Goal: Register for event/course

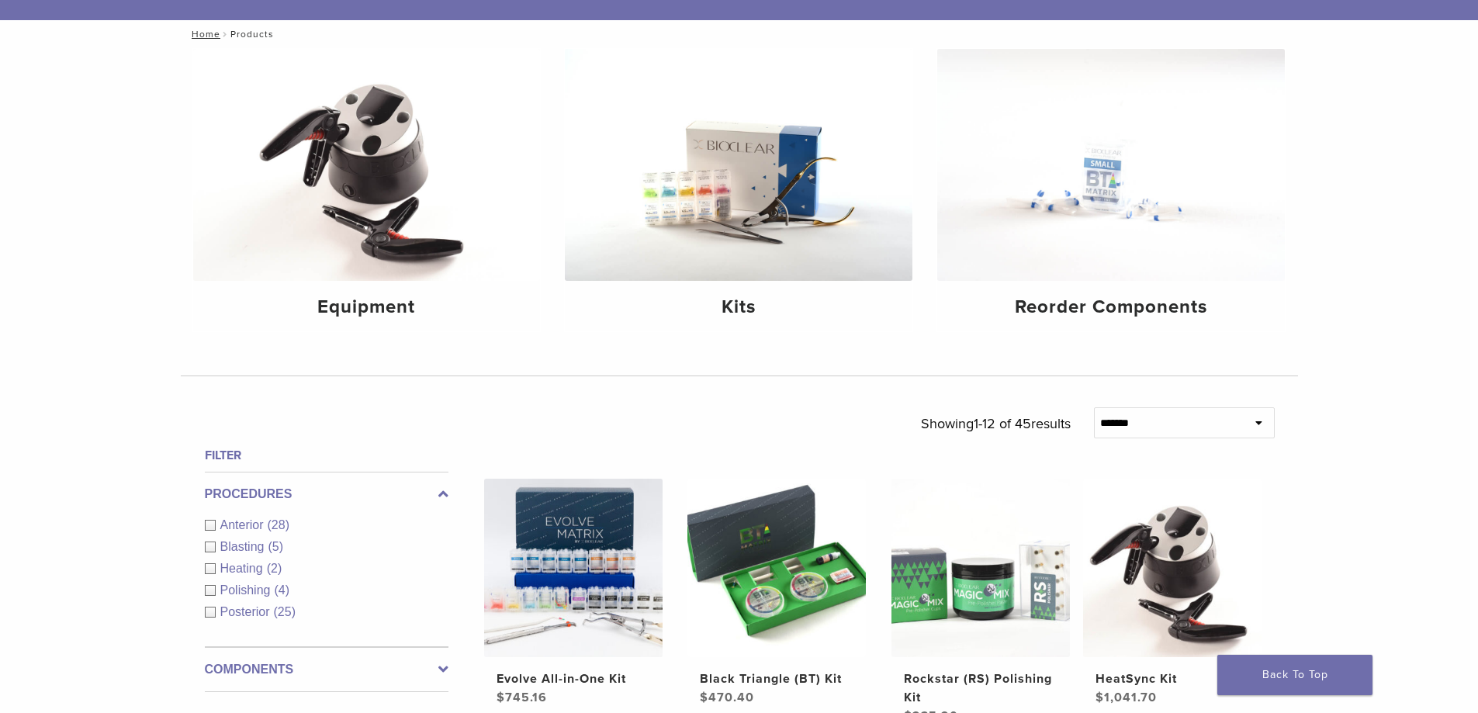
scroll to position [155, 0]
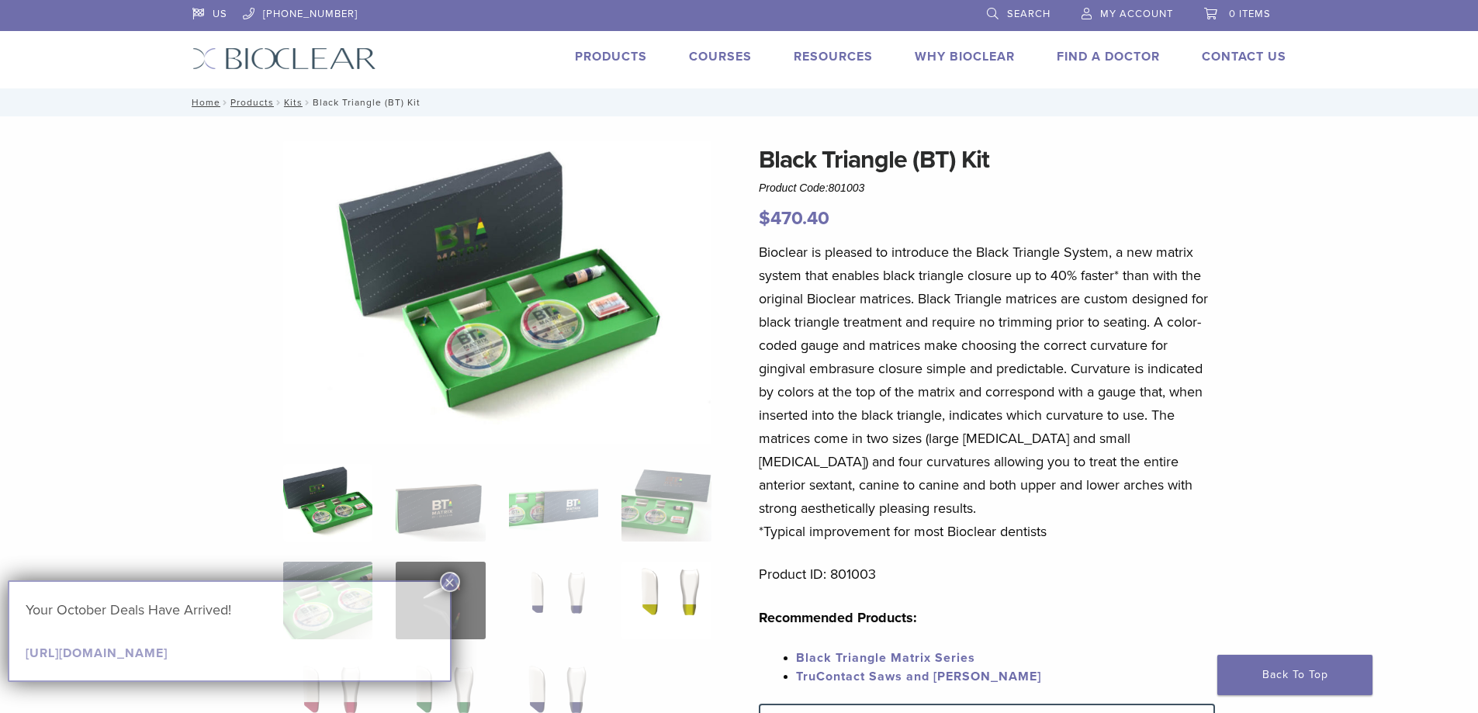
scroll to position [78, 0]
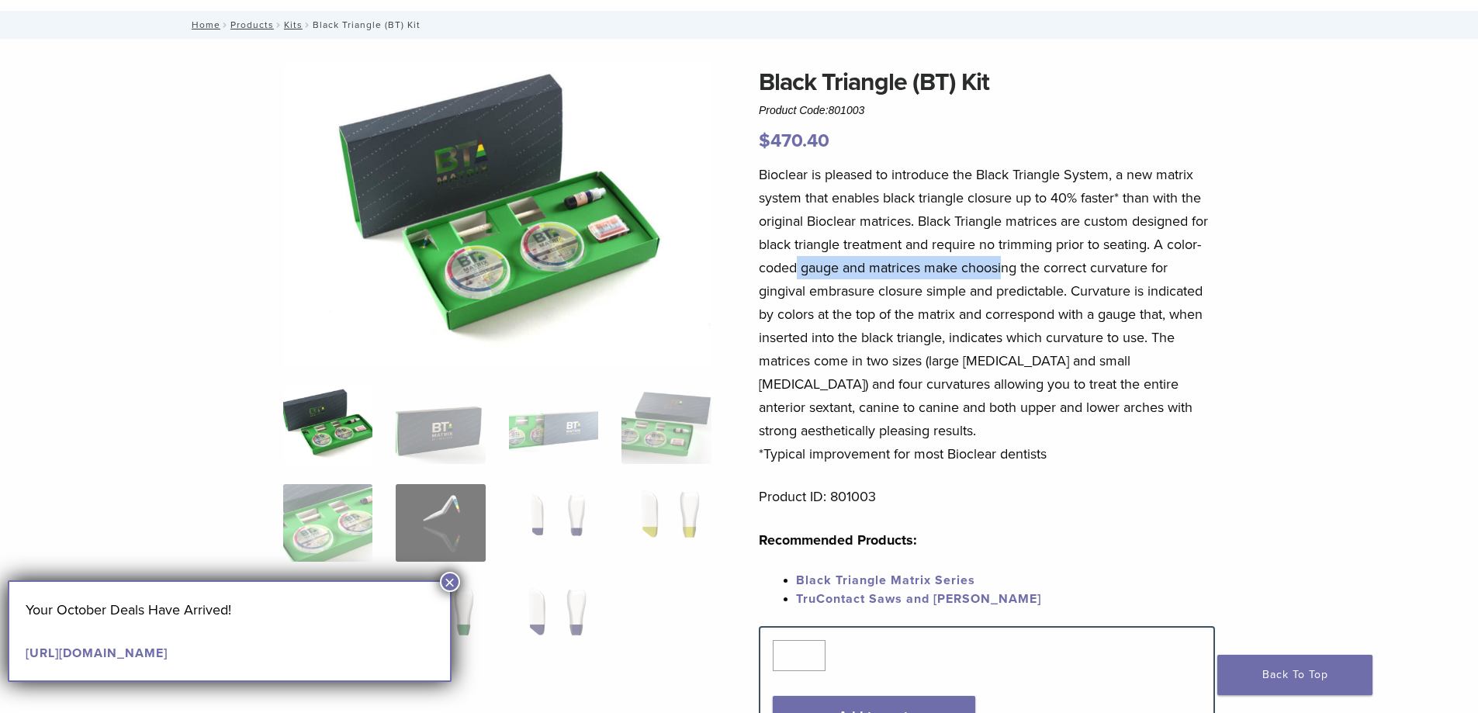
drag, startPoint x: 798, startPoint y: 271, endPoint x: 1005, endPoint y: 270, distance: 207.9
click at [1005, 270] on p "Bioclear is pleased to introduce the Black Triangle System, a new matrix system…" at bounding box center [987, 314] width 456 height 303
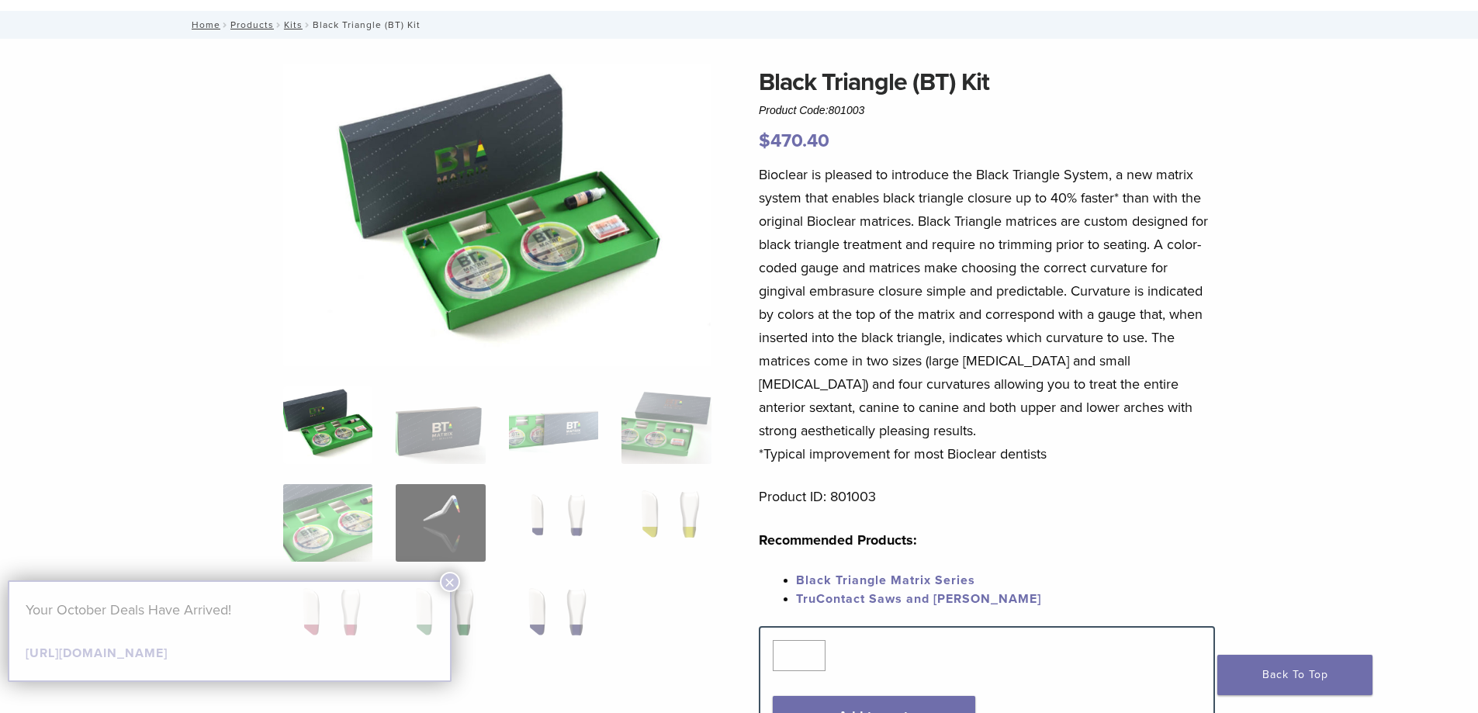
click at [1067, 275] on p "Bioclear is pleased to introduce the Black Triangle System, a new matrix system…" at bounding box center [987, 314] width 456 height 303
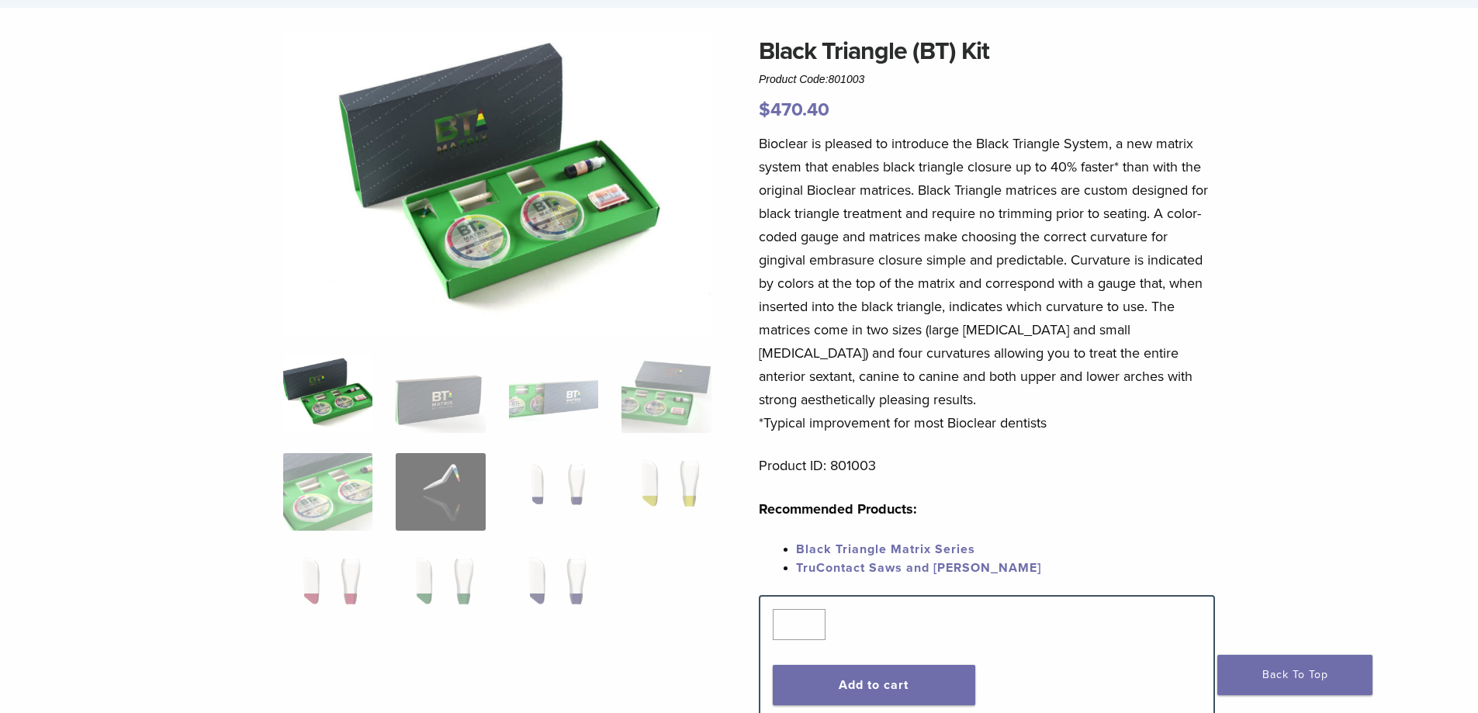
scroll to position [155, 0]
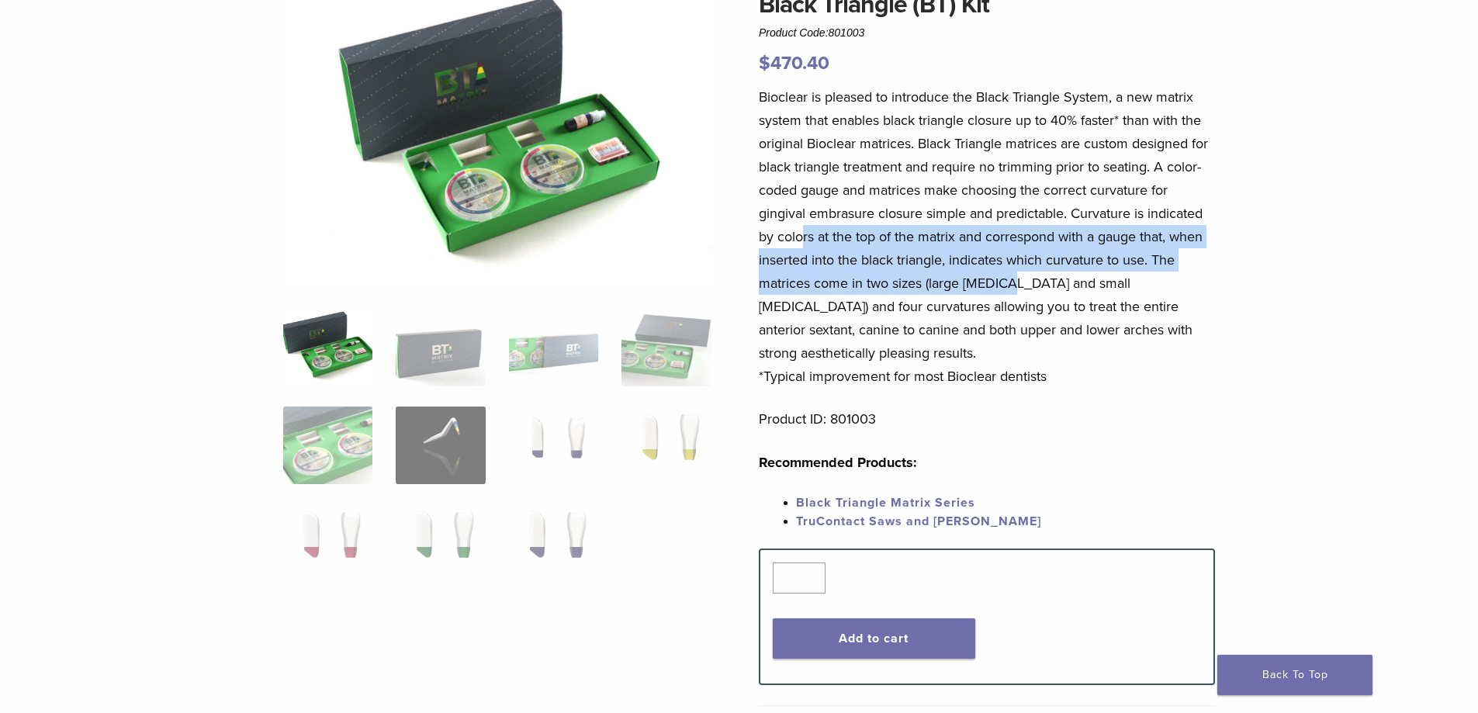
drag, startPoint x: 824, startPoint y: 244, endPoint x: 1005, endPoint y: 274, distance: 183.3
click at [1004, 273] on p "Bioclear is pleased to introduce the Black Triangle System, a new matrix system…" at bounding box center [987, 236] width 456 height 303
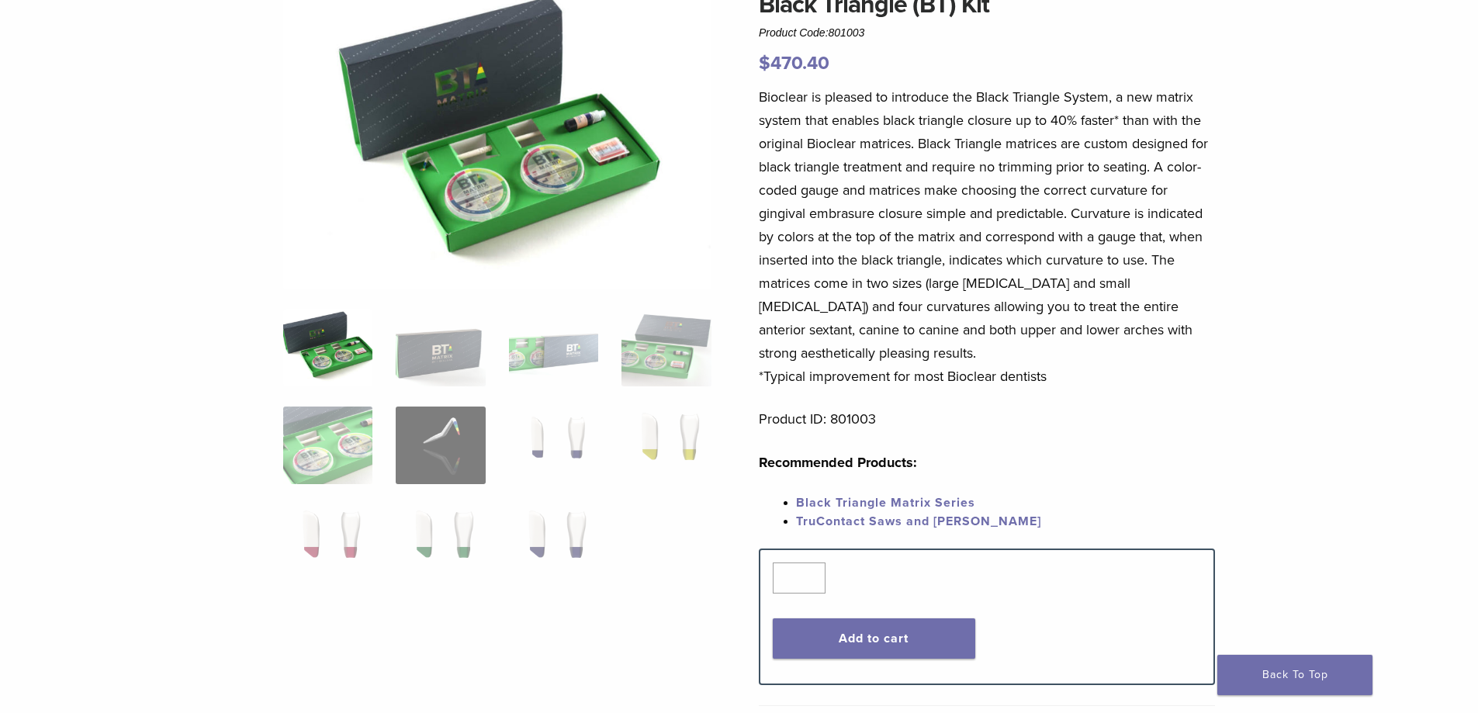
click at [1046, 287] on p "Bioclear is pleased to introduce the Black Triangle System, a new matrix system…" at bounding box center [987, 236] width 456 height 303
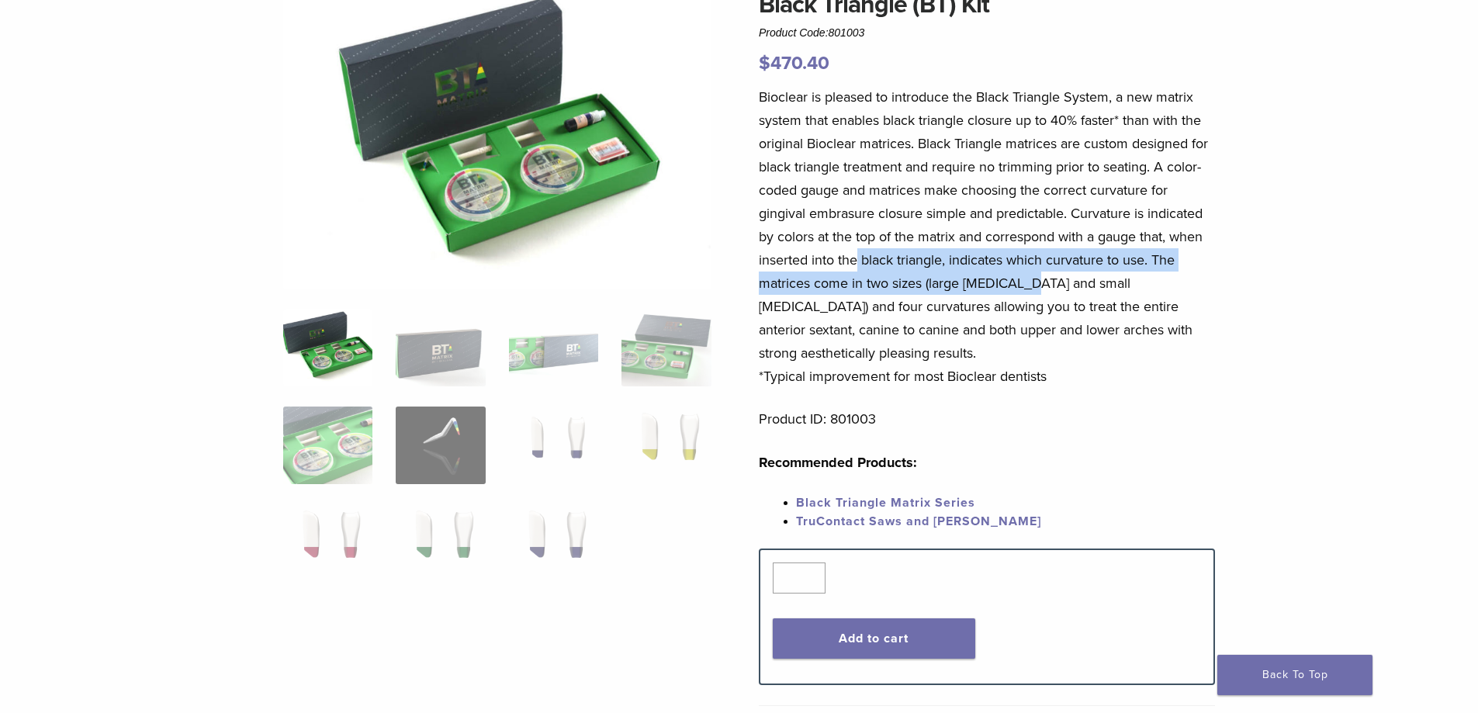
drag, startPoint x: 923, startPoint y: 271, endPoint x: 1019, endPoint y: 279, distance: 96.6
click at [1019, 279] on p "Bioclear is pleased to introduce the Black Triangle System, a new matrix system…" at bounding box center [987, 236] width 456 height 303
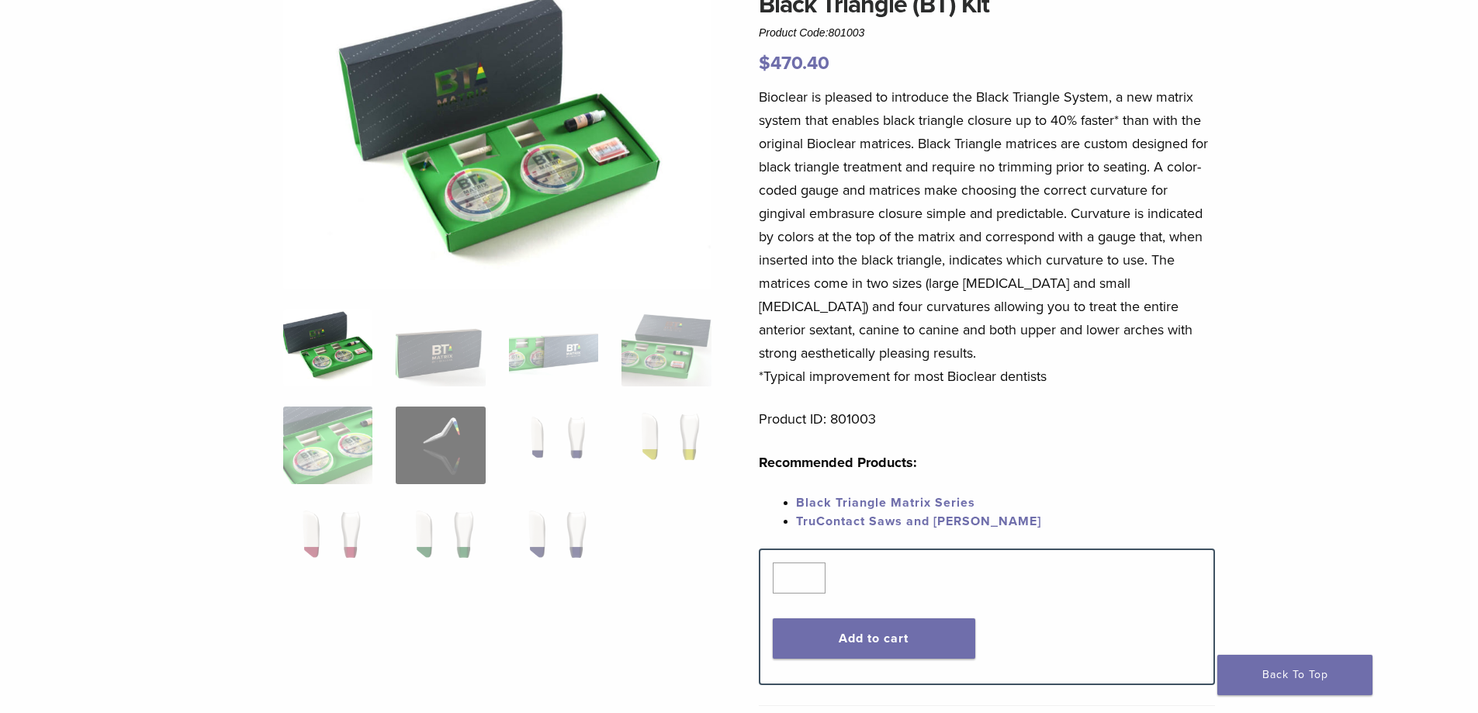
click at [1130, 310] on p "Bioclear is pleased to introduce the Black Triangle System, a new matrix system…" at bounding box center [987, 236] width 456 height 303
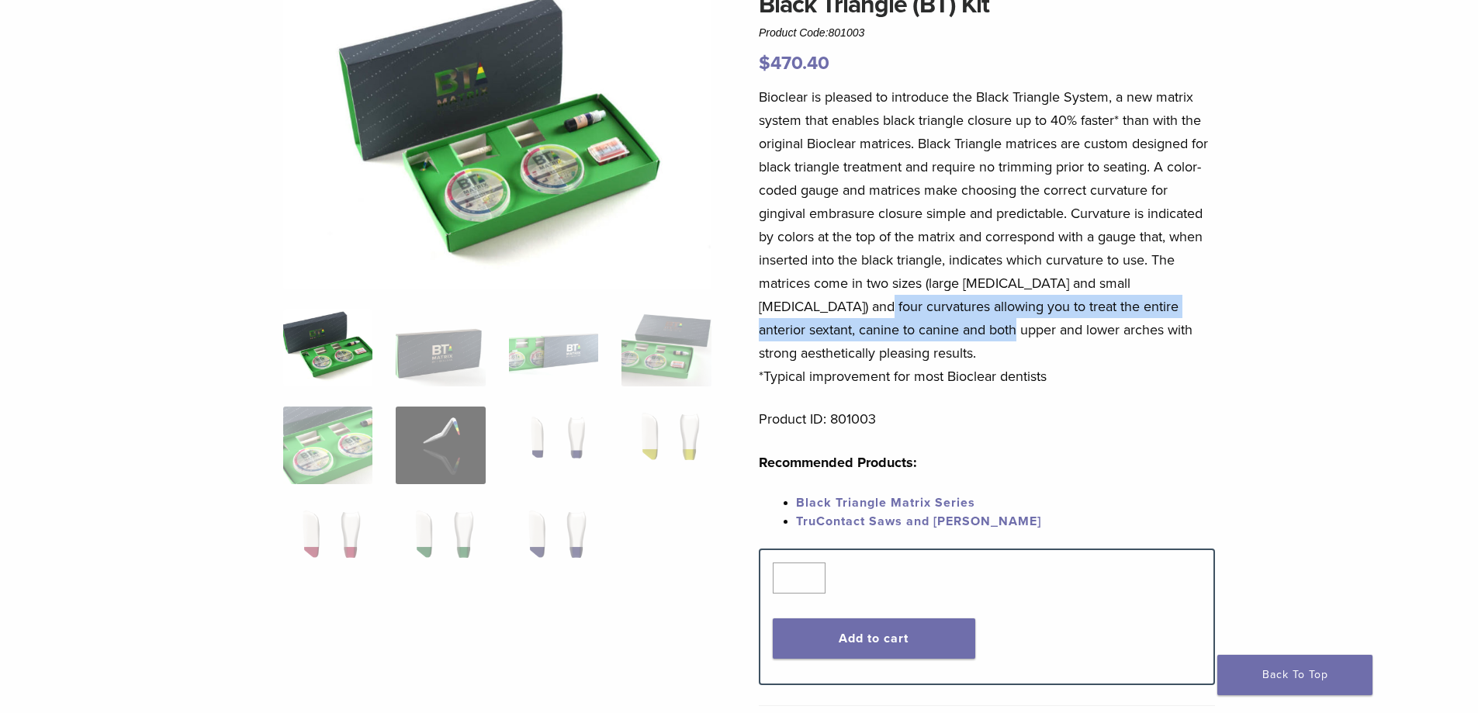
drag, startPoint x: 812, startPoint y: 302, endPoint x: 958, endPoint y: 325, distance: 147.7
click at [947, 321] on p "Bioclear is pleased to introduce the Black Triangle System, a new matrix system…" at bounding box center [987, 236] width 456 height 303
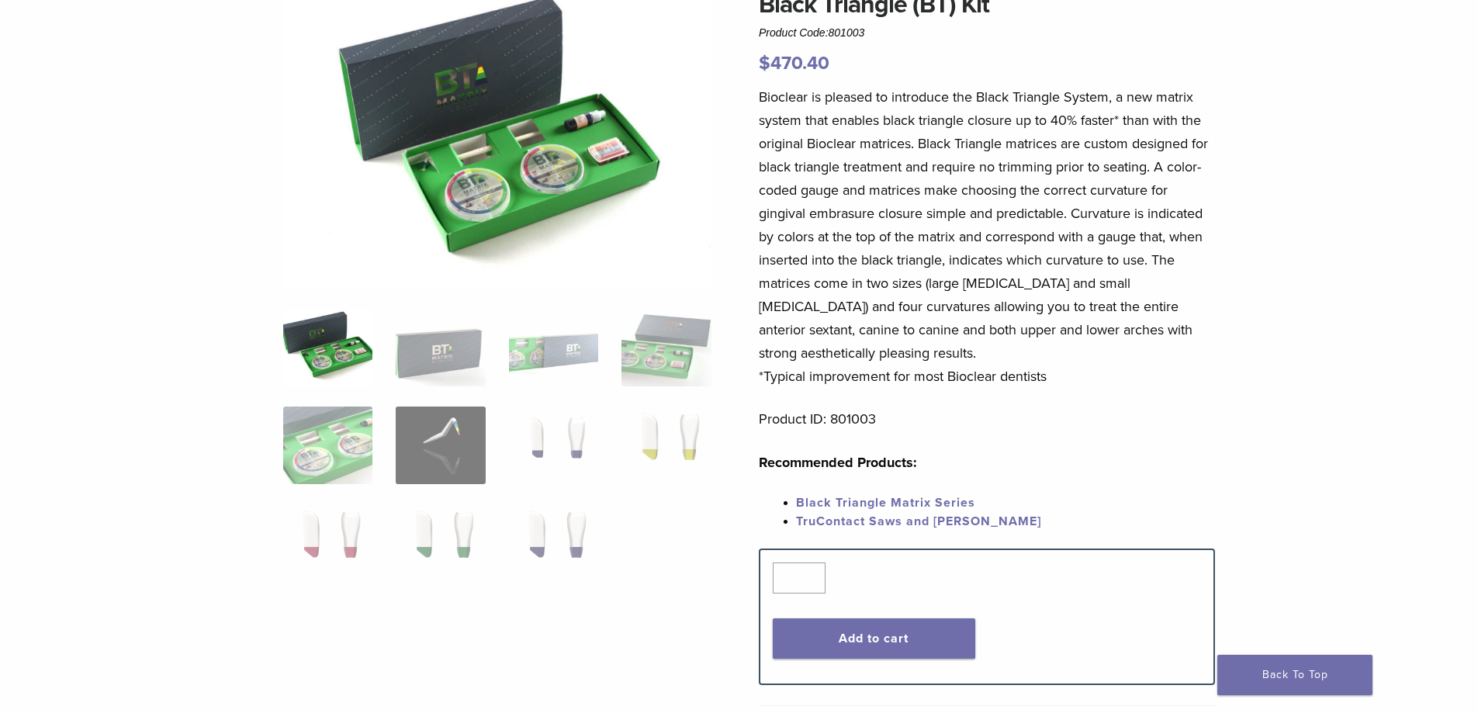
click at [998, 334] on p "Bioclear is pleased to introduce the Black Triangle System, a new matrix system…" at bounding box center [987, 236] width 456 height 303
click at [319, 462] on img at bounding box center [327, 446] width 89 height 78
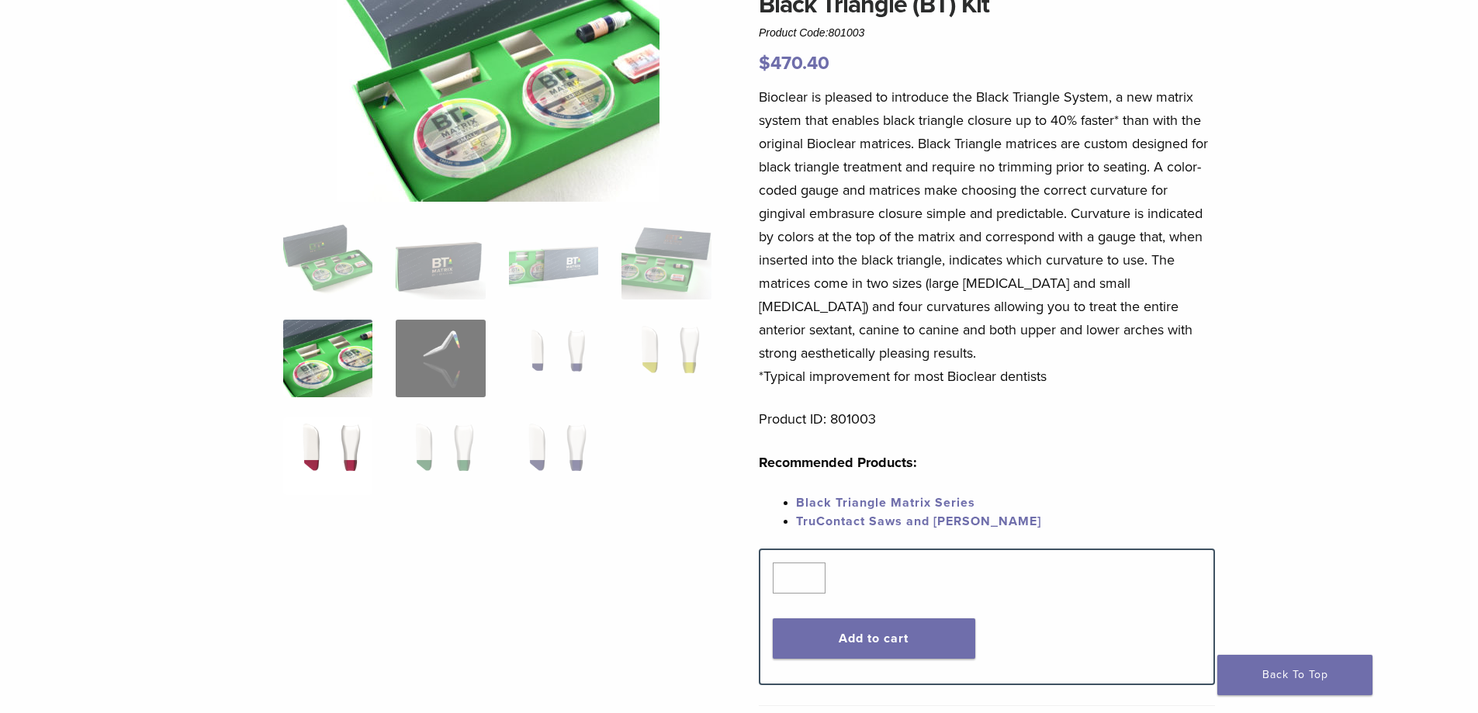
click at [351, 454] on img at bounding box center [327, 456] width 89 height 78
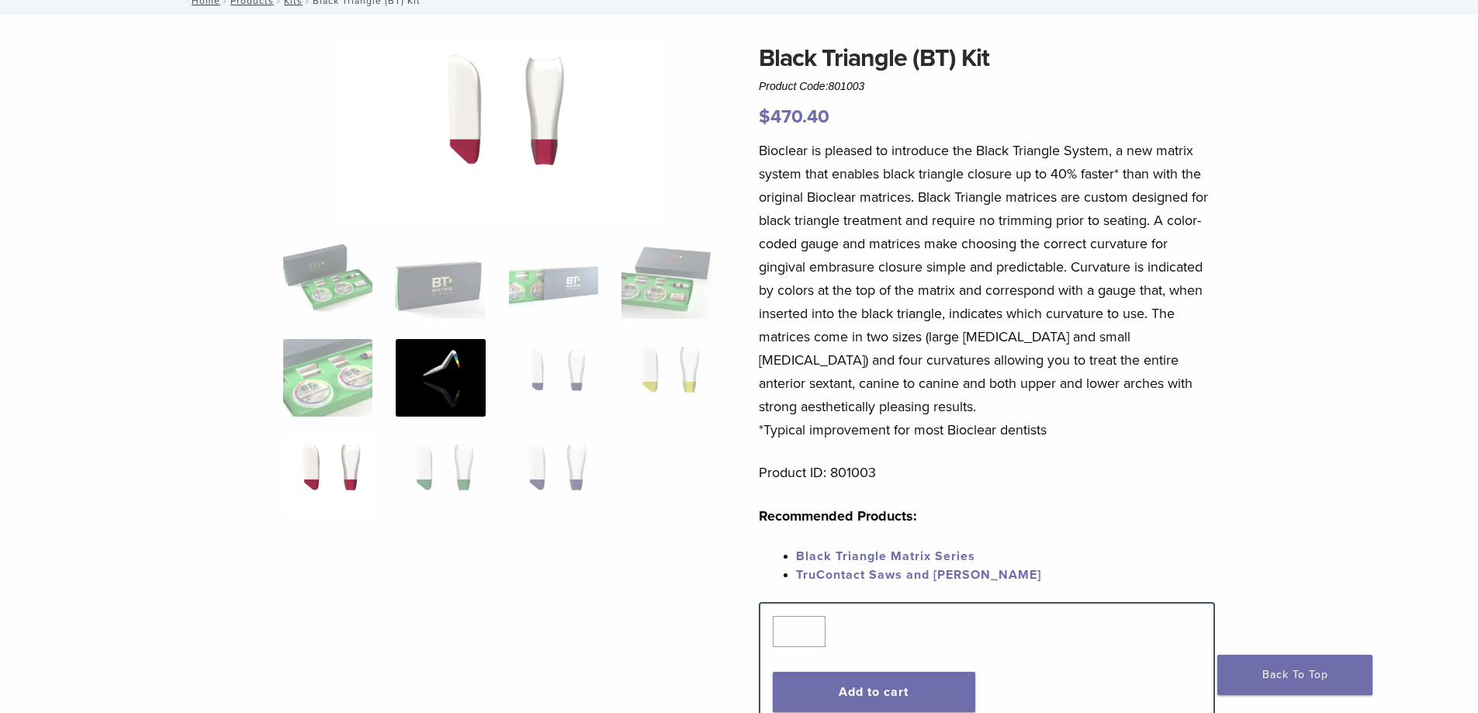
scroll to position [78, 0]
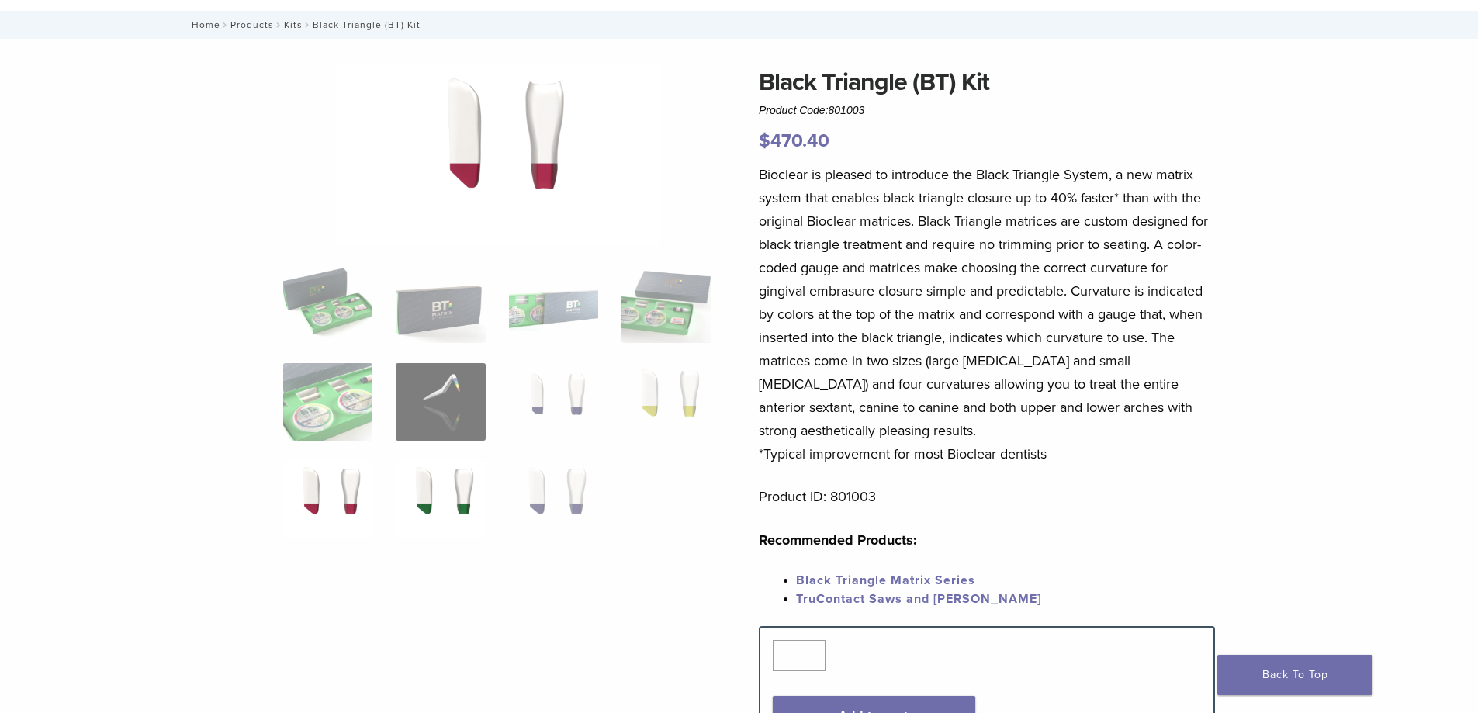
click at [441, 494] on img at bounding box center [440, 500] width 89 height 78
click at [581, 490] on img at bounding box center [553, 500] width 89 height 78
click at [559, 414] on img at bounding box center [553, 402] width 89 height 78
click at [688, 395] on img at bounding box center [665, 402] width 89 height 78
click at [565, 318] on img at bounding box center [553, 304] width 89 height 78
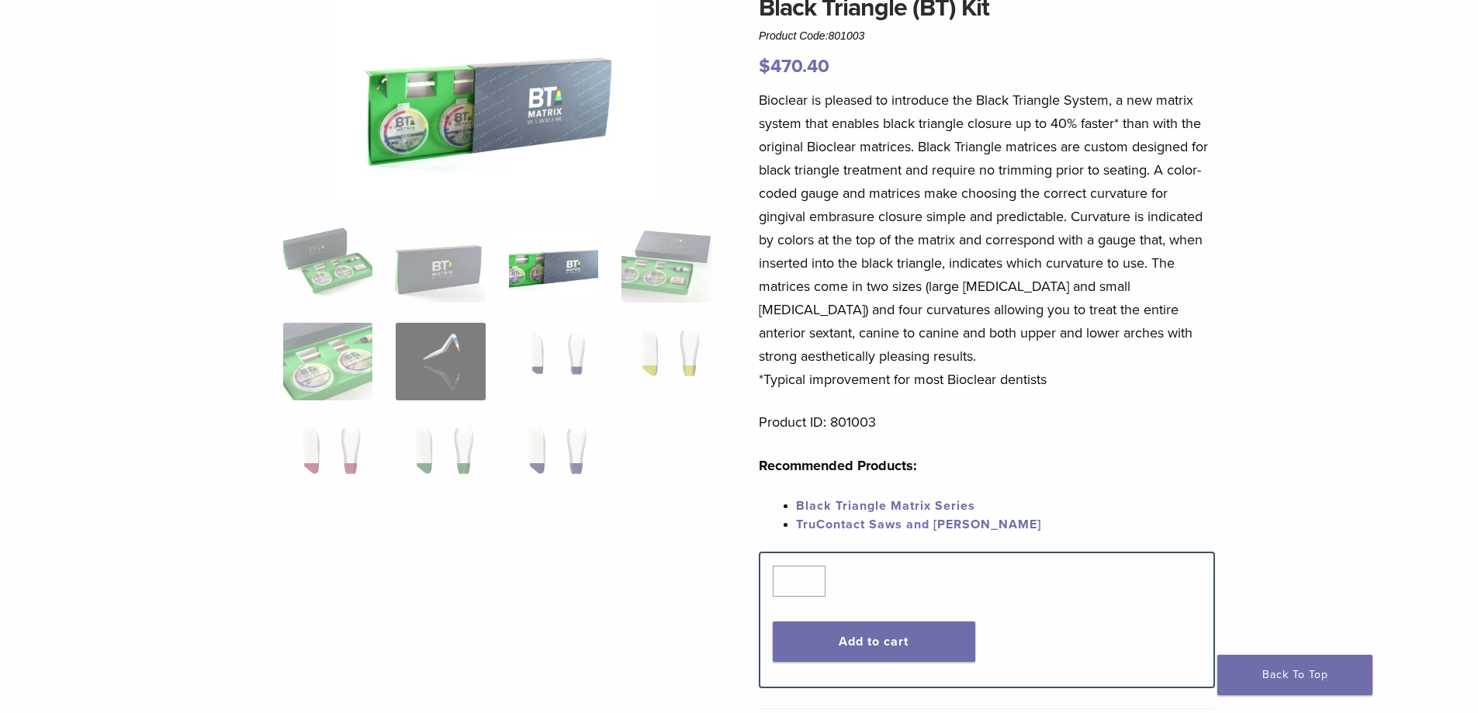
scroll to position [310, 0]
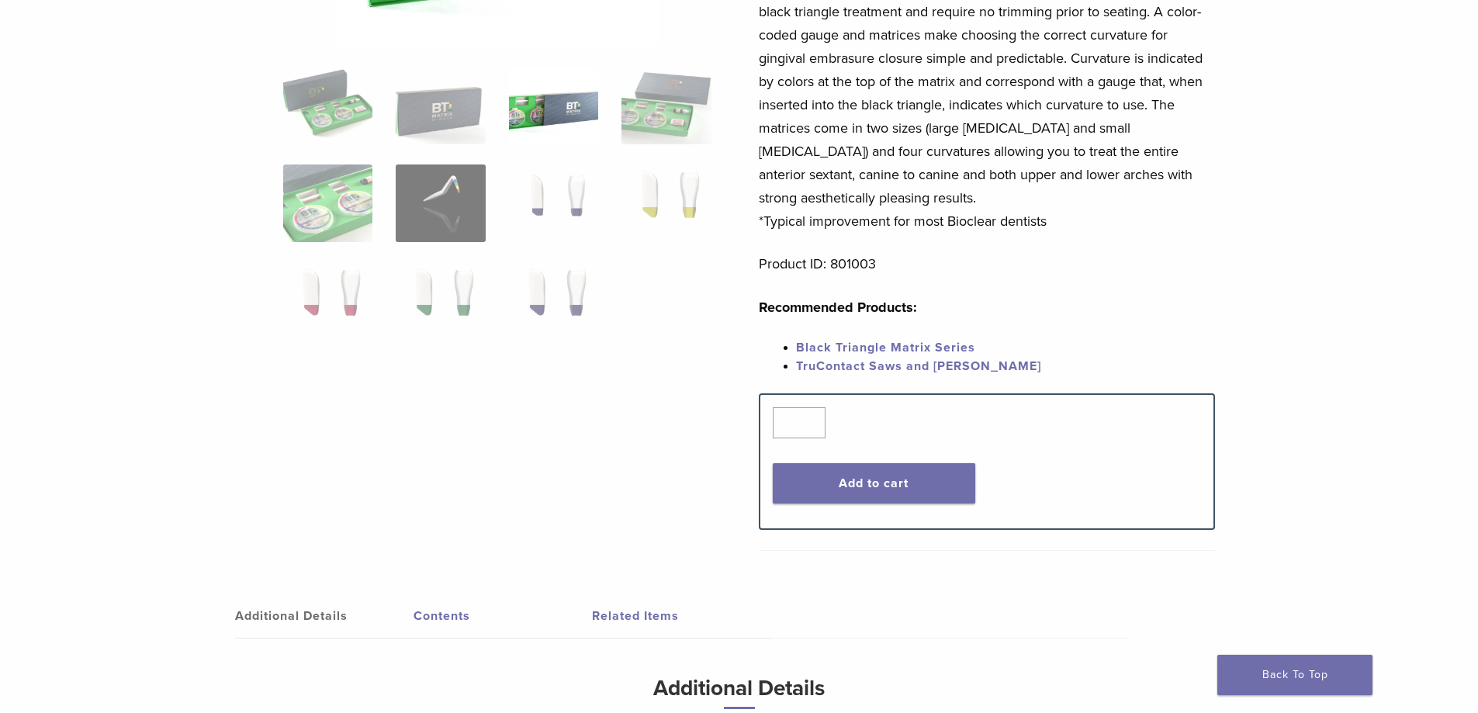
click at [895, 347] on link "Black Triangle Matrix Series" at bounding box center [885, 348] width 179 height 16
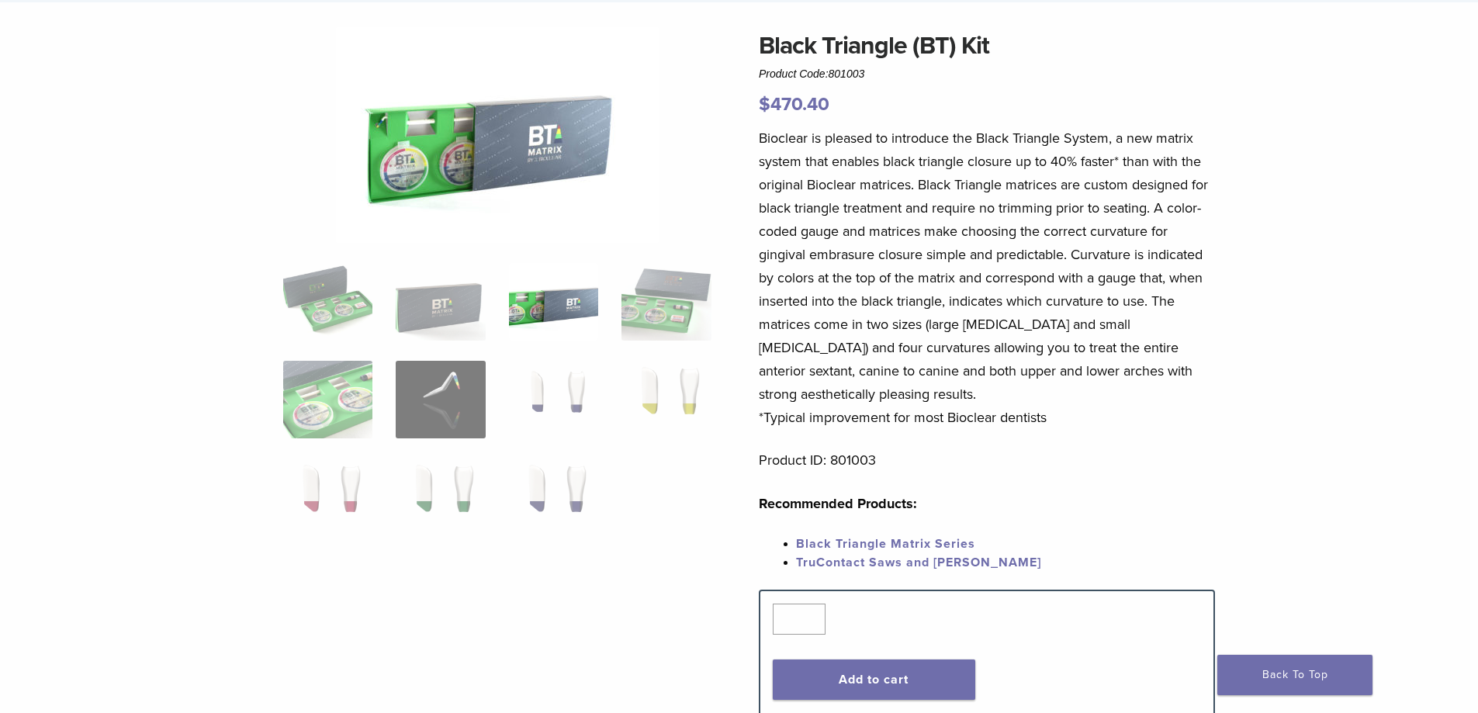
scroll to position [78, 0]
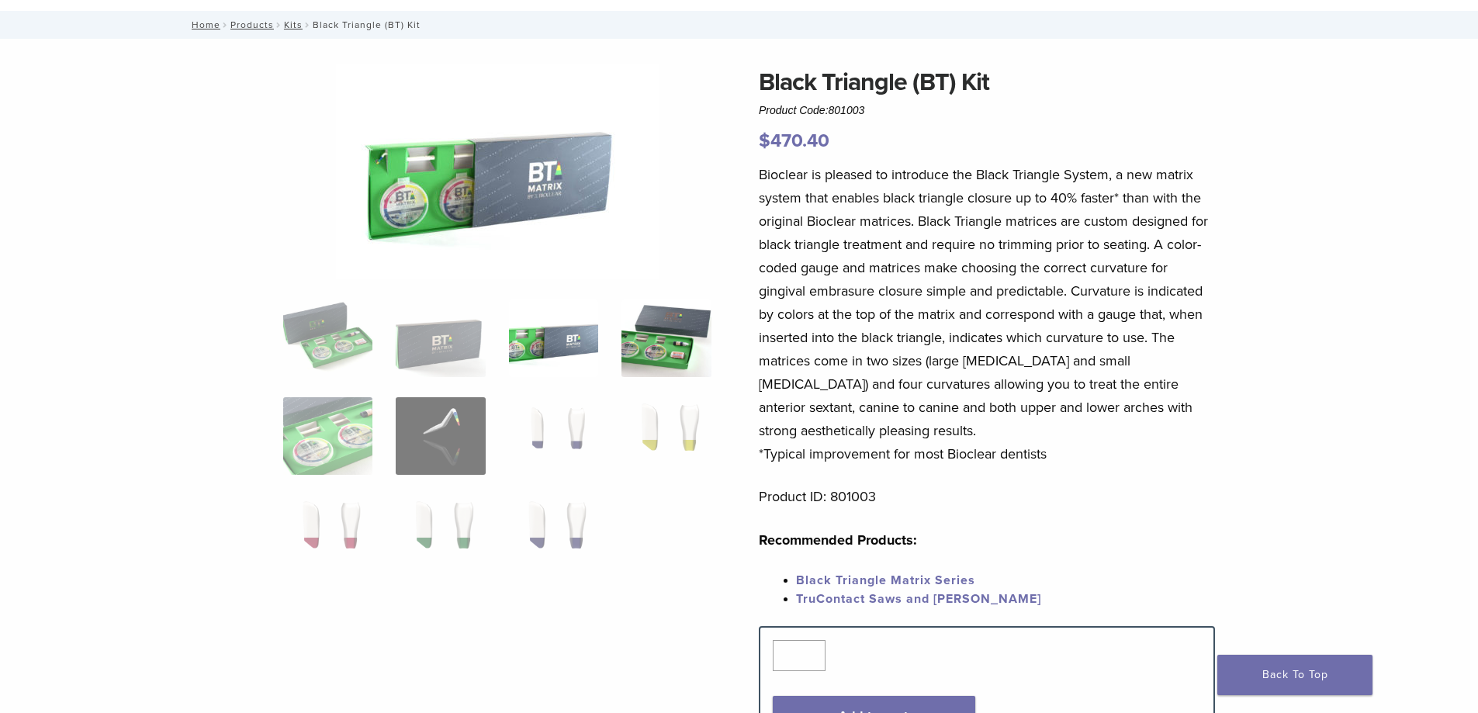
click at [677, 341] on img at bounding box center [665, 338] width 89 height 78
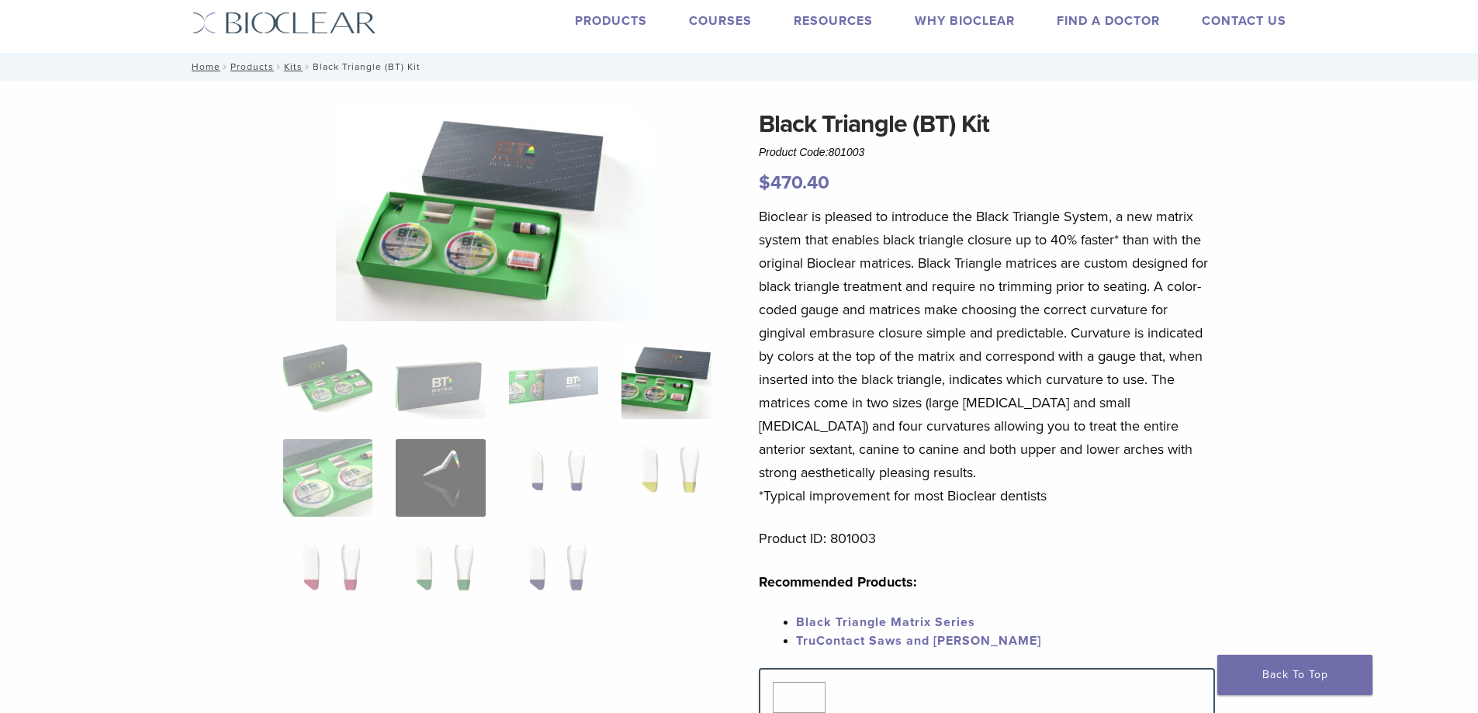
scroll to position [0, 0]
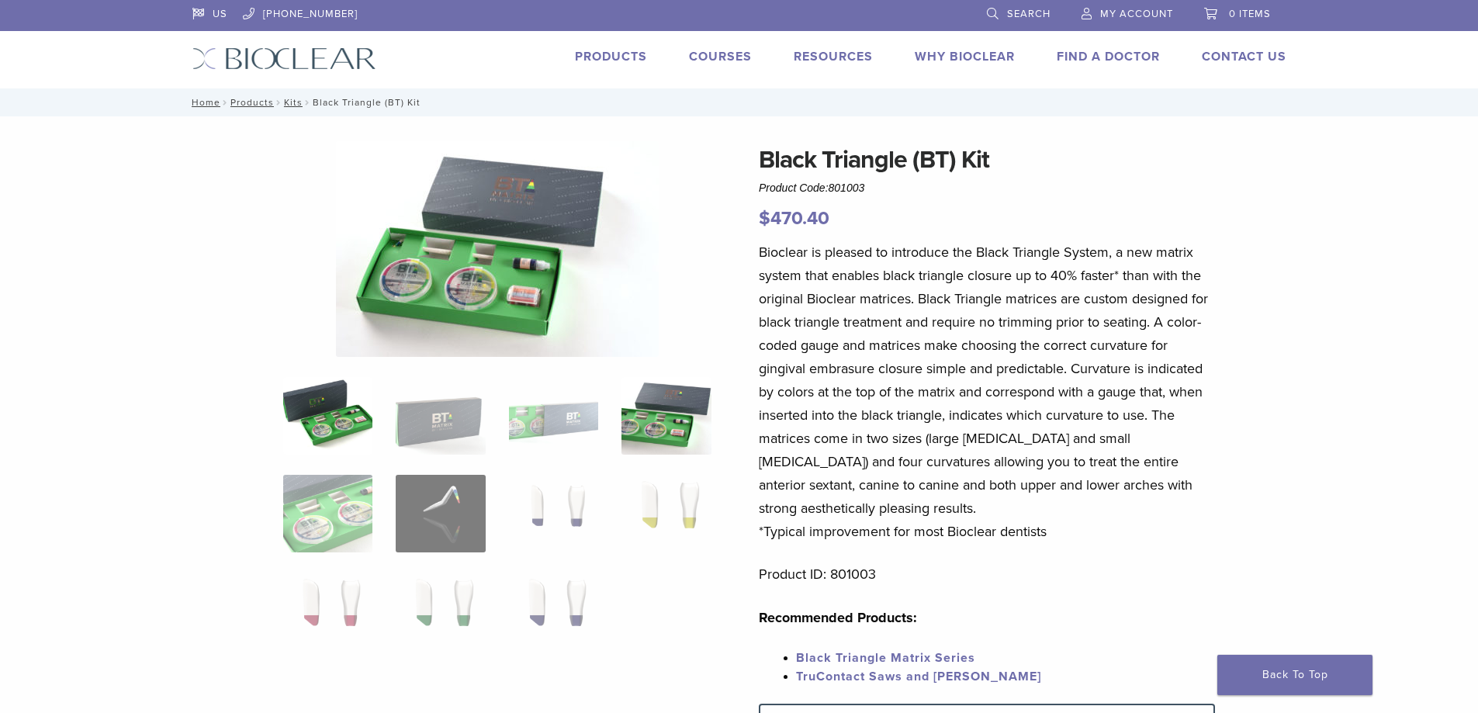
click at [343, 444] on img at bounding box center [327, 416] width 89 height 78
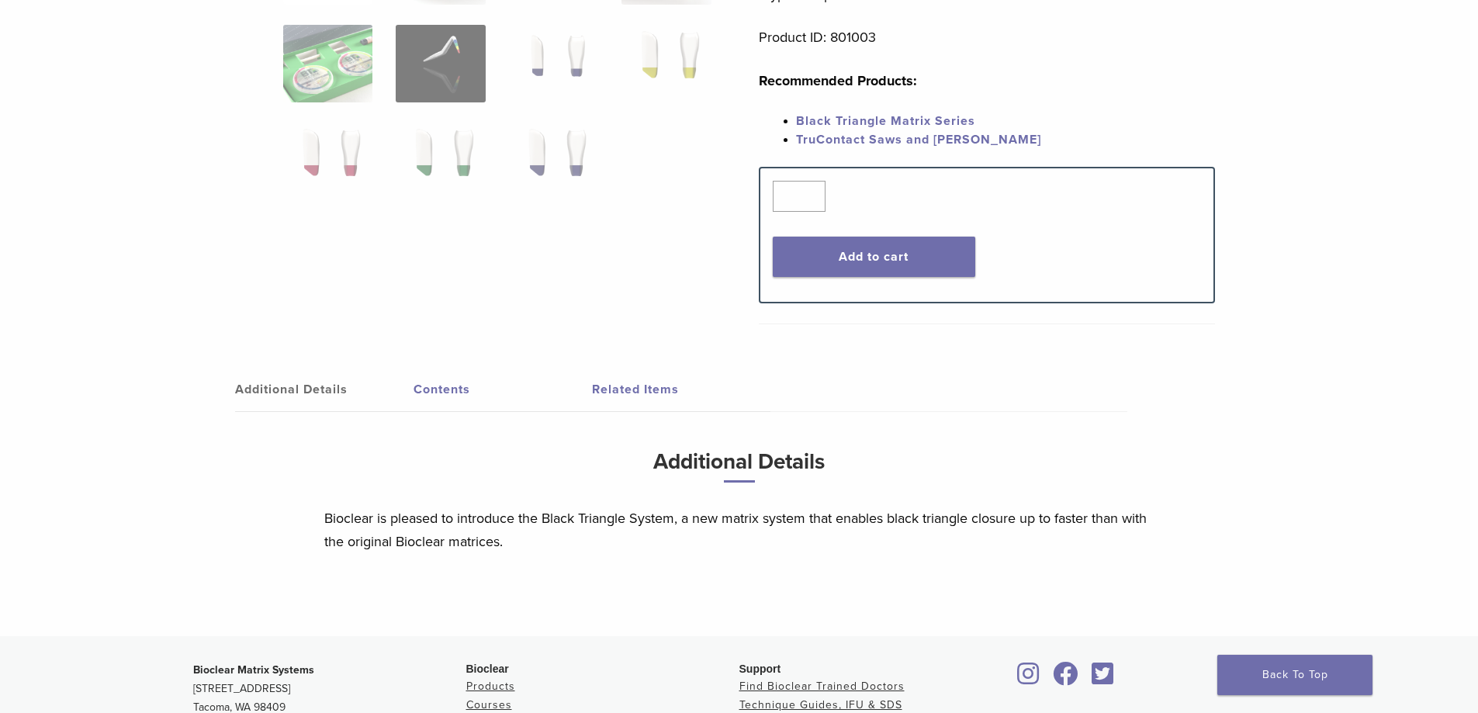
scroll to position [543, 0]
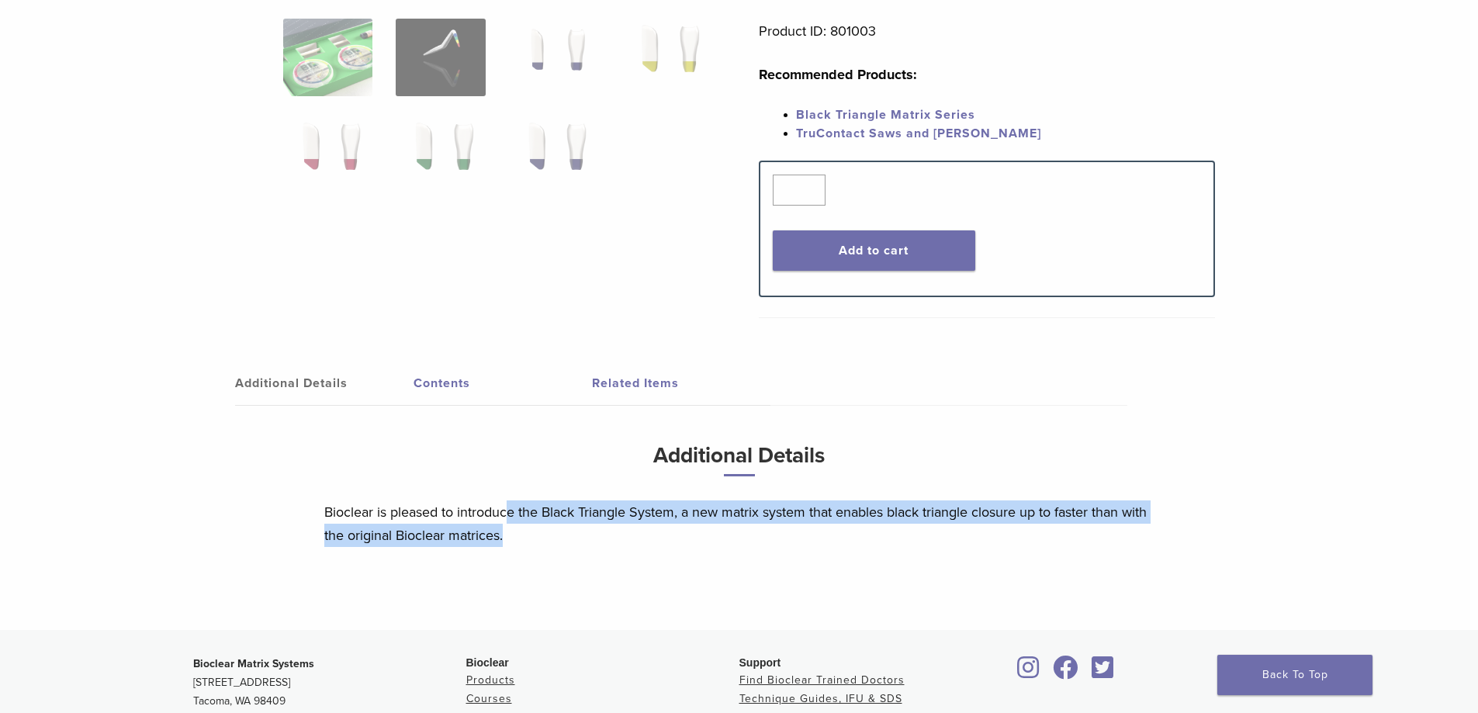
drag, startPoint x: 507, startPoint y: 511, endPoint x: 888, endPoint y: 542, distance: 382.2
click at [888, 542] on p "Bioclear is pleased to introduce the Black Triangle System, a new matrix system…" at bounding box center [739, 523] width 830 height 47
click at [892, 545] on p "Bioclear is pleased to introduce the Black Triangle System, a new matrix system…" at bounding box center [739, 523] width 830 height 47
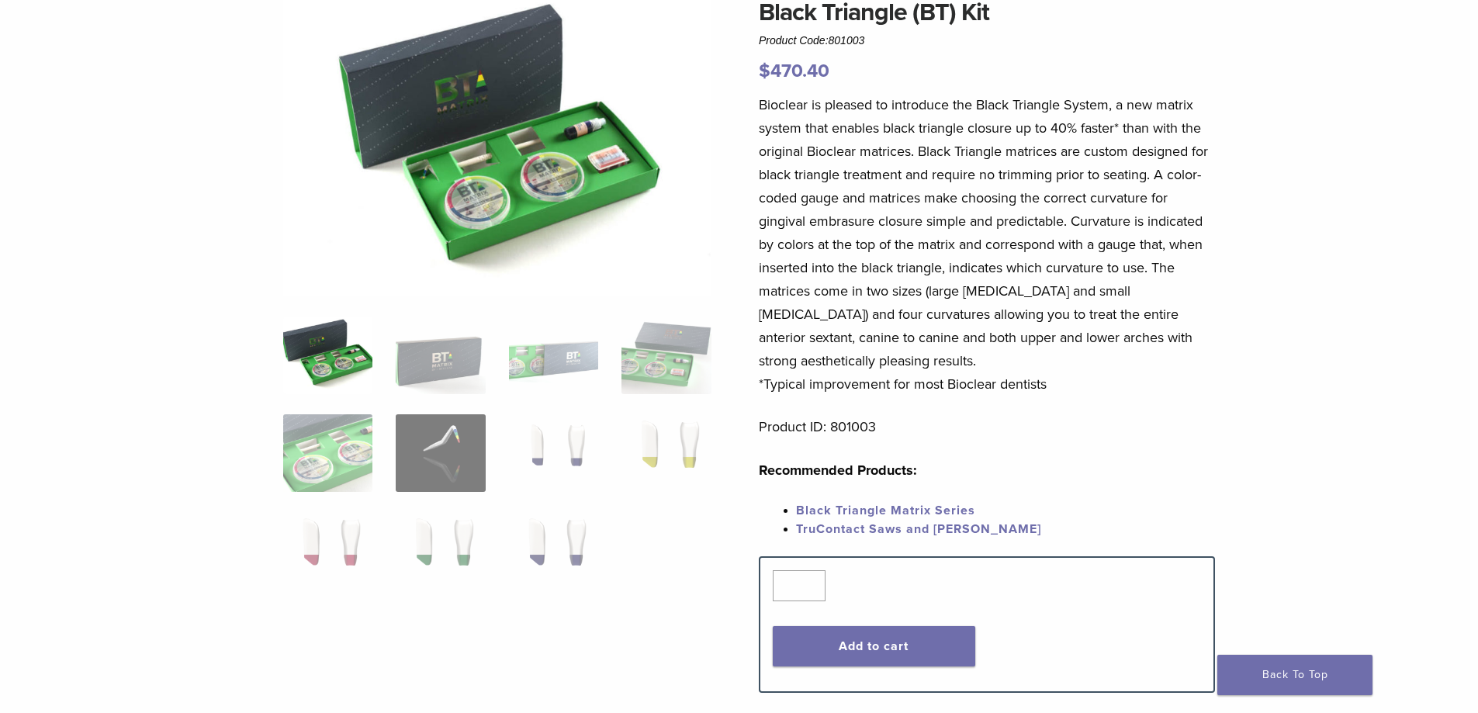
scroll to position [0, 0]
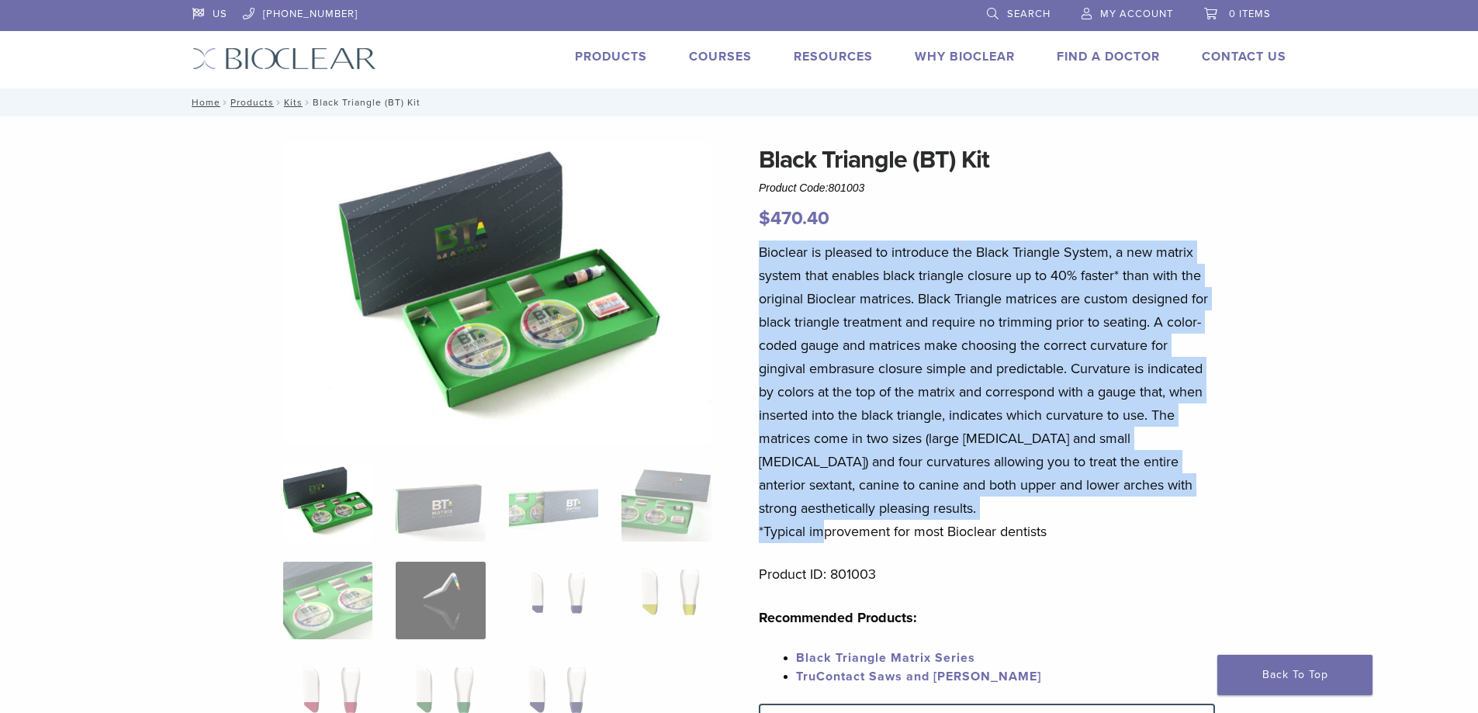
drag, startPoint x: 881, startPoint y: 521, endPoint x: 1035, endPoint y: 514, distance: 153.8
click at [1035, 514] on p "Bioclear is pleased to introduce the Black Triangle System, a new matrix system…" at bounding box center [987, 392] width 456 height 303
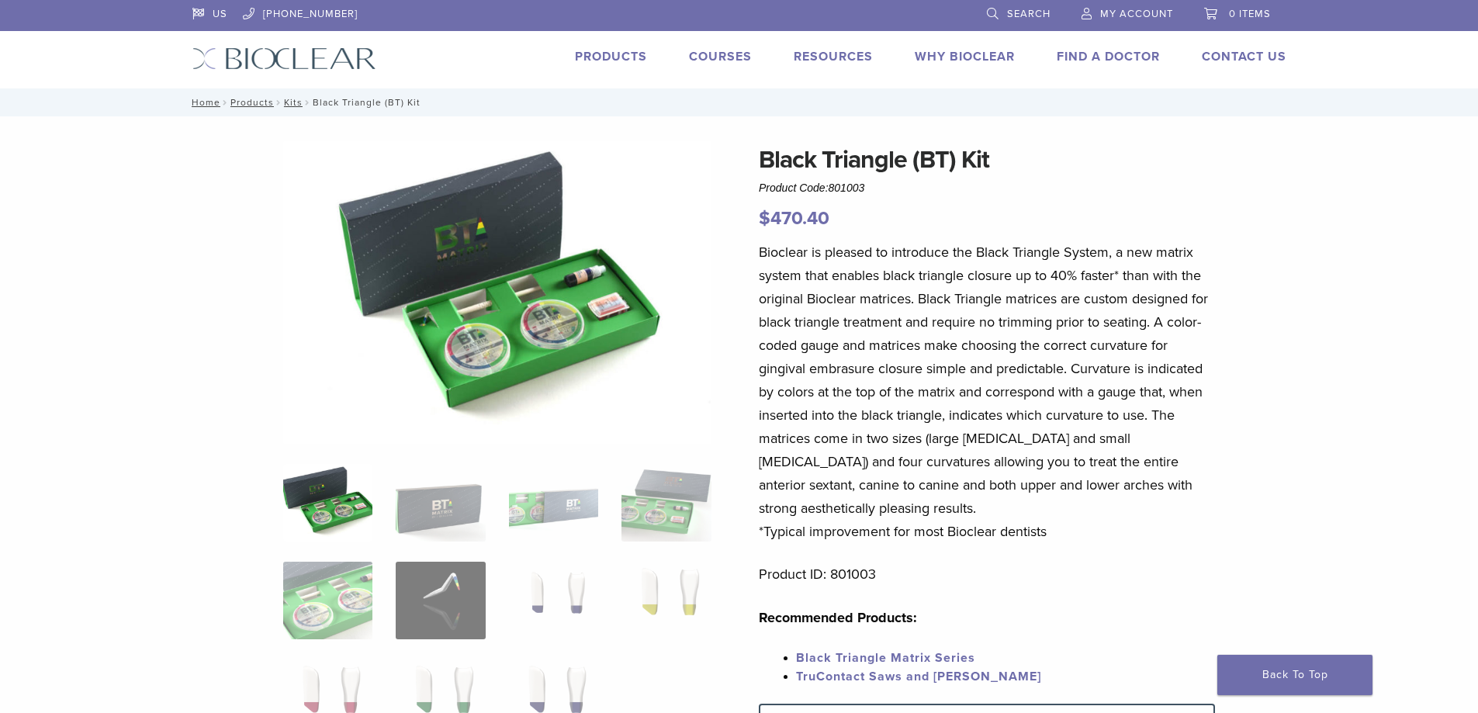
click at [1049, 528] on p "Bioclear is pleased to introduce the Black Triangle System, a new matrix system…" at bounding box center [987, 392] width 456 height 303
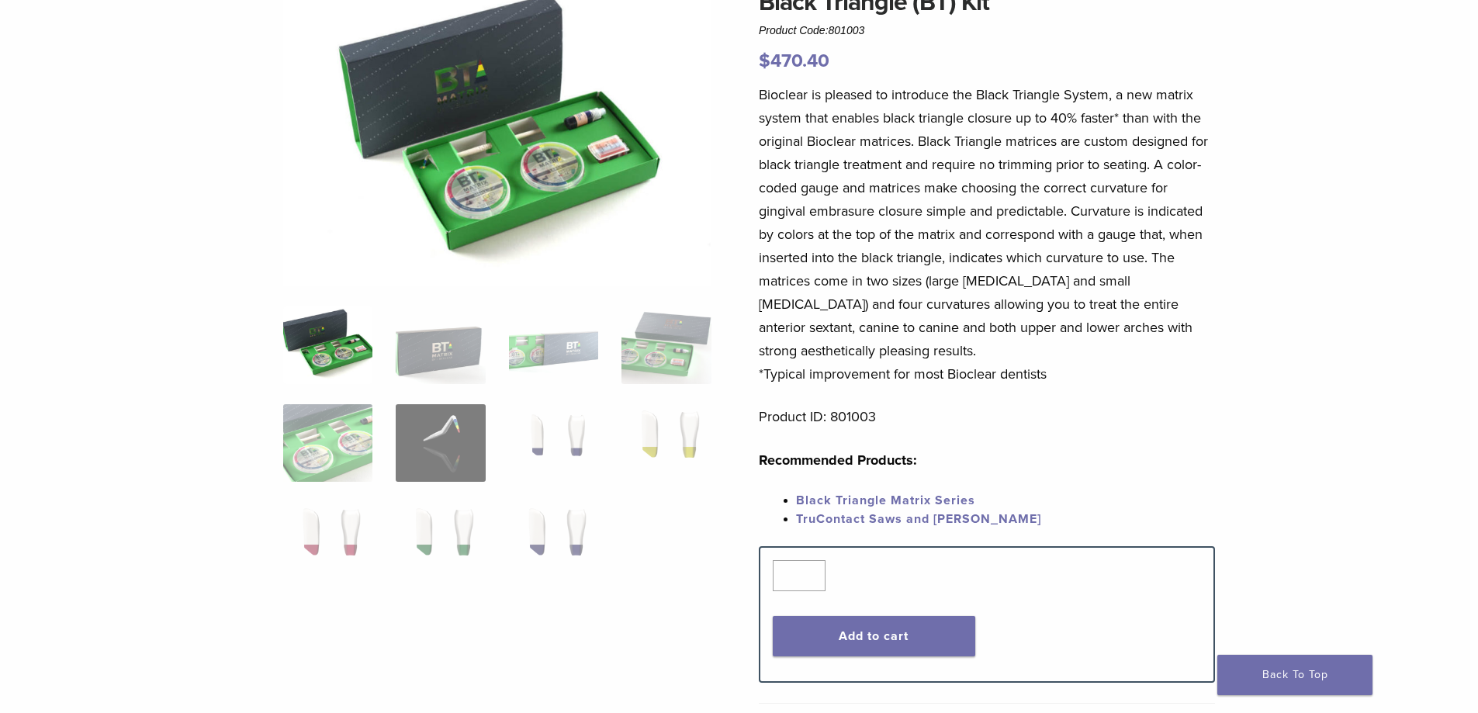
scroll to position [155, 0]
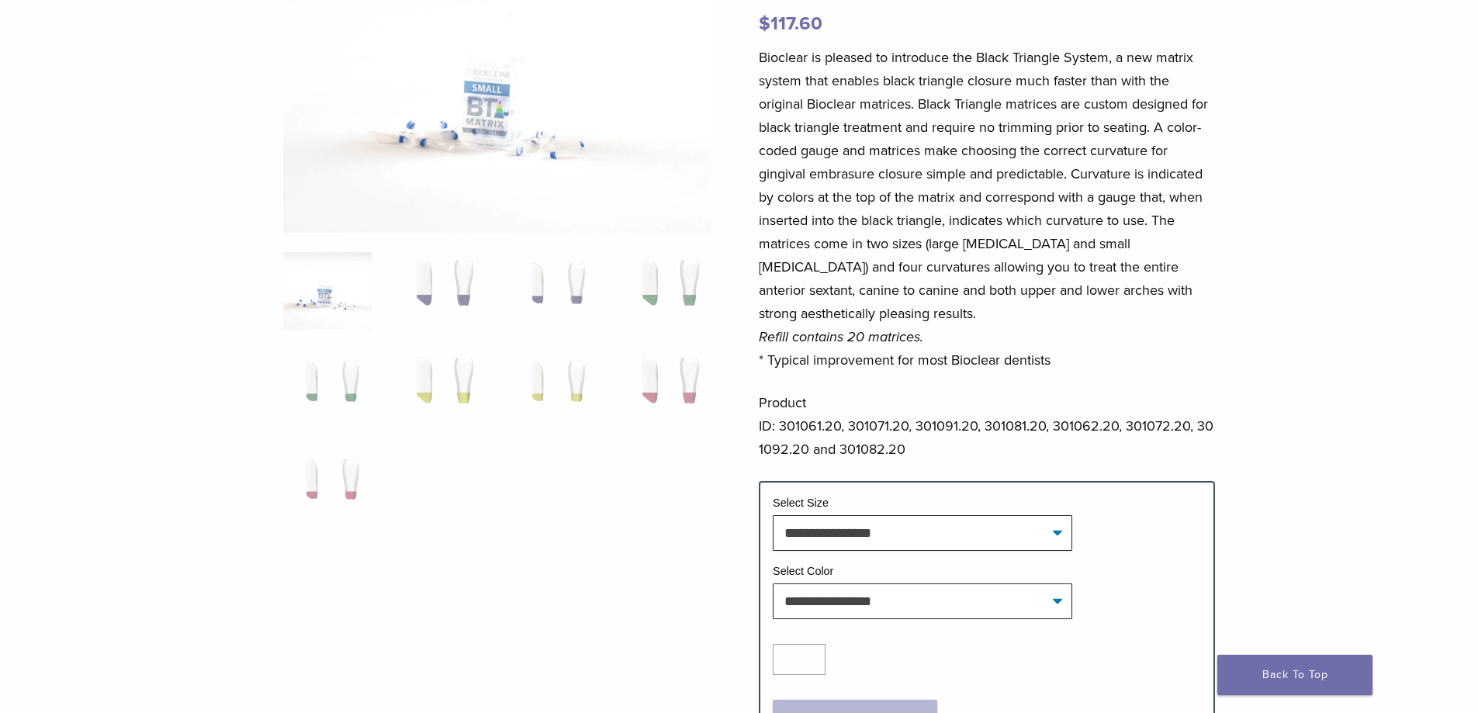
scroll to position [78, 0]
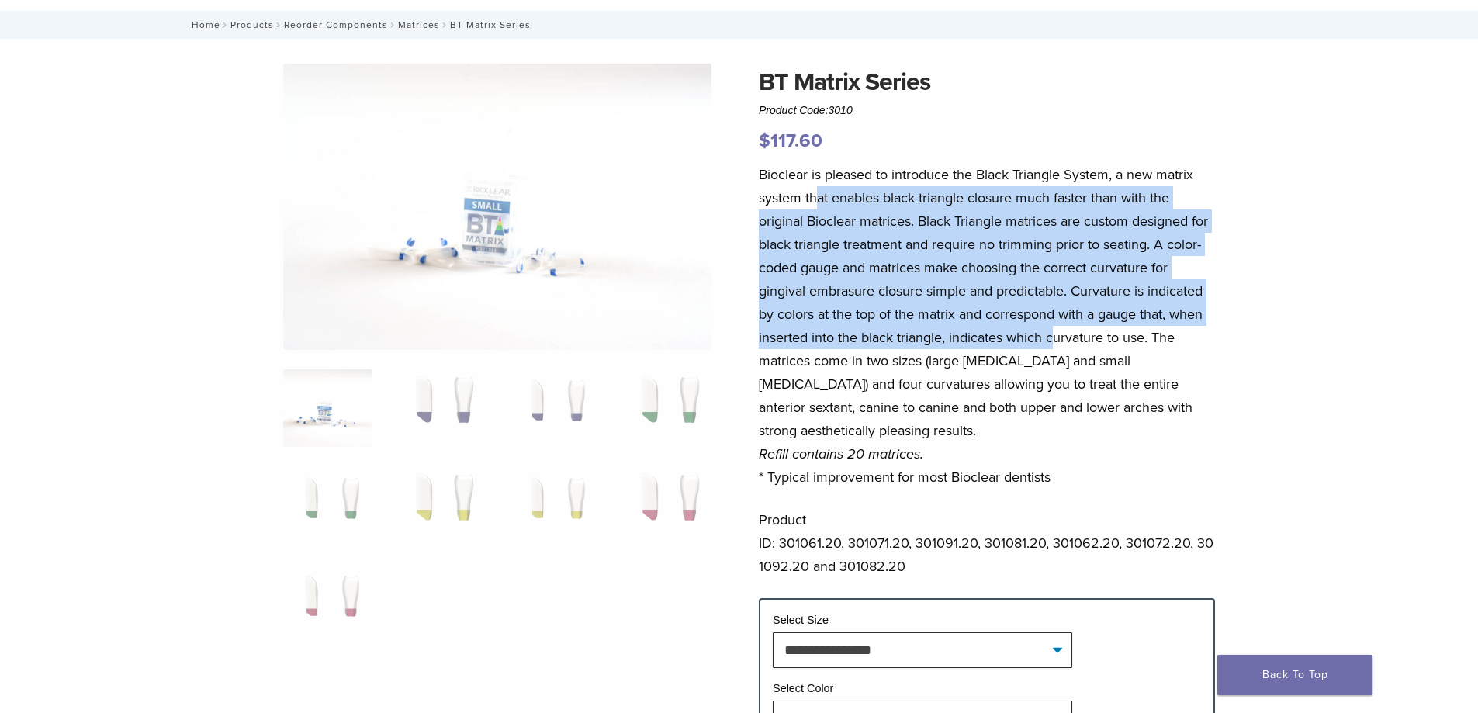
drag, startPoint x: 814, startPoint y: 196, endPoint x: 1061, endPoint y: 341, distance: 286.2
click at [1061, 341] on p "Bioclear is pleased to introduce the Black Triangle System, a new matrix system…" at bounding box center [987, 326] width 456 height 326
click at [1059, 343] on p "Bioclear is pleased to introduce the Black Triangle System, a new matrix system…" at bounding box center [987, 326] width 456 height 326
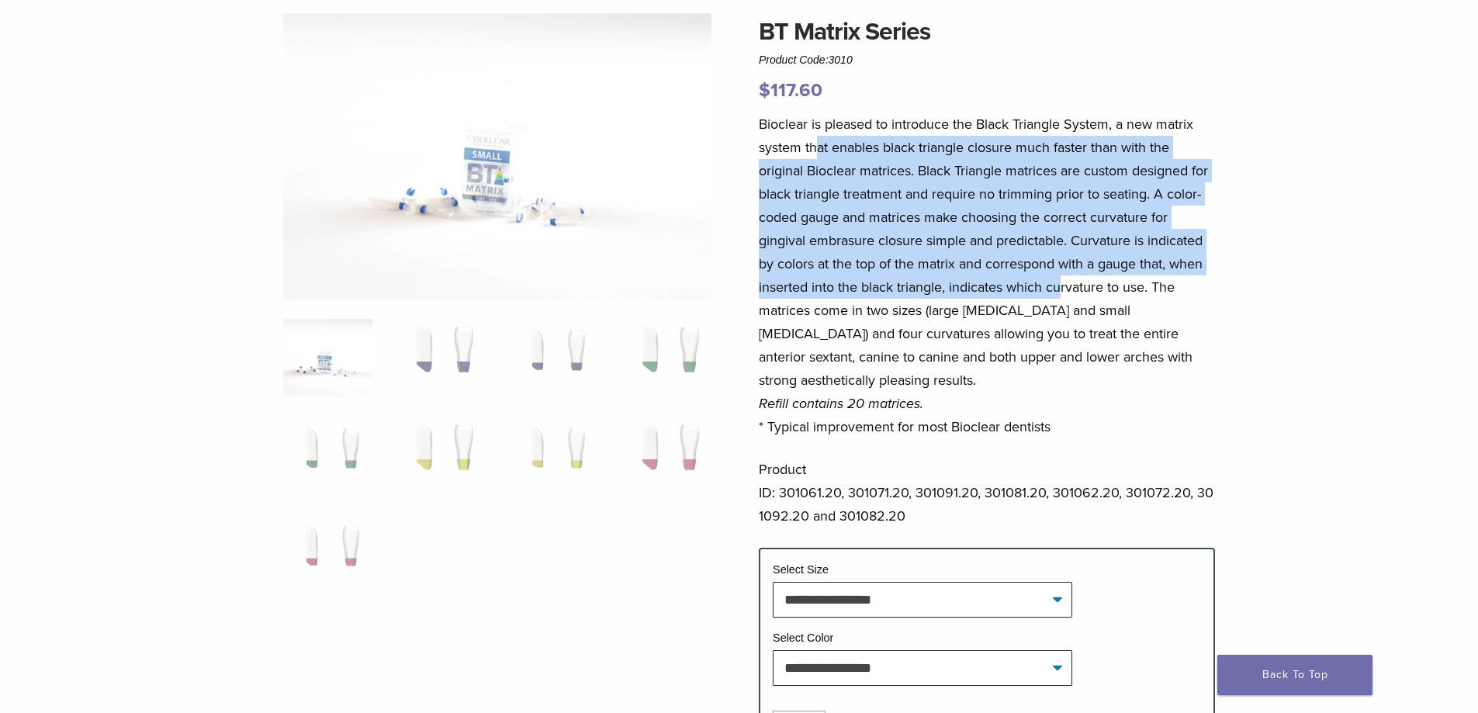
scroll to position [155, 0]
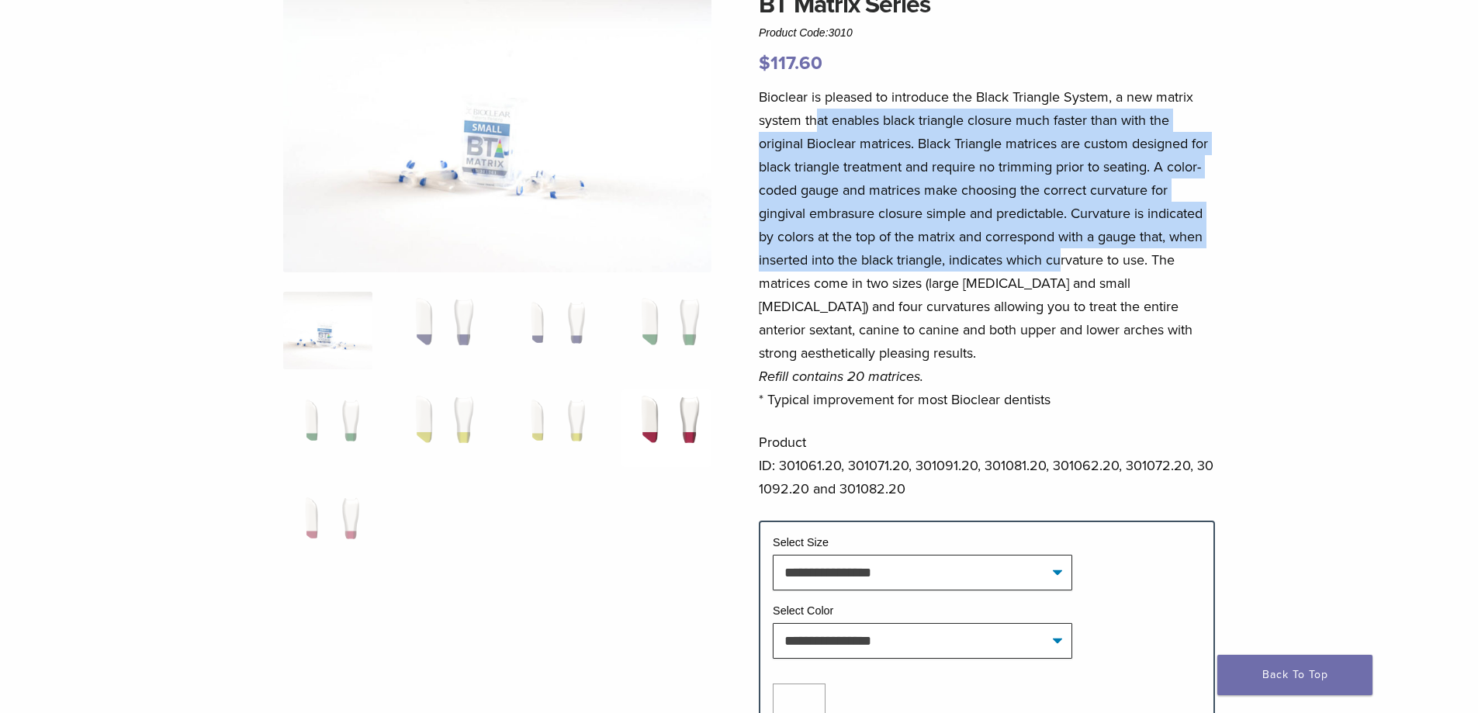
click at [660, 438] on img at bounding box center [665, 428] width 89 height 78
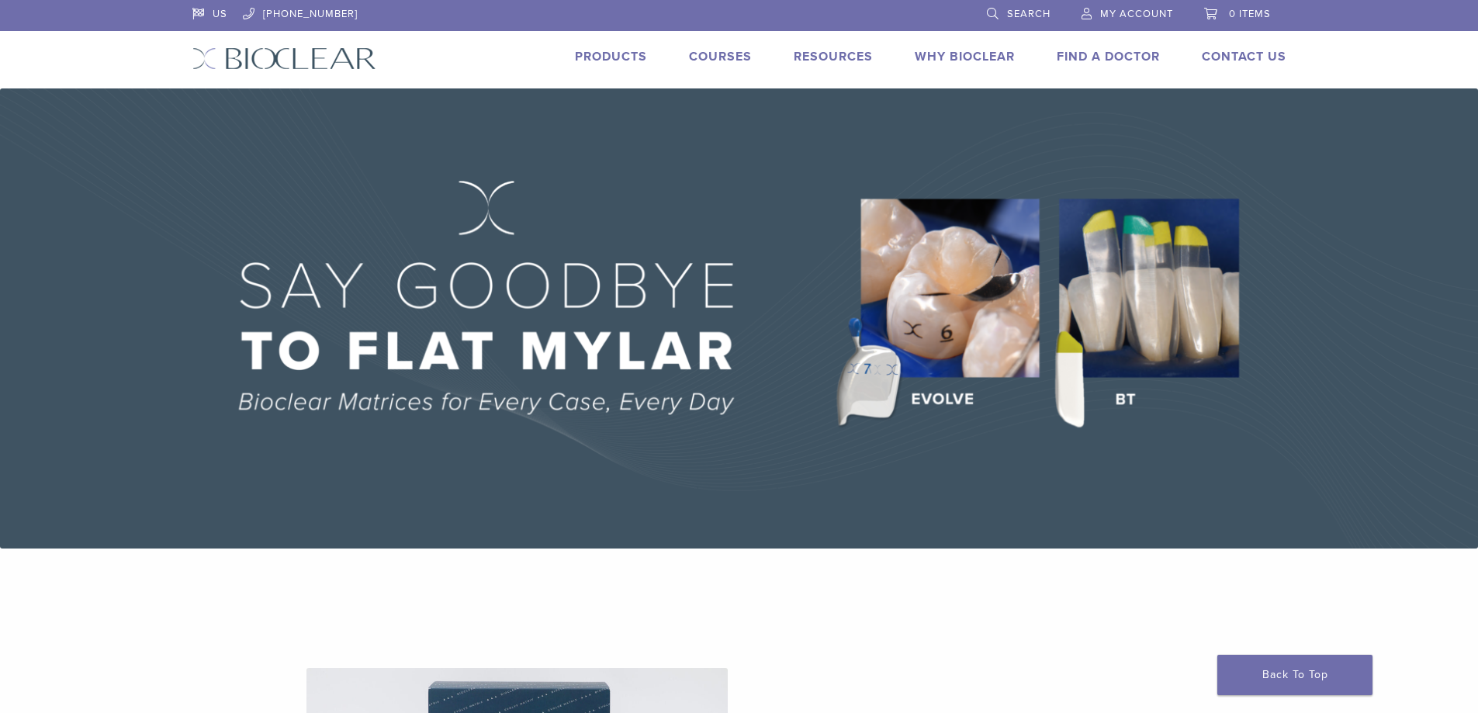
click at [707, 54] on link "Courses" at bounding box center [720, 57] width 63 height 16
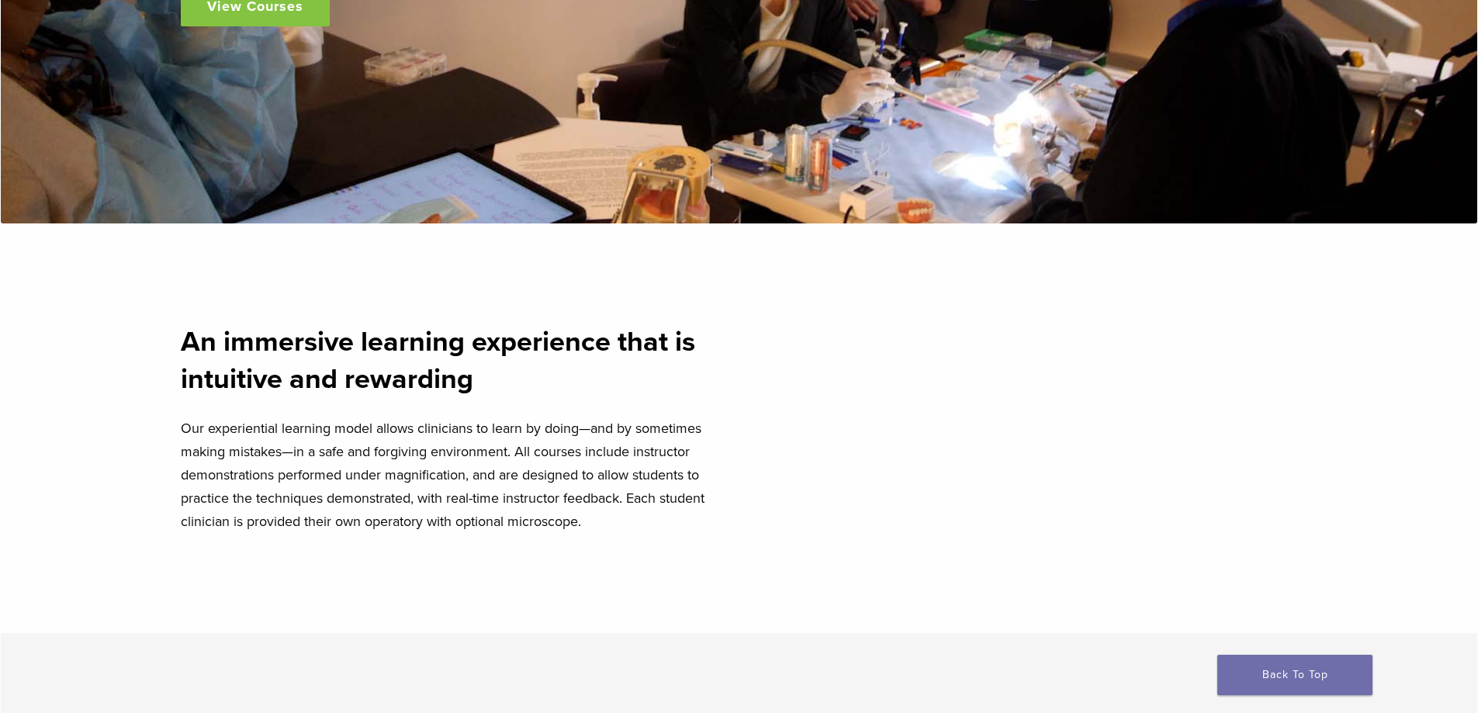
scroll to position [543, 0]
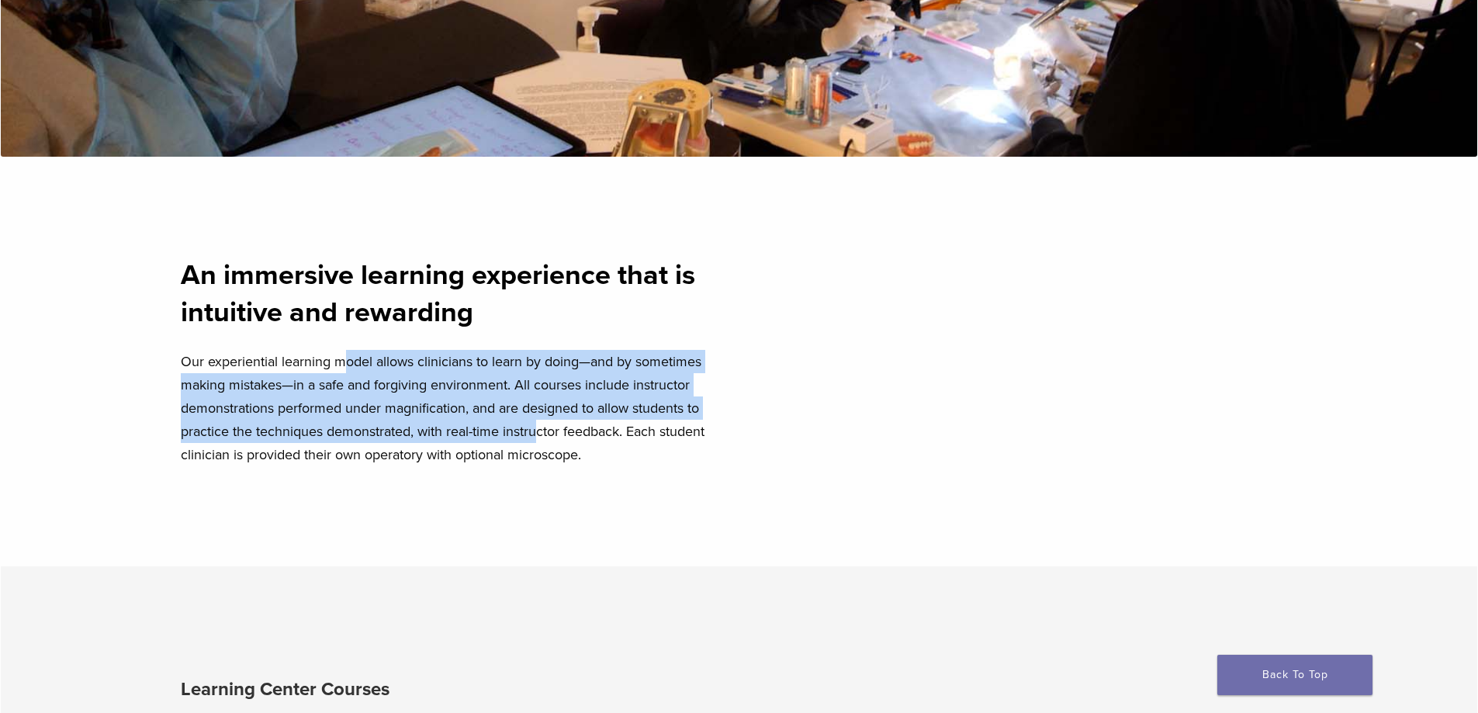
drag, startPoint x: 341, startPoint y: 373, endPoint x: 543, endPoint y: 428, distance: 209.1
click at [543, 428] on p "Our experiential learning model allows clinicians to learn by doing—and by some…" at bounding box center [455, 408] width 549 height 116
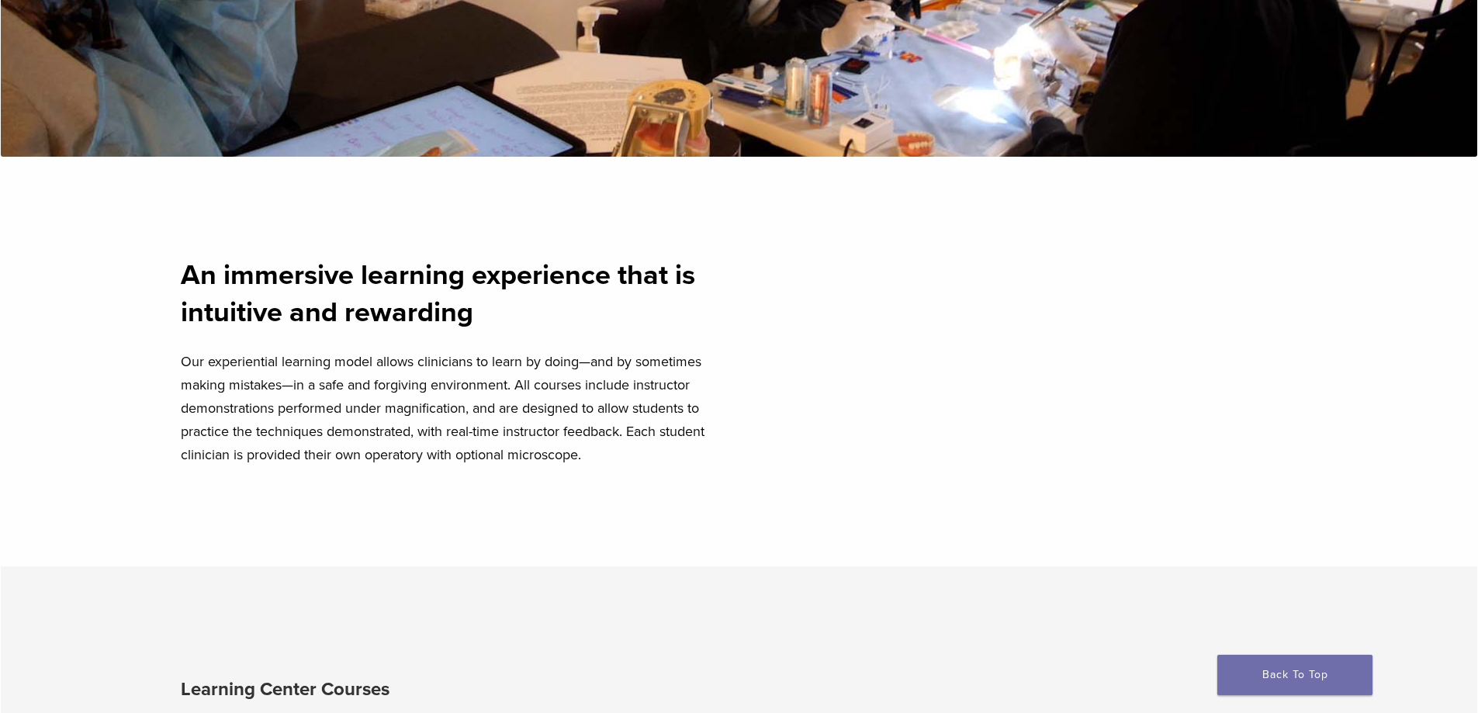
click at [605, 441] on p "Our experiential learning model allows clinicians to learn by doing—and by some…" at bounding box center [455, 408] width 549 height 116
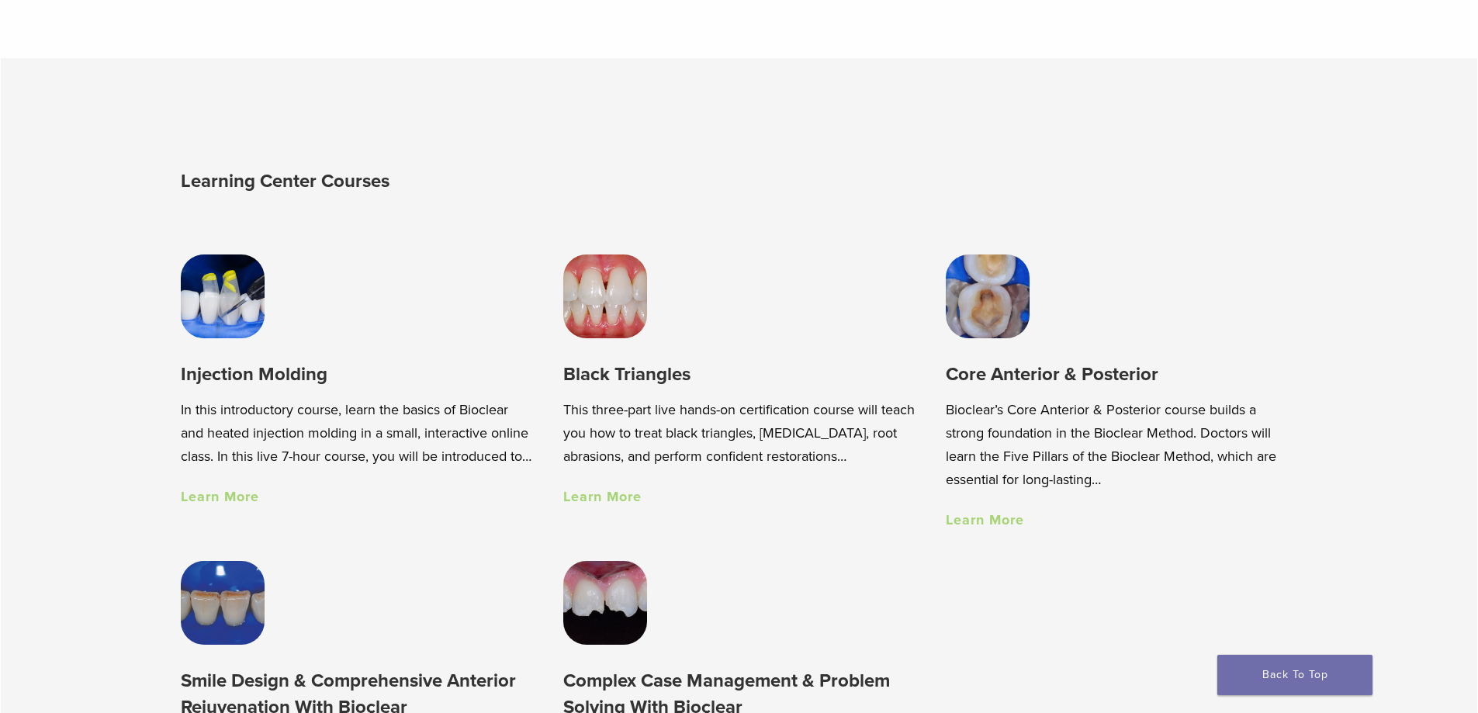
scroll to position [1086, 0]
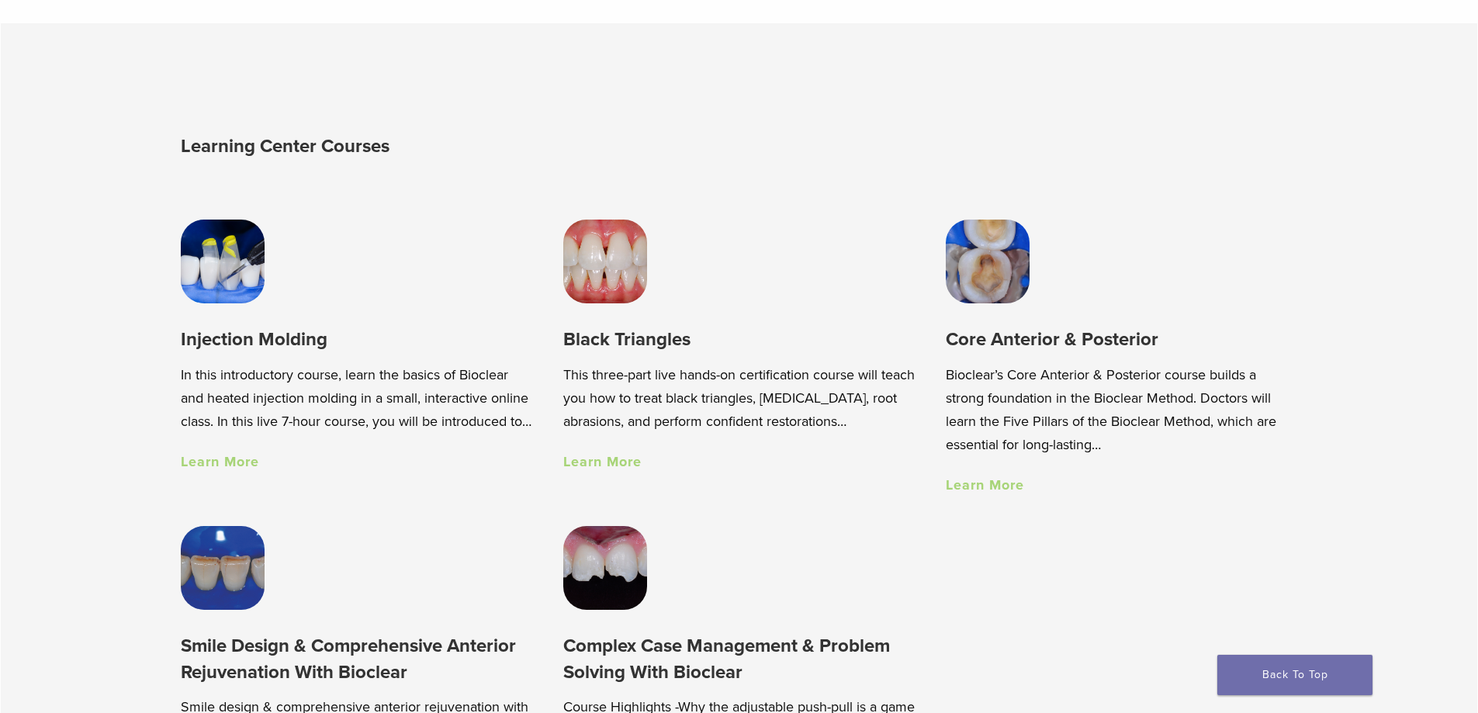
drag, startPoint x: 306, startPoint y: 430, endPoint x: 486, endPoint y: 420, distance: 179.5
click at [486, 420] on p "In this introductory course, learn the basics of Bioclear and heated injection …" at bounding box center [356, 398] width 351 height 70
click at [657, 400] on p "This three-part live hands-on certification course will teach you how to treat …" at bounding box center [738, 398] width 351 height 70
click at [595, 467] on link "Learn More" at bounding box center [602, 461] width 78 height 17
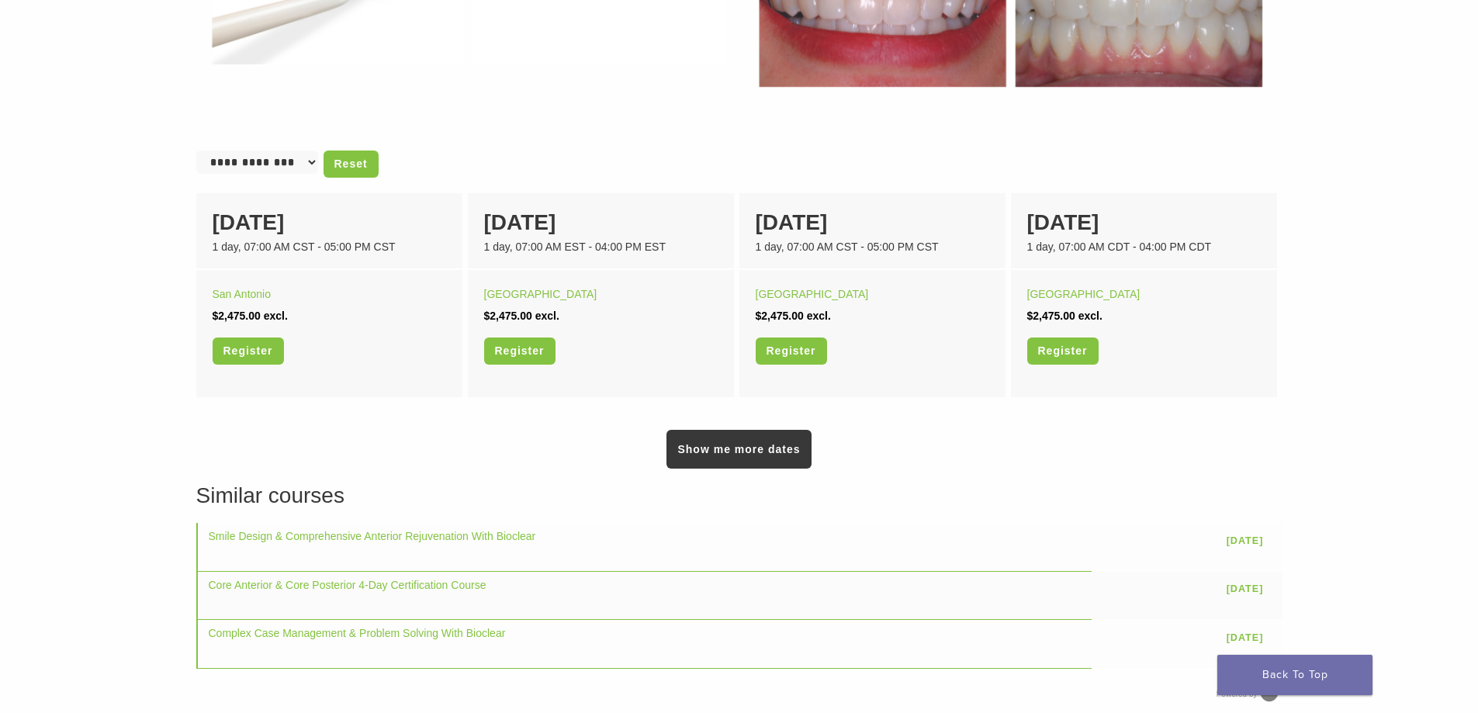
scroll to position [931, 0]
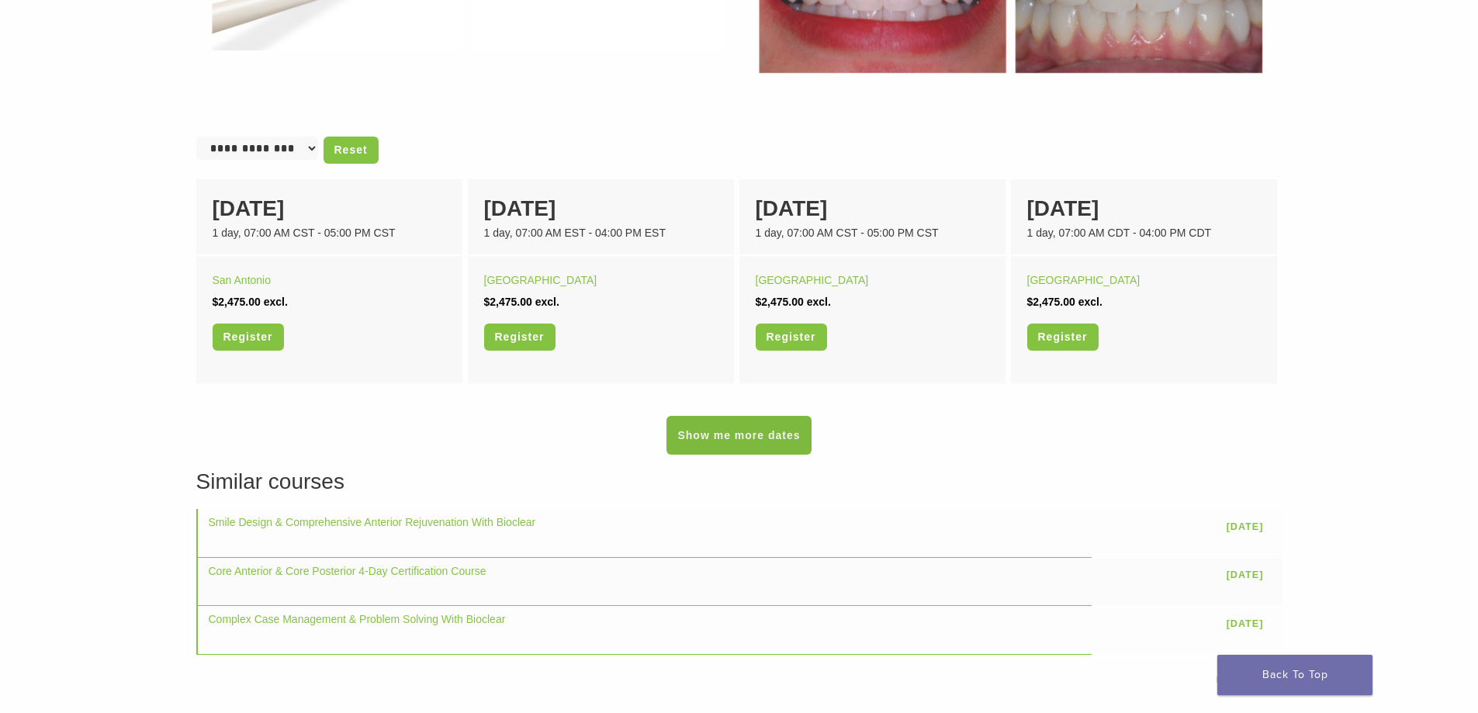
click at [772, 443] on link "Show me more dates" at bounding box center [738, 435] width 144 height 39
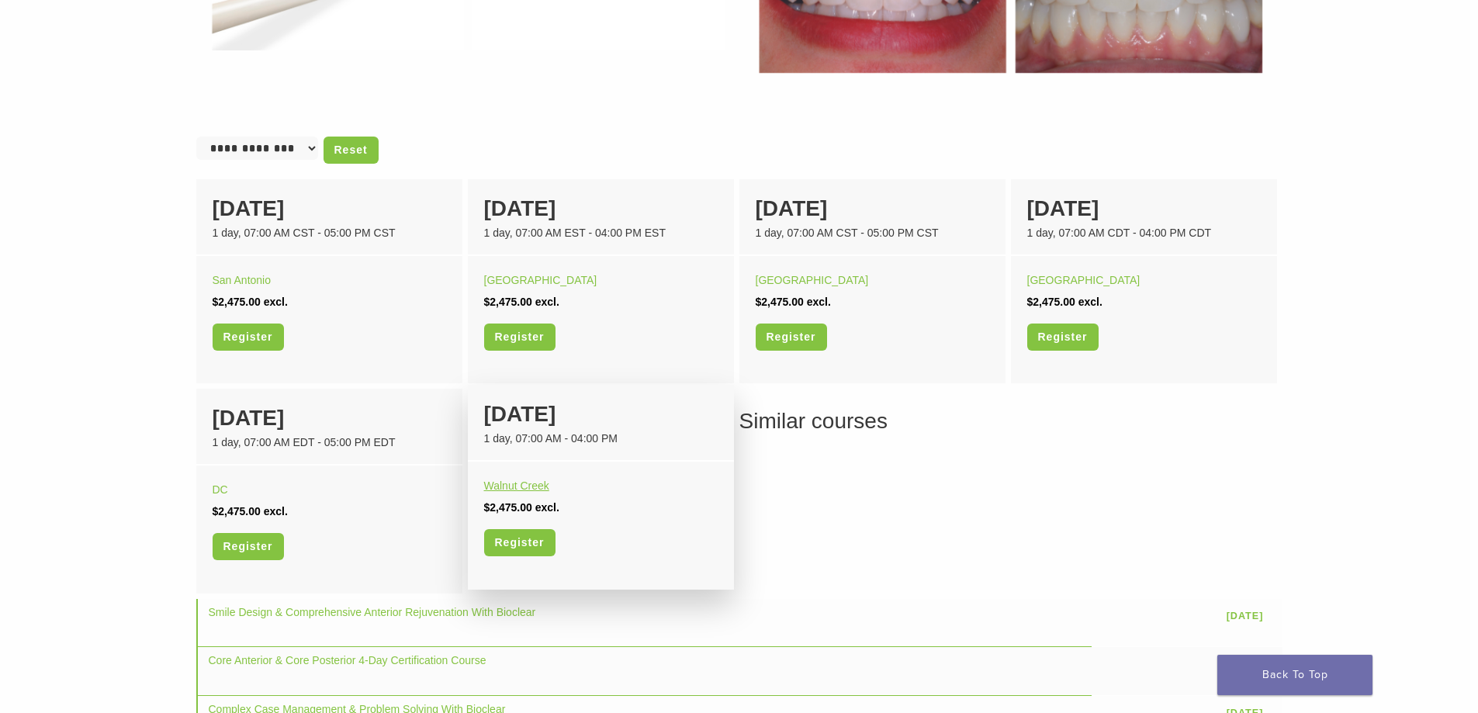
click at [537, 486] on link "Walnut Creek" at bounding box center [516, 485] width 65 height 12
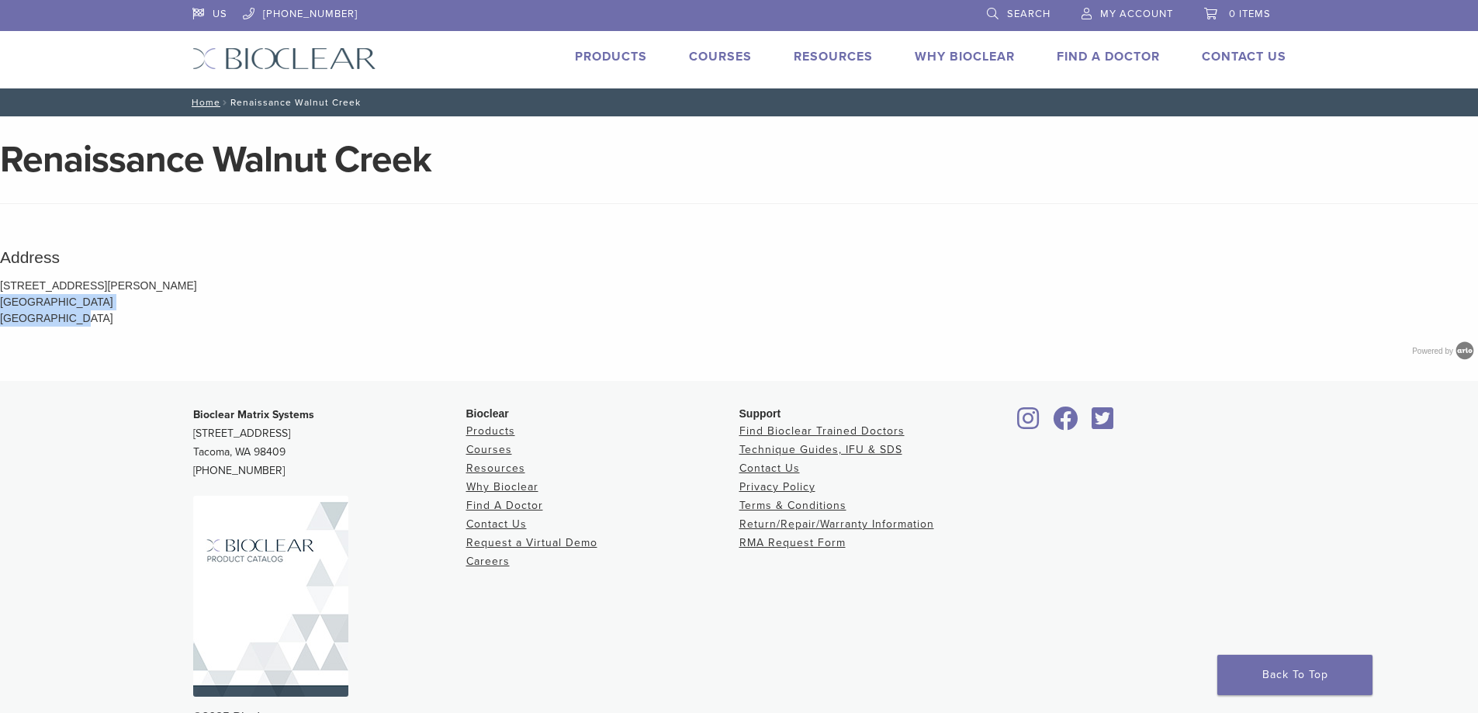
drag, startPoint x: 67, startPoint y: 320, endPoint x: 0, endPoint y: 294, distance: 71.5
click at [0, 294] on p "[STREET_ADDRESS][PERSON_NAME] [GEOGRAPHIC_DATA] [GEOGRAPHIC_DATA]" at bounding box center [739, 302] width 1478 height 49
click at [88, 296] on p "[STREET_ADDRESS][PERSON_NAME] [GEOGRAPHIC_DATA] [GEOGRAPHIC_DATA]" at bounding box center [739, 302] width 1478 height 49
click at [72, 317] on p "2805 Jones Rd Walnut Creek CA 94597 United States" at bounding box center [739, 302] width 1478 height 49
drag, startPoint x: 72, startPoint y: 323, endPoint x: 0, endPoint y: 282, distance: 82.7
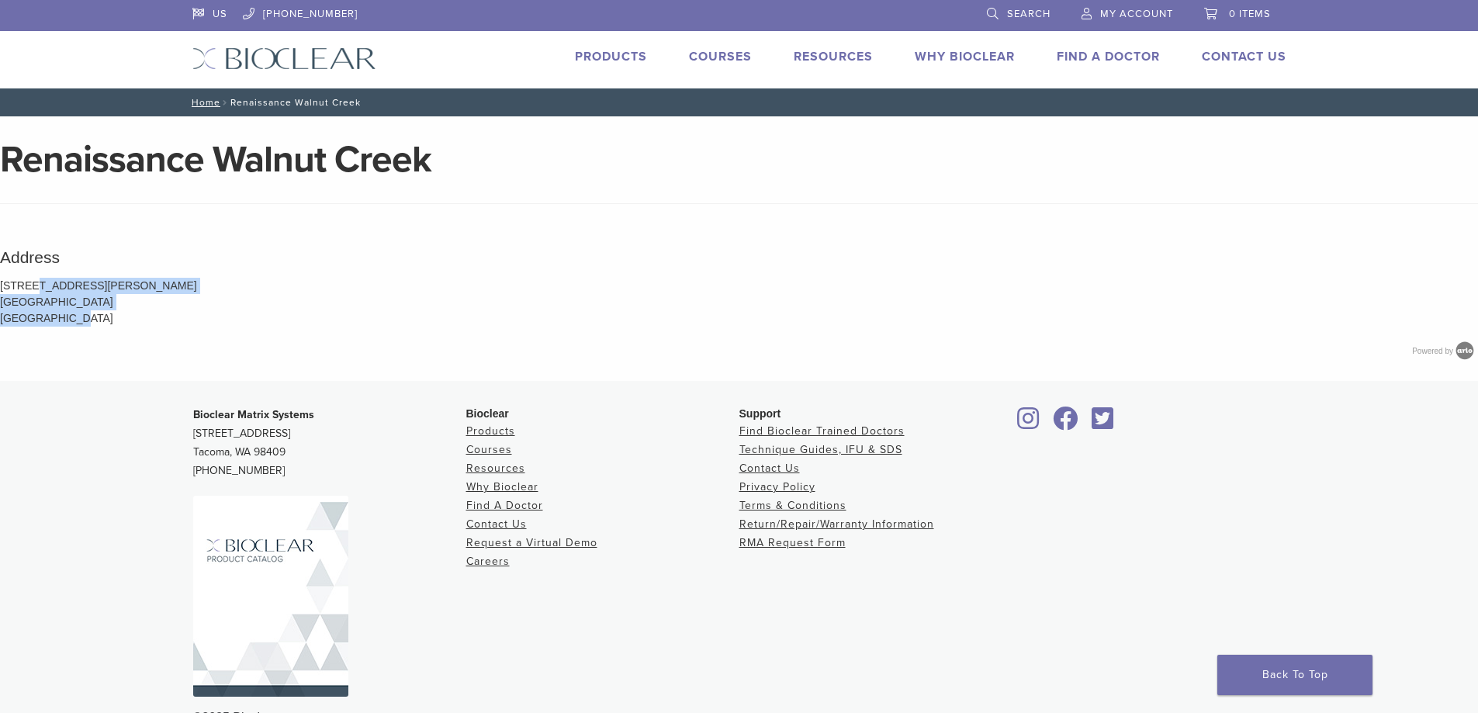
click at [0, 282] on p "2805 Jones Rd Walnut Creek CA 94597 United States" at bounding box center [739, 302] width 1478 height 49
copy p "2805 Jones Rd Walnut Creek CA 94597 United States"
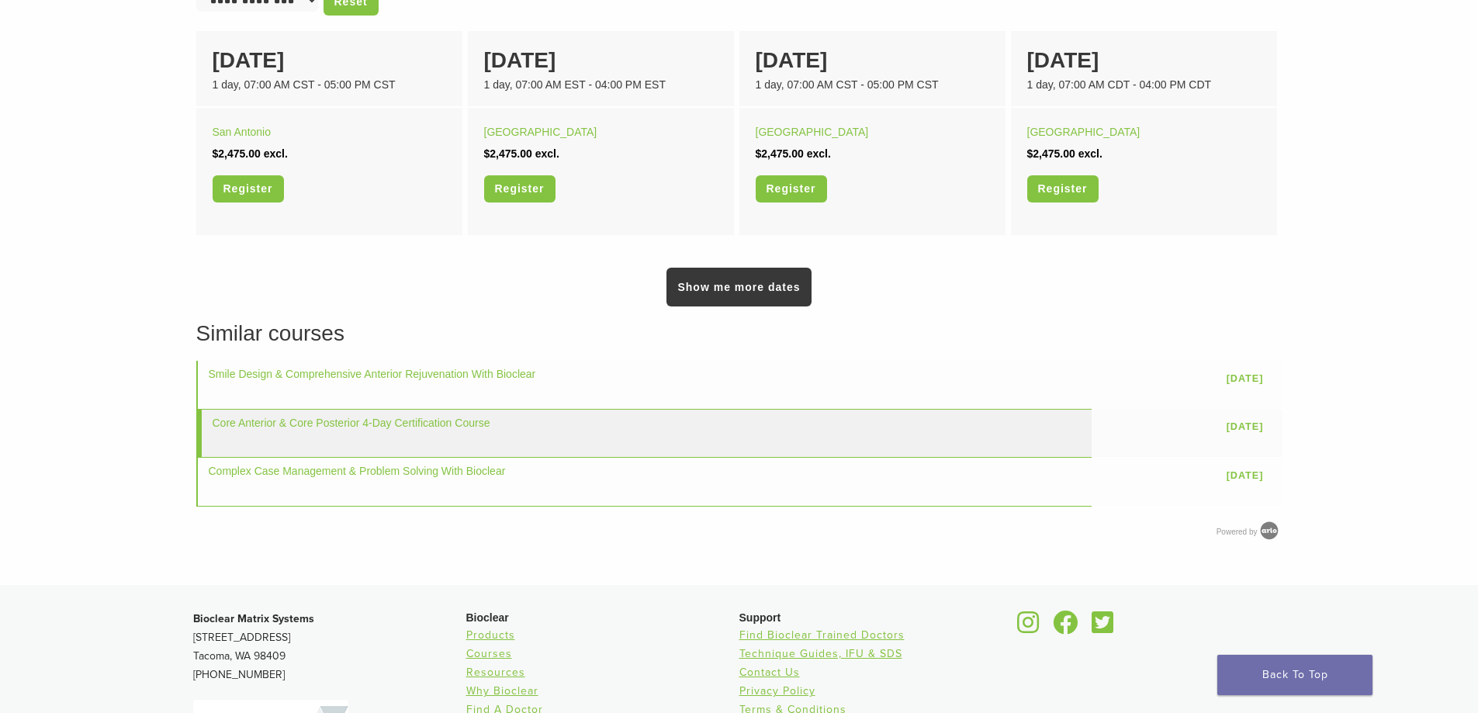
scroll to position [1086, 0]
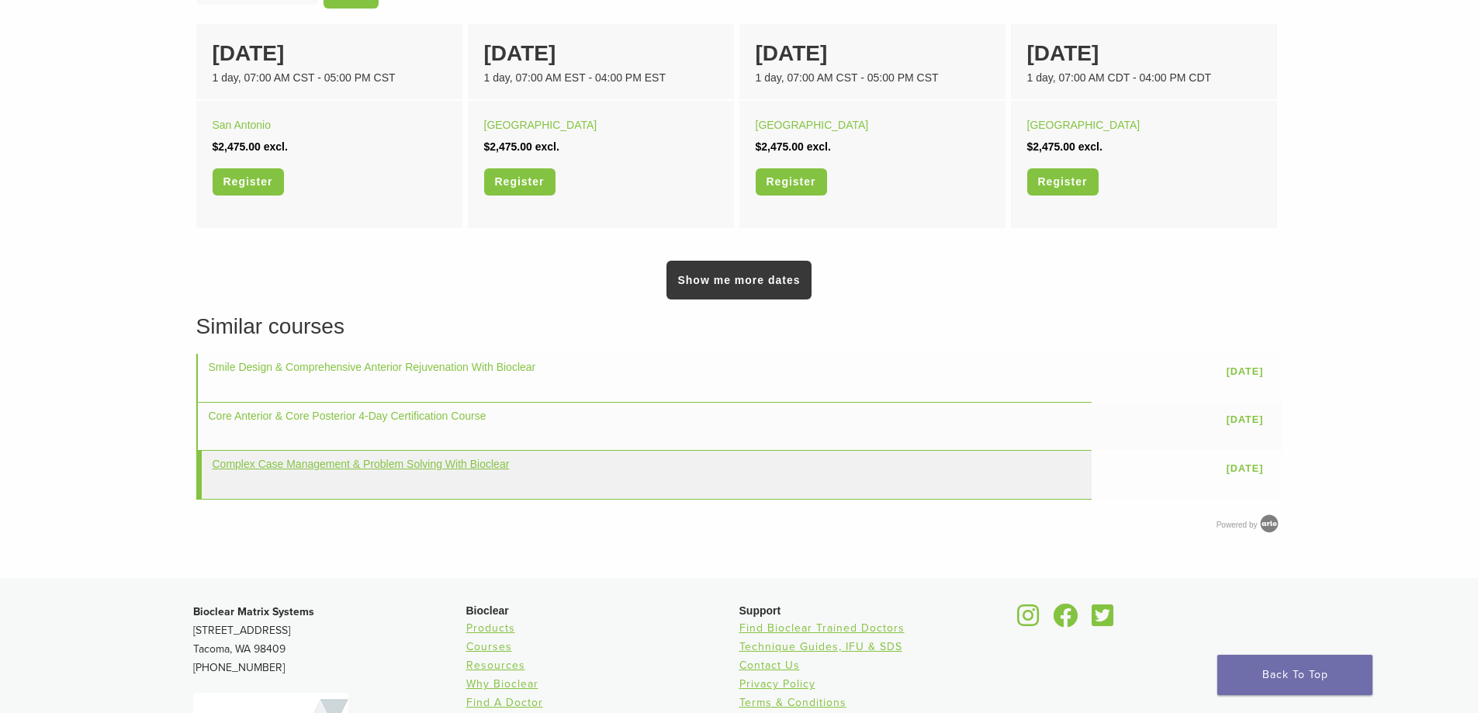
click at [342, 465] on link "Complex Case Management & Problem Solving With Bioclear" at bounding box center [361, 464] width 297 height 12
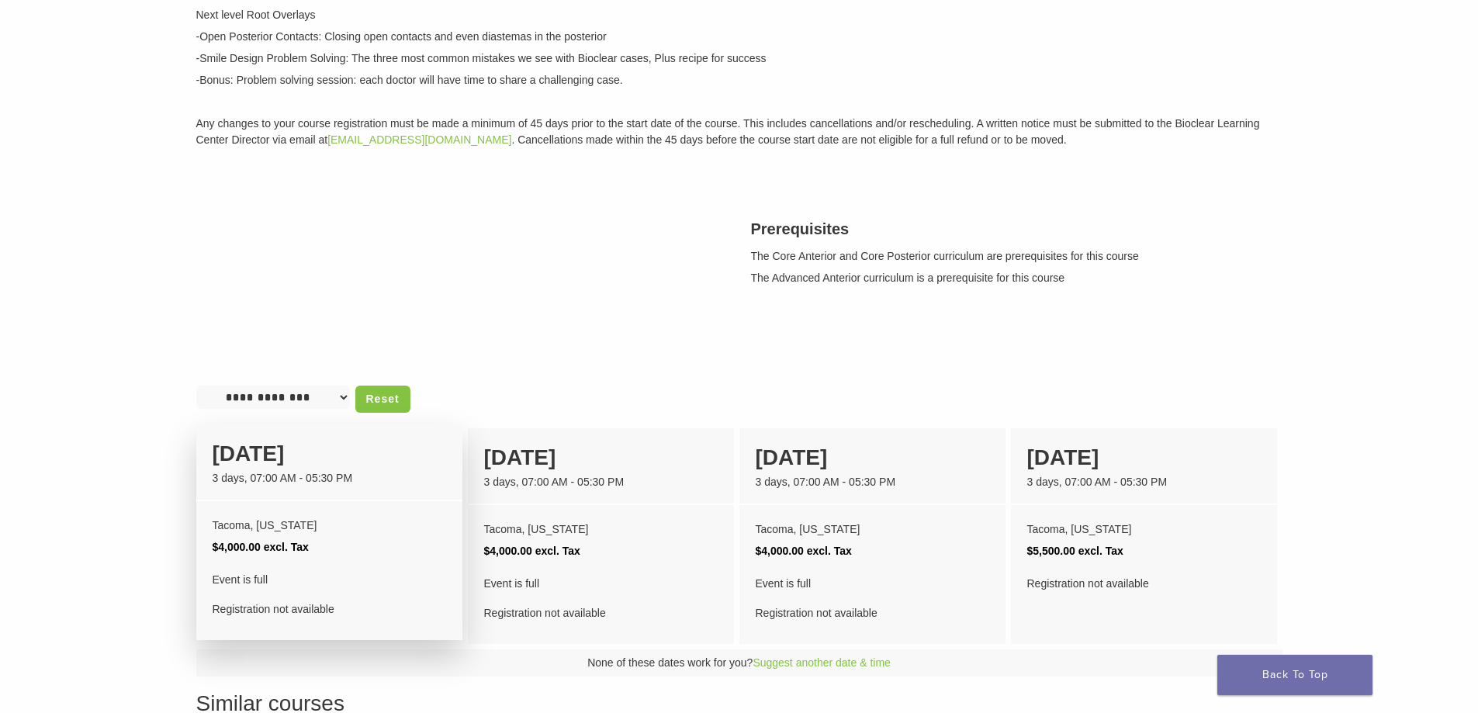
scroll to position [388, 0]
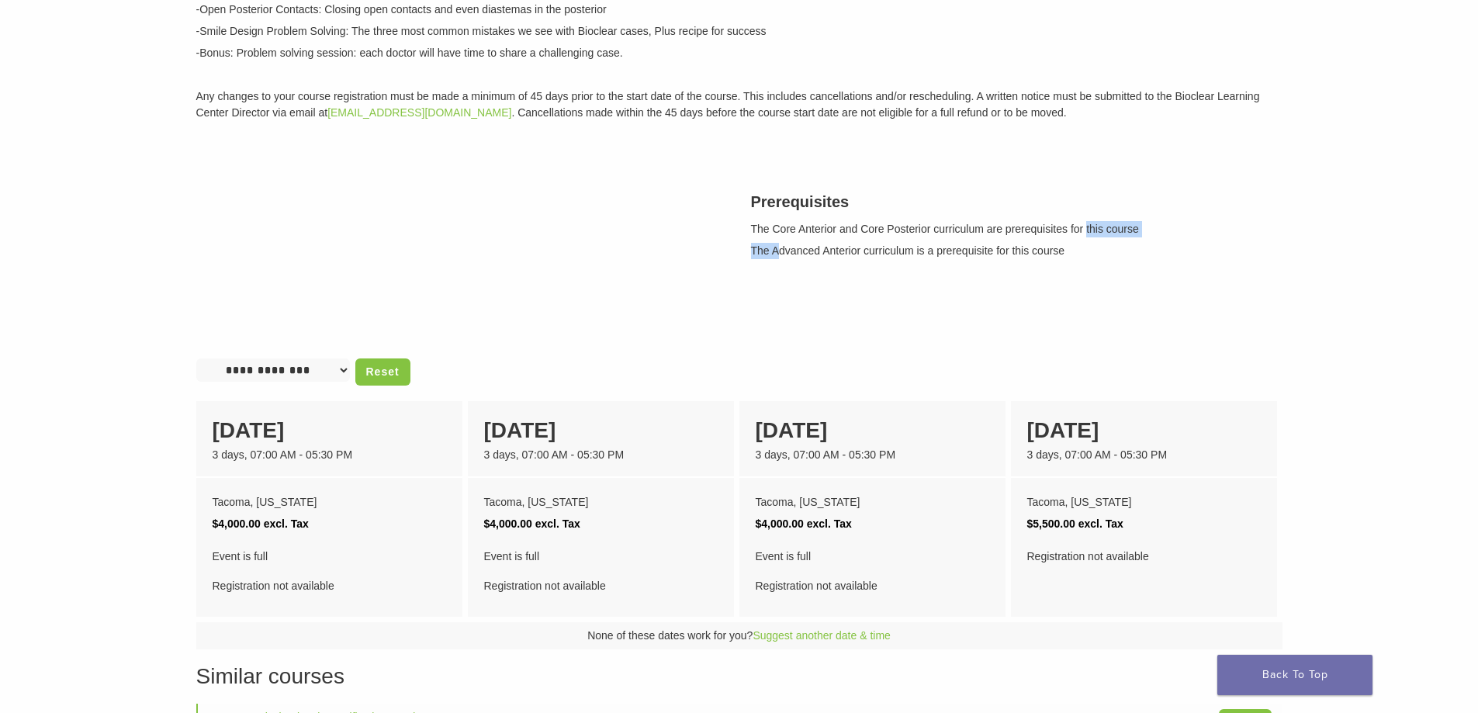
drag, startPoint x: 921, startPoint y: 246, endPoint x: 1088, endPoint y: 232, distance: 167.4
click at [1088, 232] on div "Prerequisites The Core Anterior and Core Posterior curriculum are prerequisites…" at bounding box center [1016, 224] width 555 height 106
drag, startPoint x: 1039, startPoint y: 254, endPoint x: 1017, endPoint y: 259, distance: 22.2
click at [1038, 254] on p "The Advanced Anterior curriculum is a prerequisite for this course" at bounding box center [1016, 251] width 531 height 16
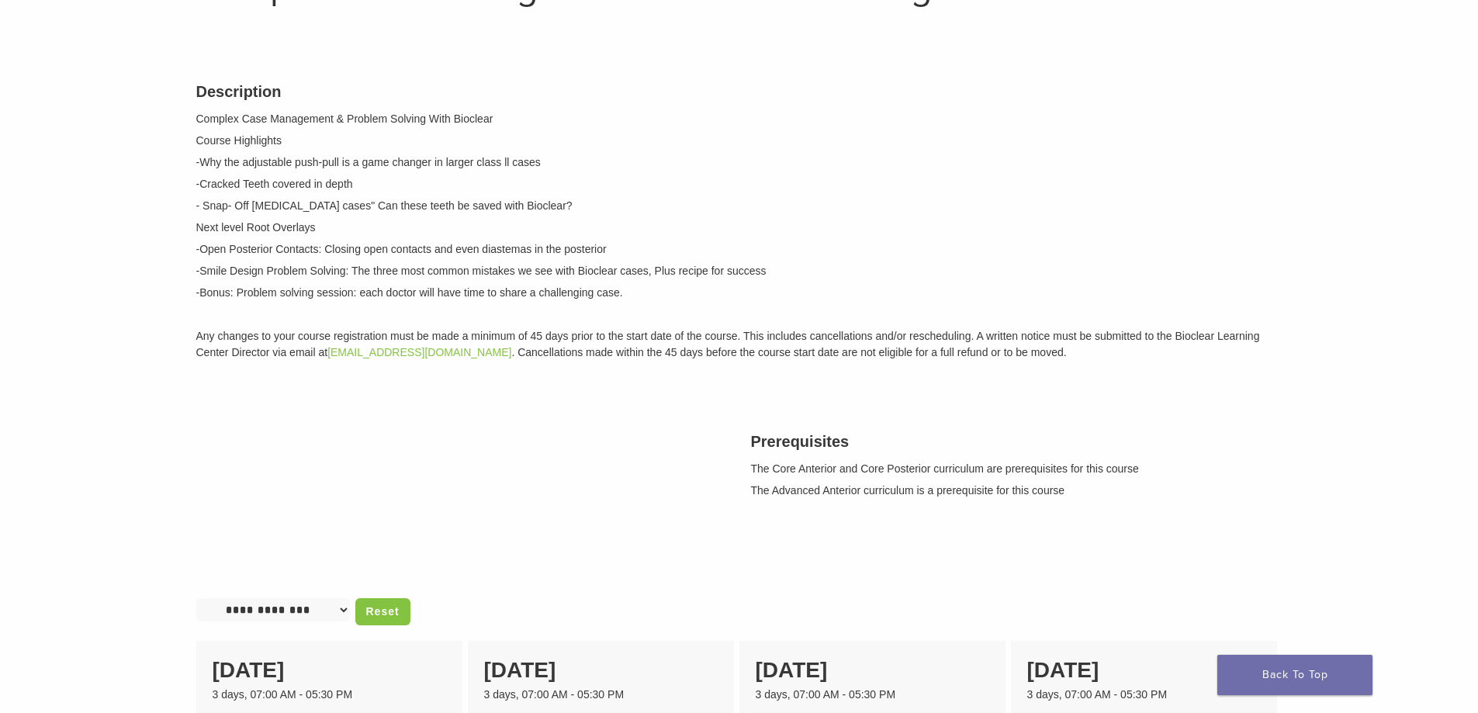
scroll to position [0, 0]
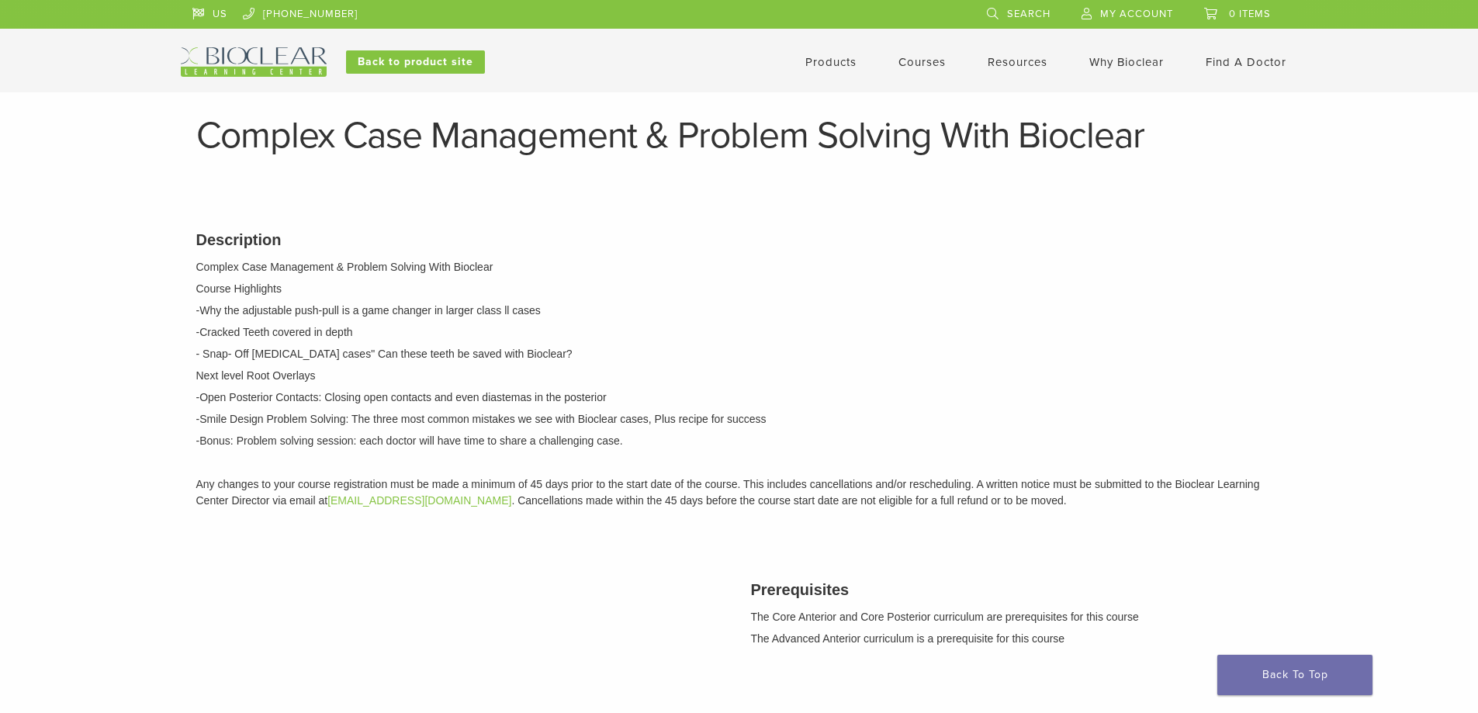
click at [928, 67] on link "Courses" at bounding box center [921, 62] width 47 height 14
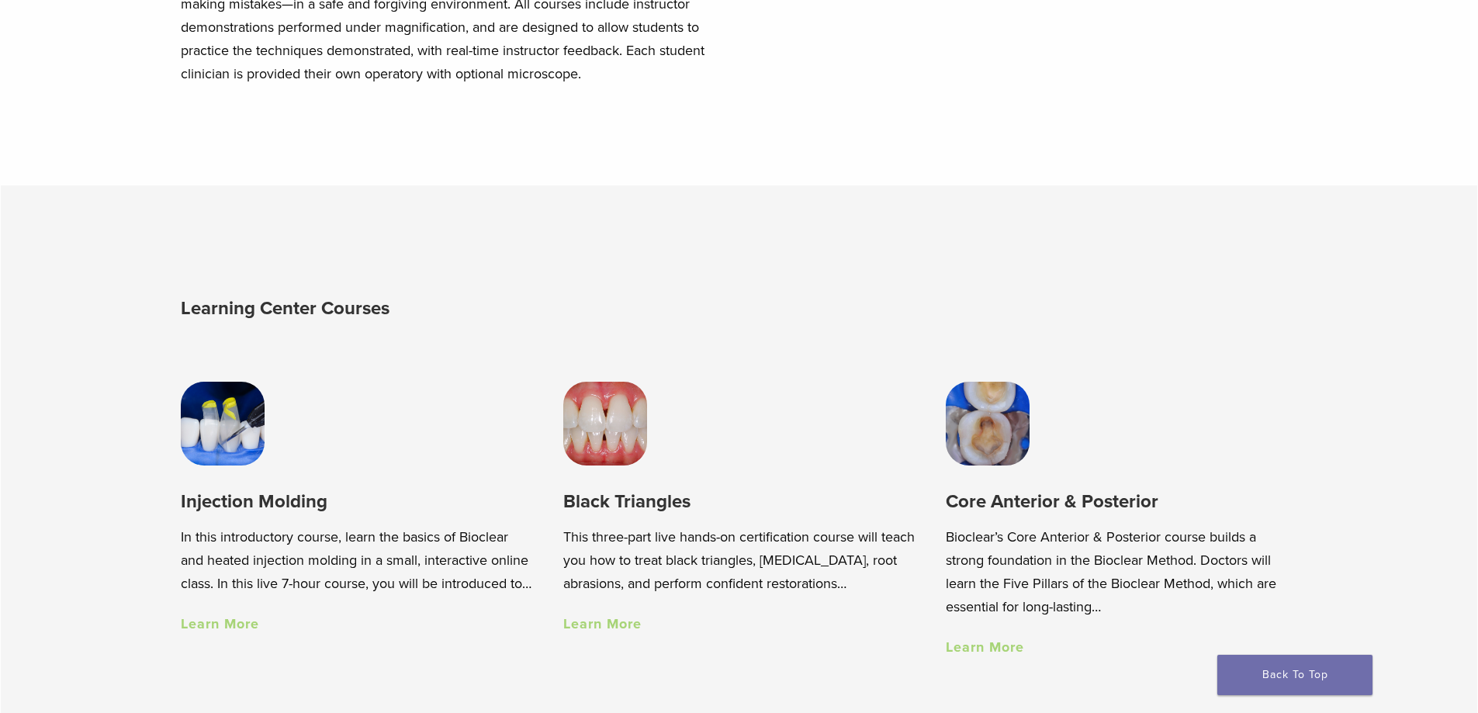
scroll to position [931, 0]
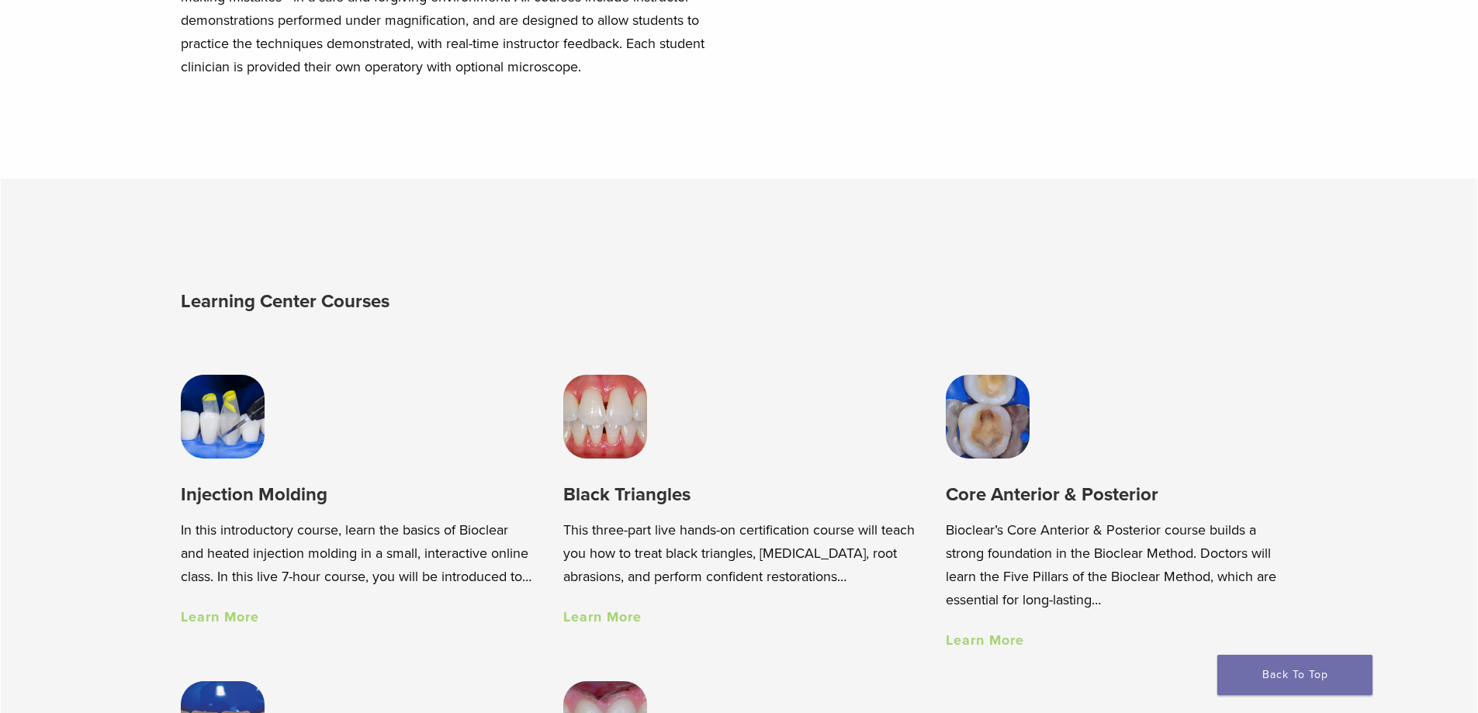
click at [216, 625] on link "Learn More" at bounding box center [220, 616] width 78 height 17
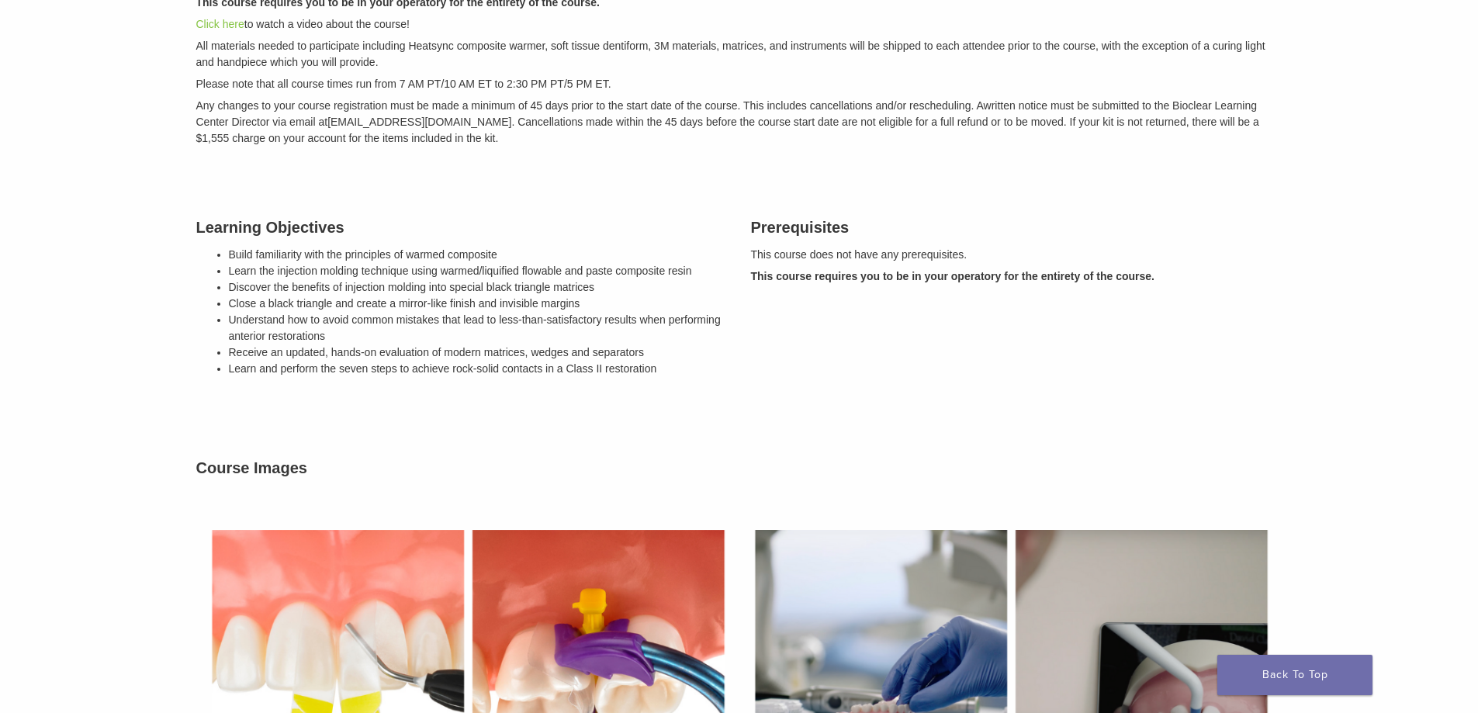
scroll to position [388, 0]
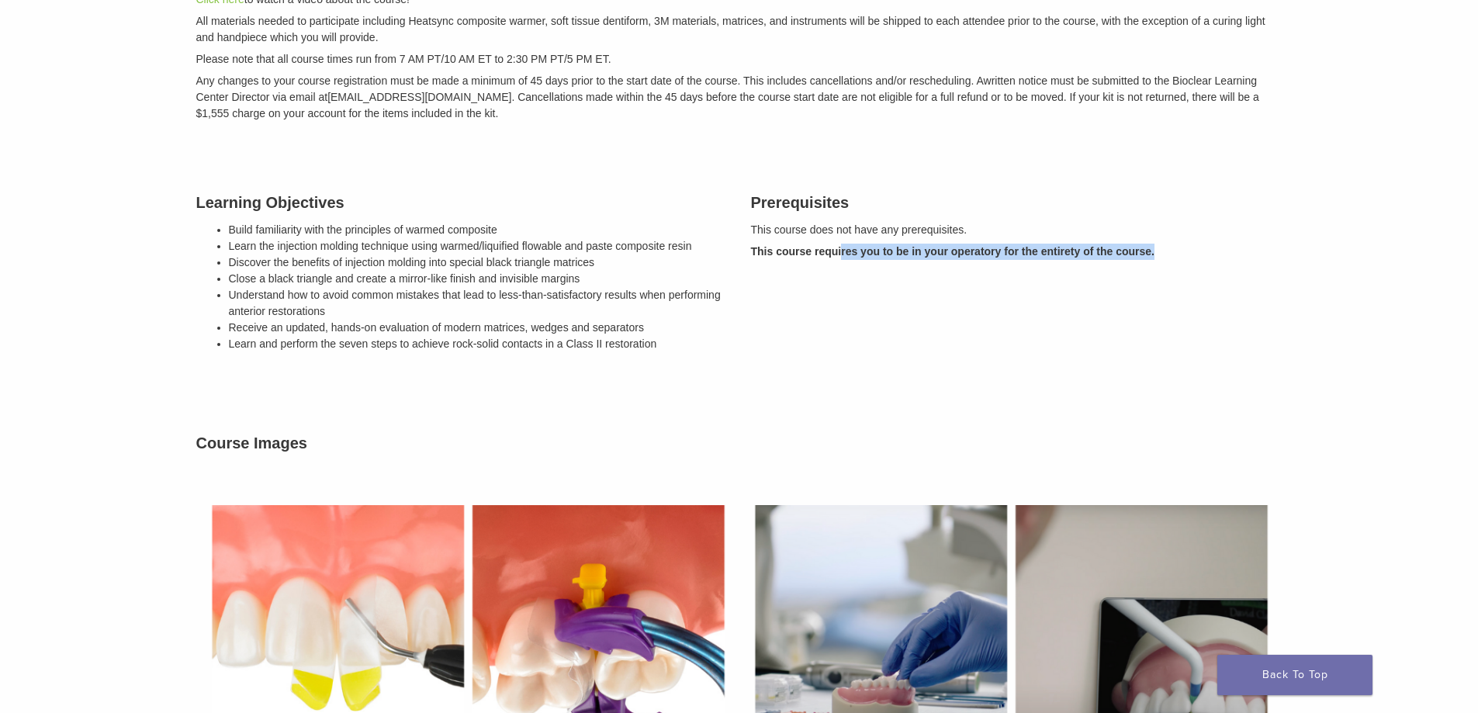
drag, startPoint x: 843, startPoint y: 241, endPoint x: 1137, endPoint y: 258, distance: 294.5
click at [1156, 246] on div "Prerequisites This course does not have any prerequisites. This course requires…" at bounding box center [1016, 275] width 555 height 208
click at [1047, 281] on div "Prerequisites This course does not have any prerequisites. This course requires…" at bounding box center [1016, 275] width 555 height 208
click at [424, 381] on div "Description In this introductory course, learn the basics of Bioclear and heate…" at bounding box center [739, 383] width 1109 height 1005
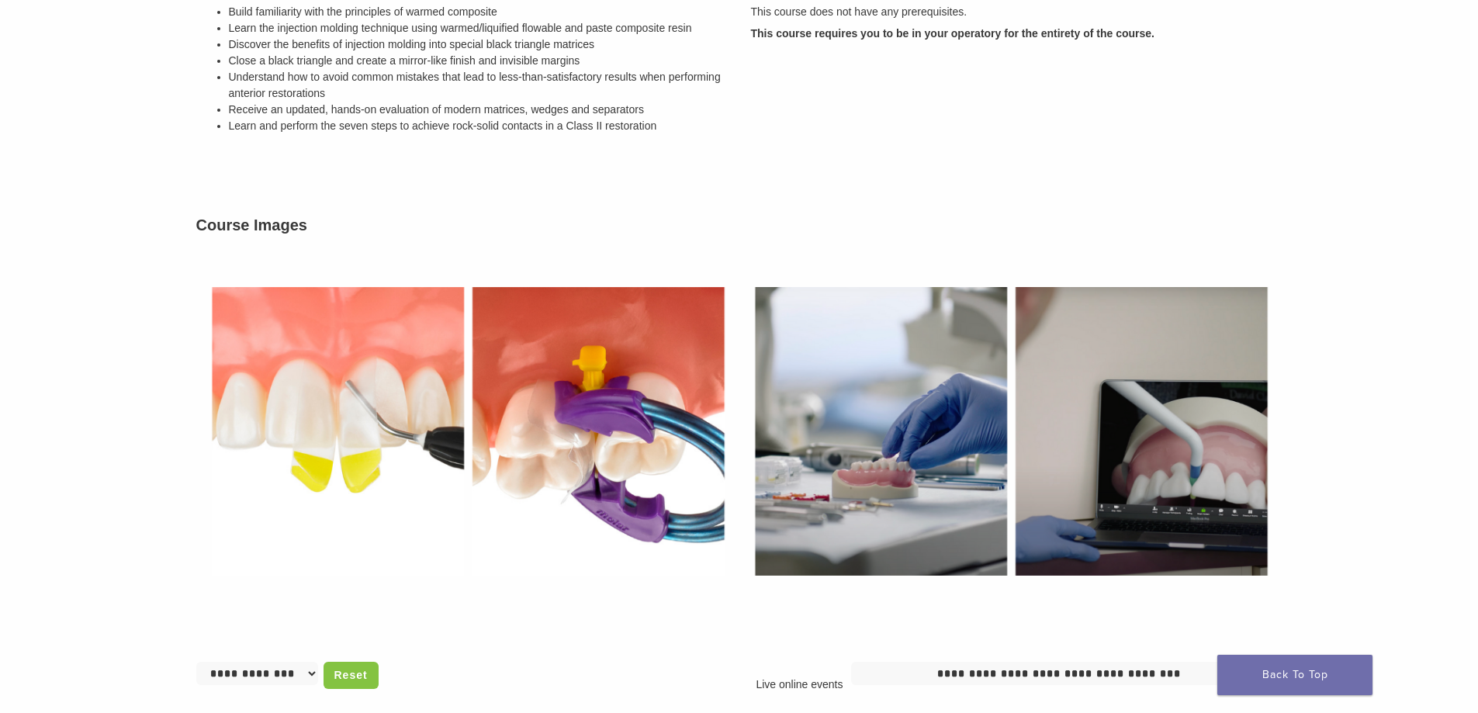
scroll to position [466, 0]
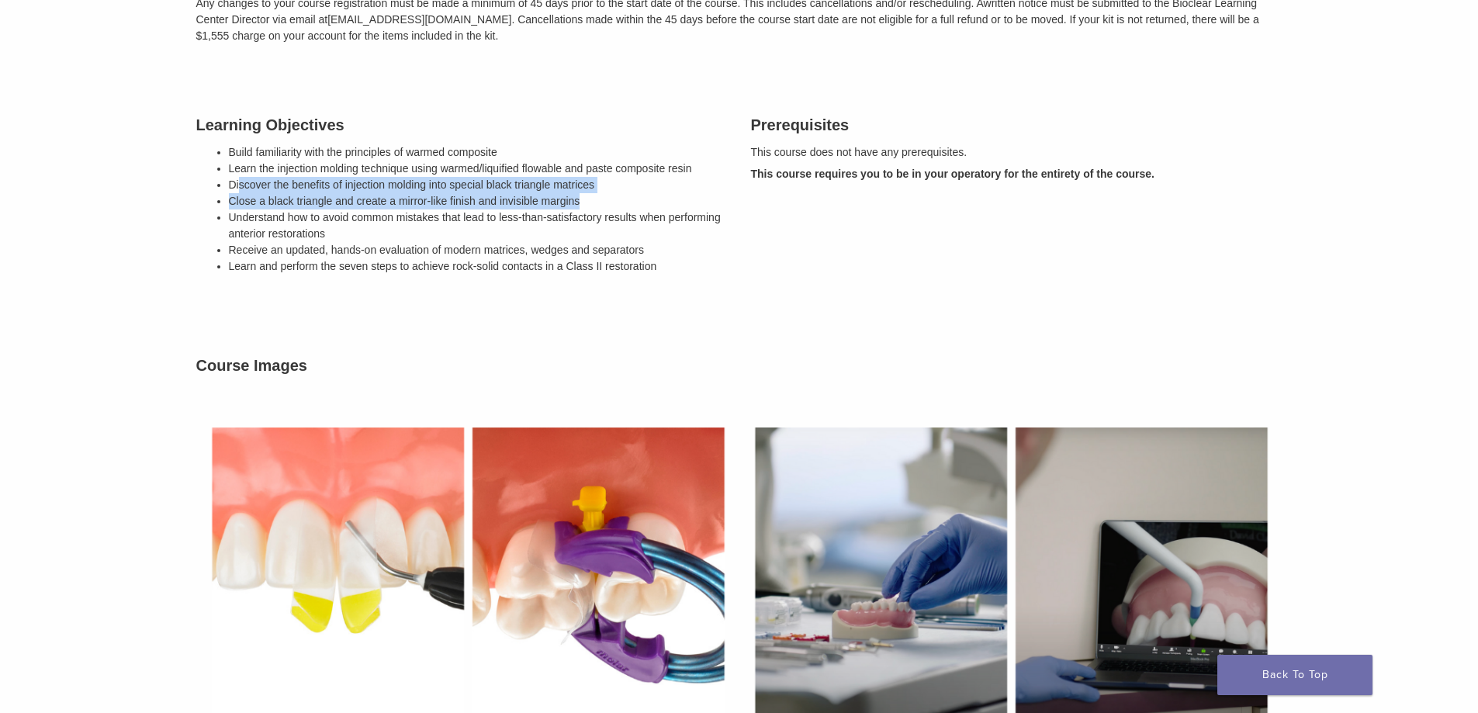
drag, startPoint x: 296, startPoint y: 197, endPoint x: 594, endPoint y: 199, distance: 297.1
click at [594, 199] on ul "Build familiarity with the principles of warmed composite Learn the injection m…" at bounding box center [478, 209] width 499 height 130
click at [590, 204] on li "Close a black triangle and create a mirror-like finish and invisible margins" at bounding box center [478, 201] width 499 height 16
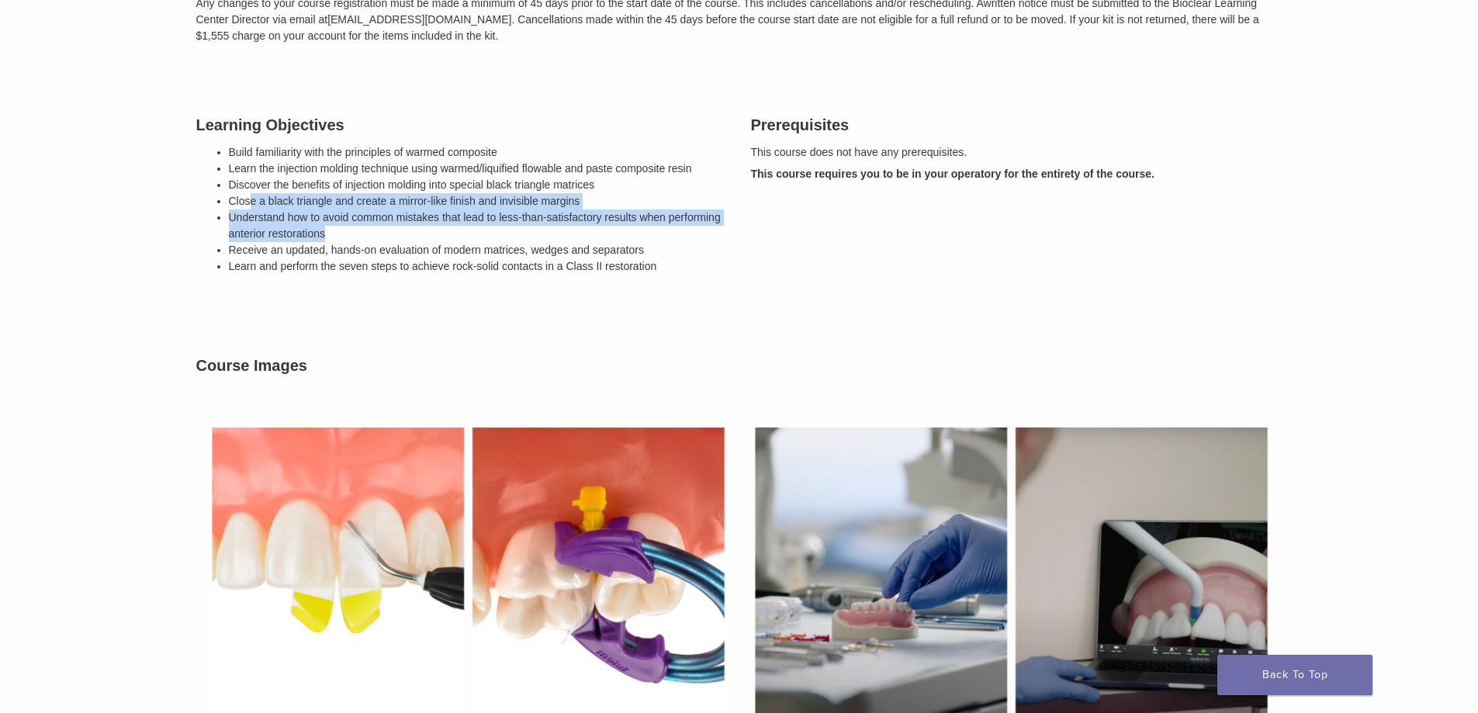
drag, startPoint x: 249, startPoint y: 206, endPoint x: 532, endPoint y: 244, distance: 285.8
click at [459, 232] on ul "Build familiarity with the principles of warmed composite Learn the injection m…" at bounding box center [478, 209] width 499 height 130
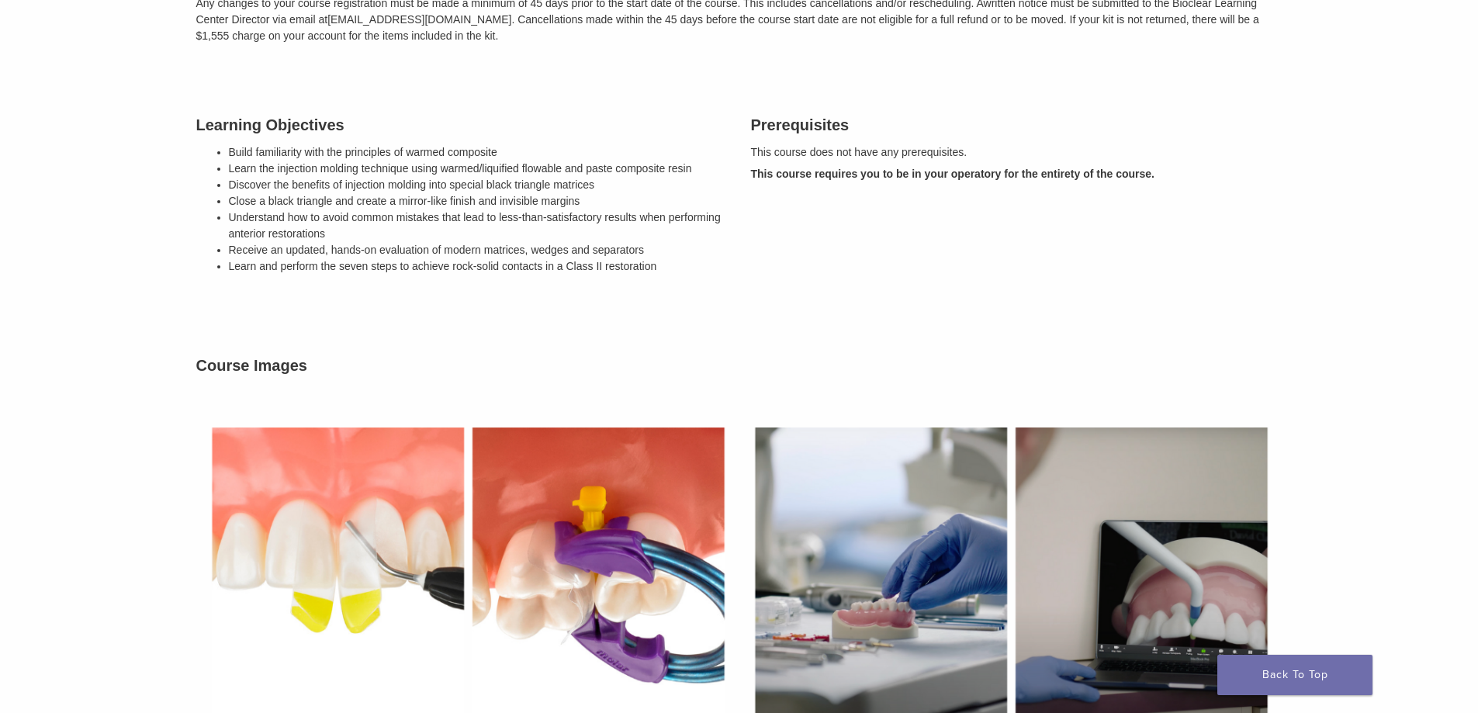
click at [535, 244] on li "Receive an updated, hands-on evaluation of modern matrices, wedges and separato…" at bounding box center [478, 250] width 499 height 16
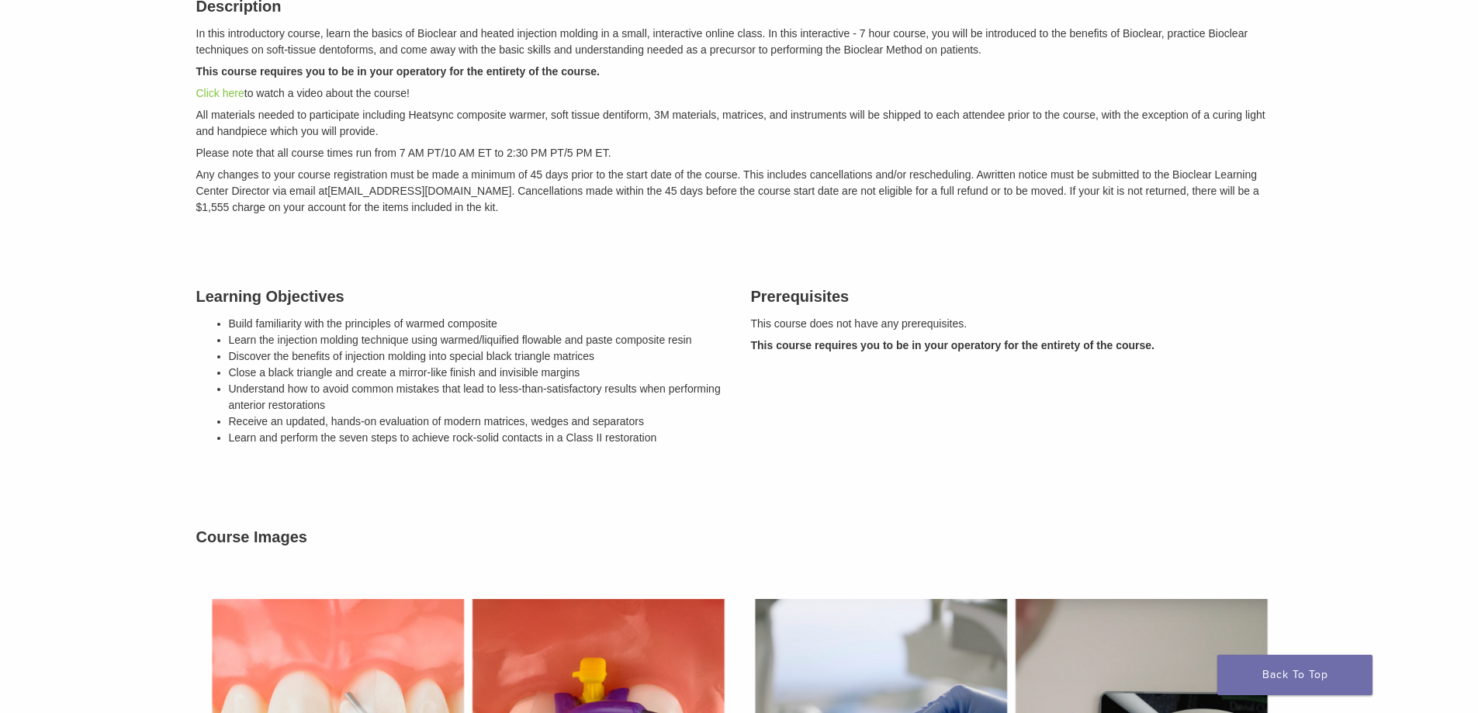
scroll to position [155, 0]
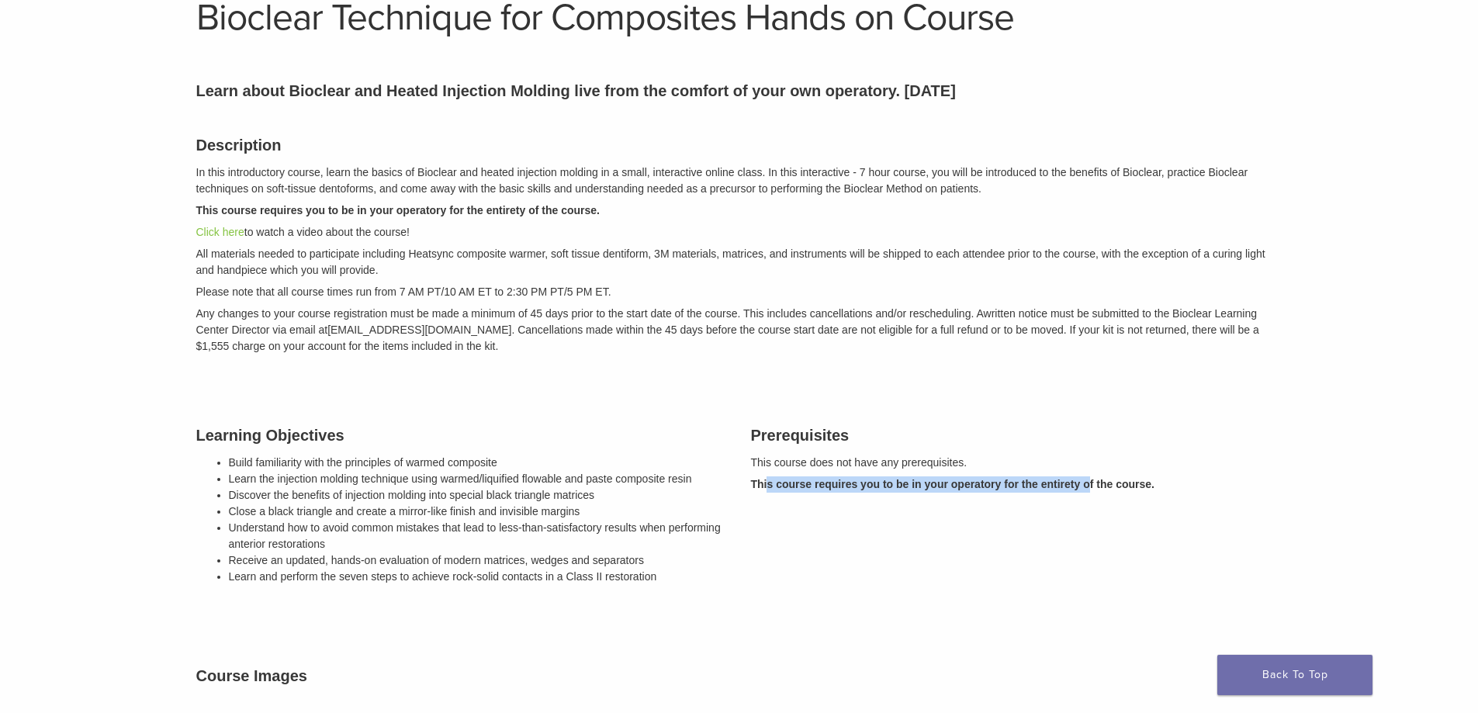
drag, startPoint x: 767, startPoint y: 487, endPoint x: 1088, endPoint y: 481, distance: 322.0
click at [1088, 481] on strong "This course requires you to be in your operatory for the entirety of the course." at bounding box center [952, 484] width 403 height 12
drag, startPoint x: 1089, startPoint y: 479, endPoint x: 835, endPoint y: 352, distance: 284.2
click at [1088, 479] on strong "This course requires you to be in your operatory for the entirety of the course." at bounding box center [952, 484] width 403 height 12
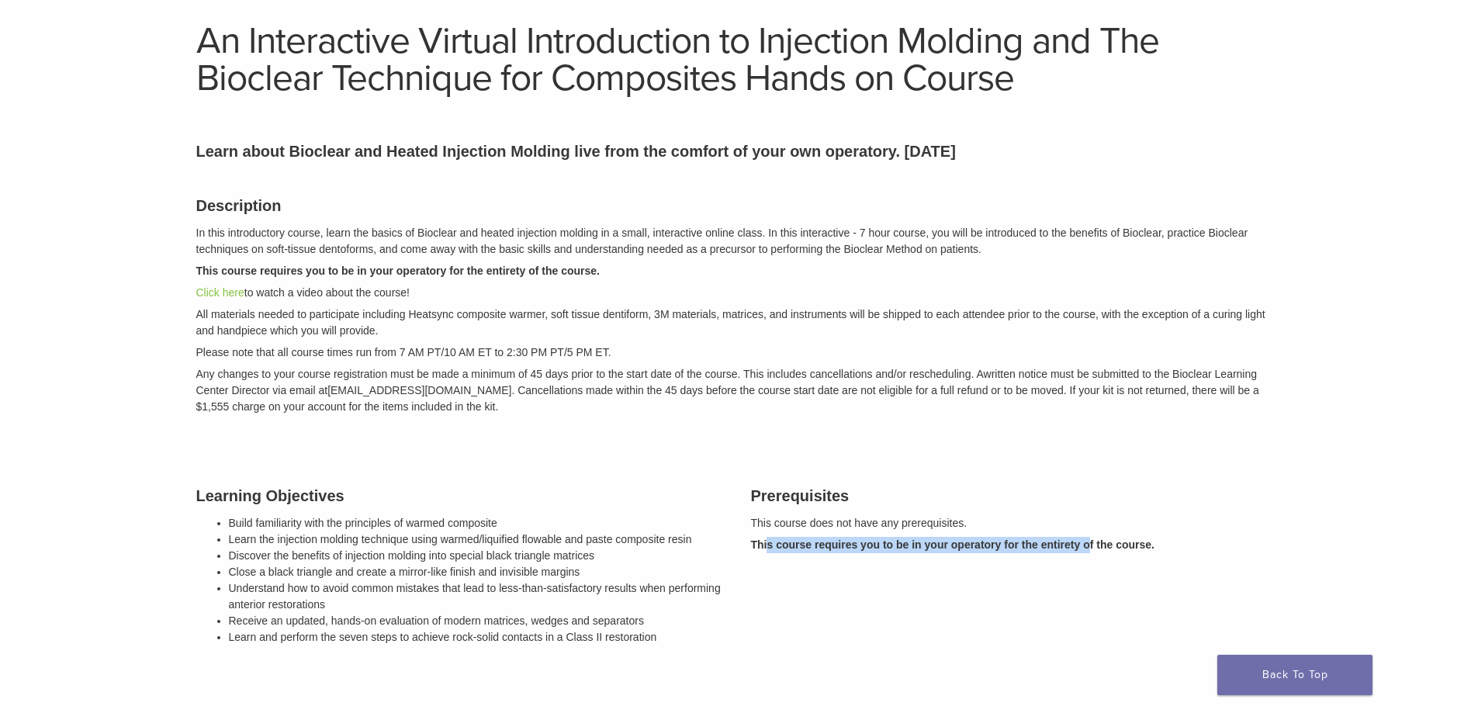
scroll to position [0, 0]
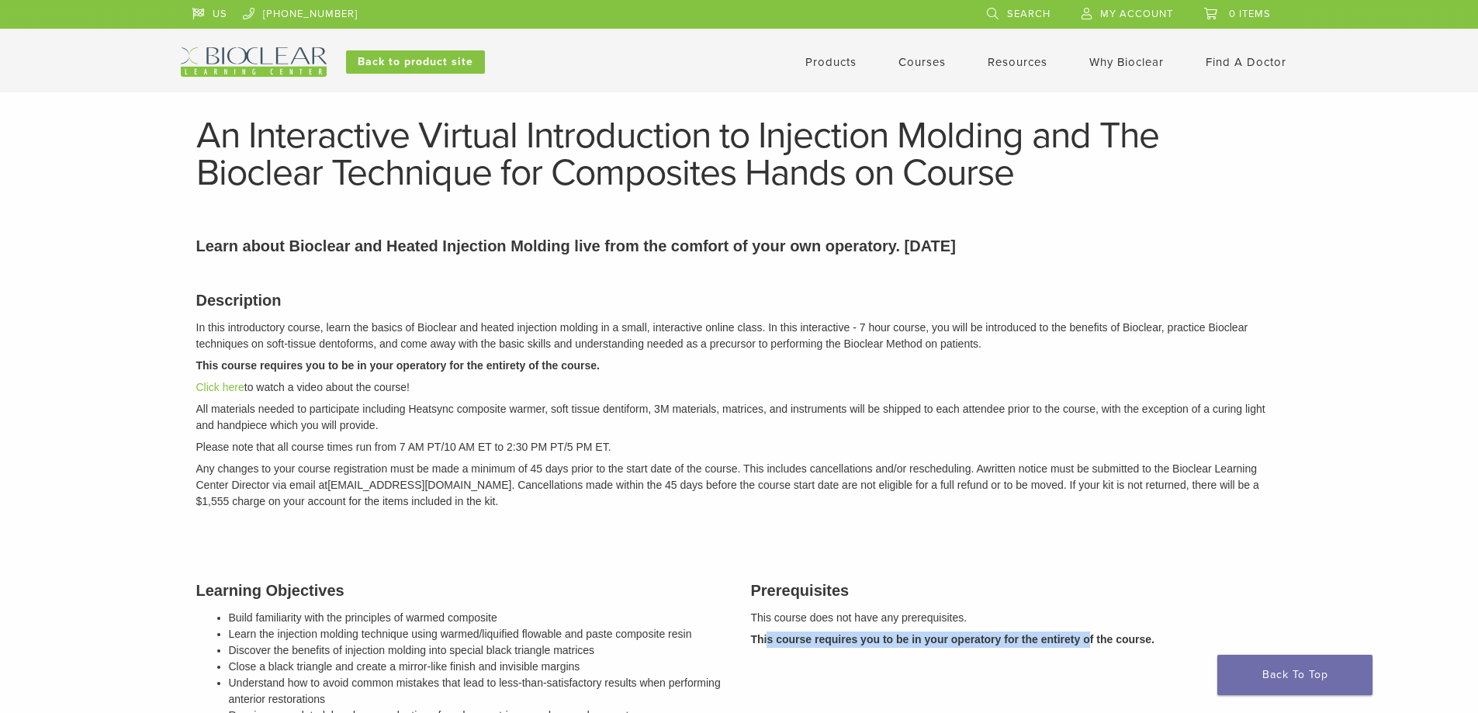
click at [929, 61] on link "Courses" at bounding box center [921, 62] width 47 height 14
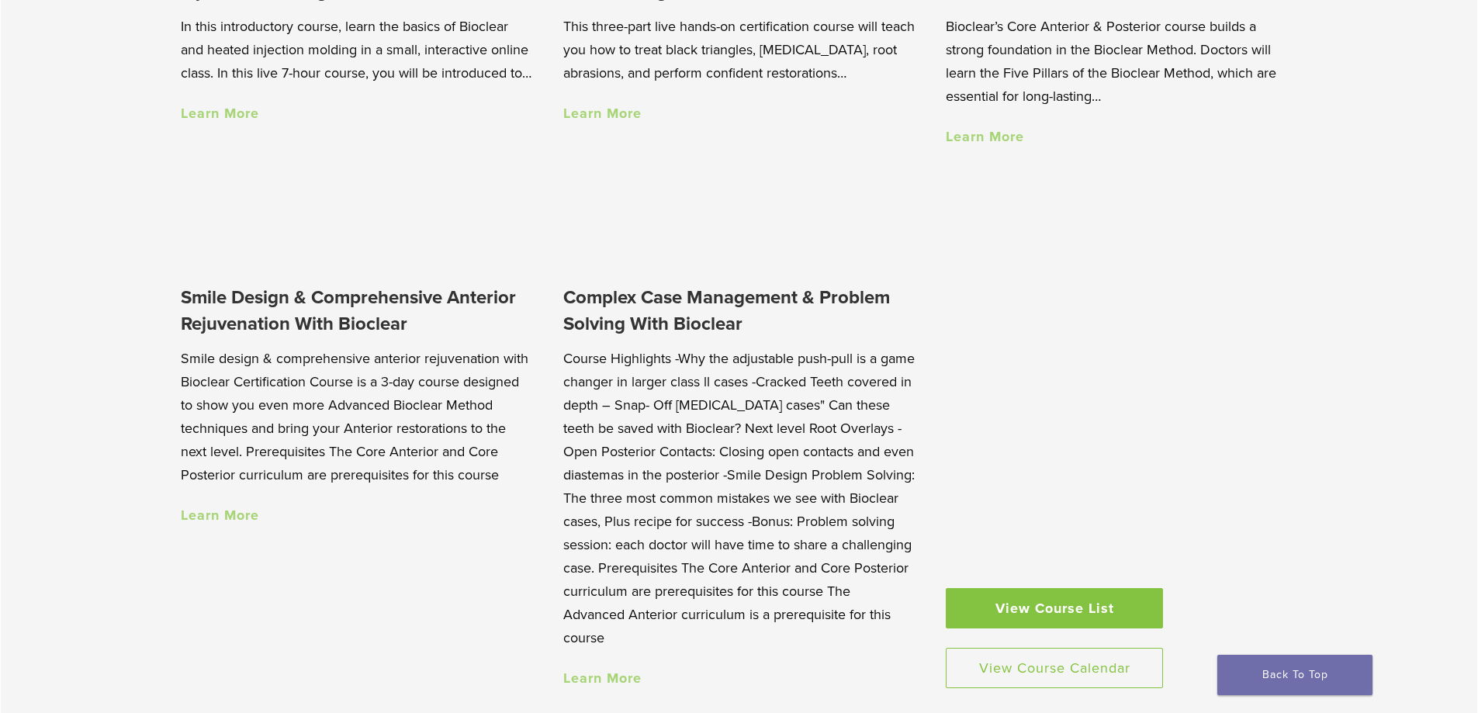
scroll to position [1474, 0]
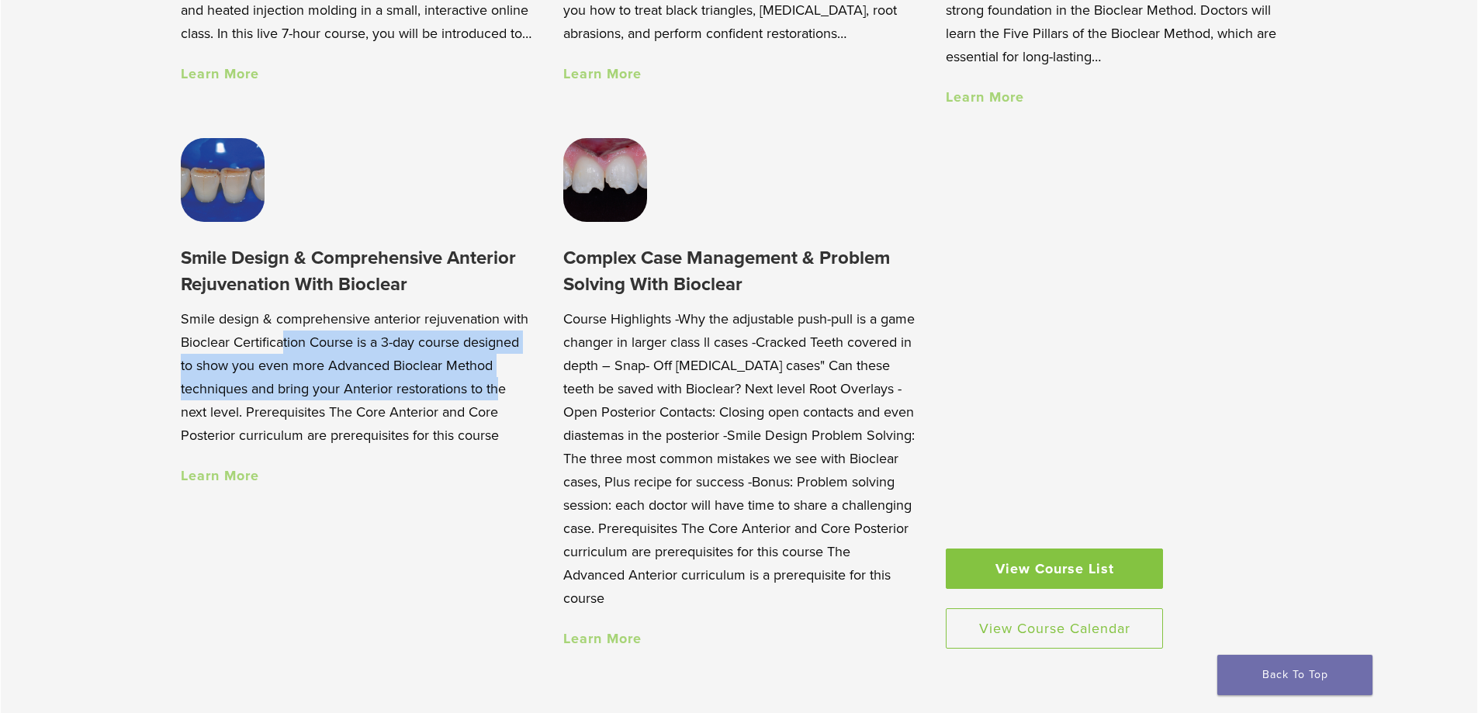
drag, startPoint x: 284, startPoint y: 358, endPoint x: 434, endPoint y: 397, distance: 155.6
click at [431, 396] on p "Smile design & comprehensive anterior rejuvenation with Bioclear Certification …" at bounding box center [356, 377] width 351 height 140
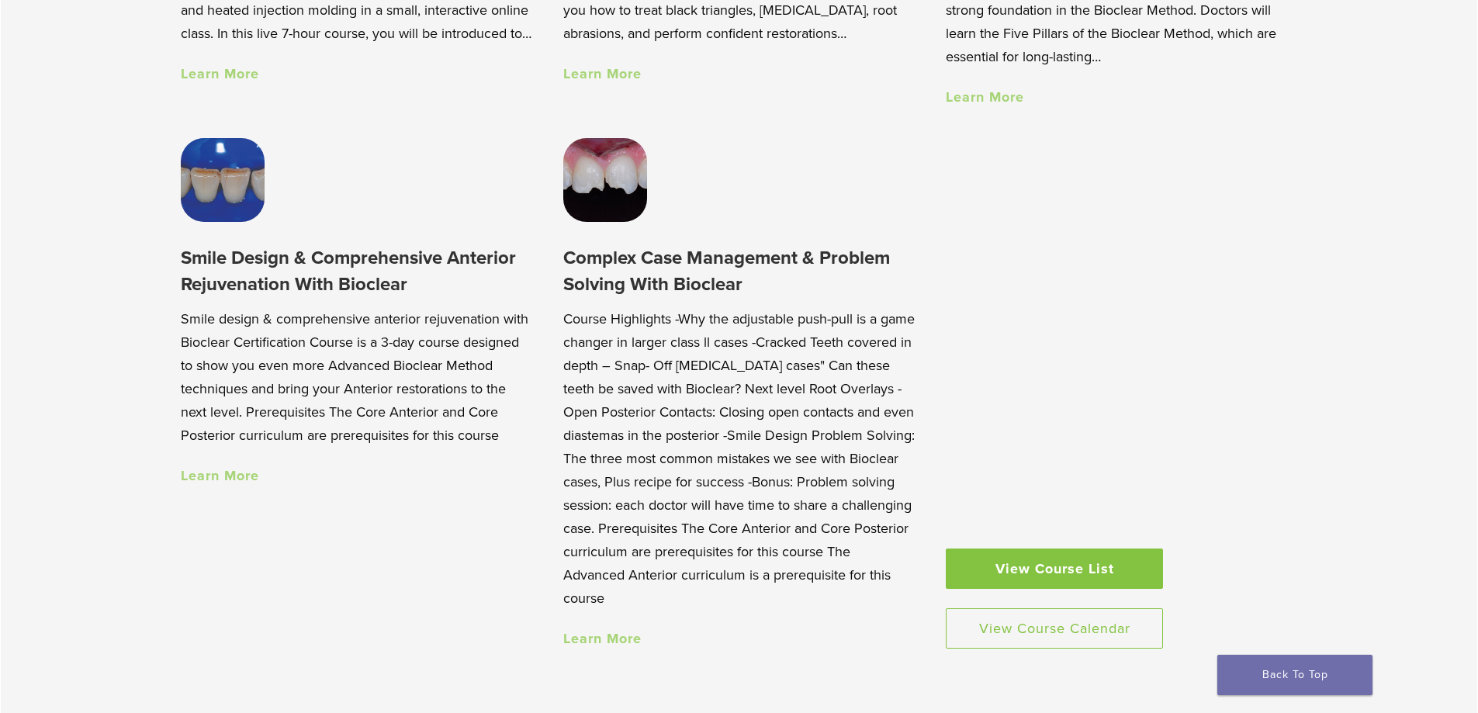
click at [492, 400] on p "Smile design & comprehensive anterior rejuvenation with Bioclear Certification …" at bounding box center [356, 377] width 351 height 140
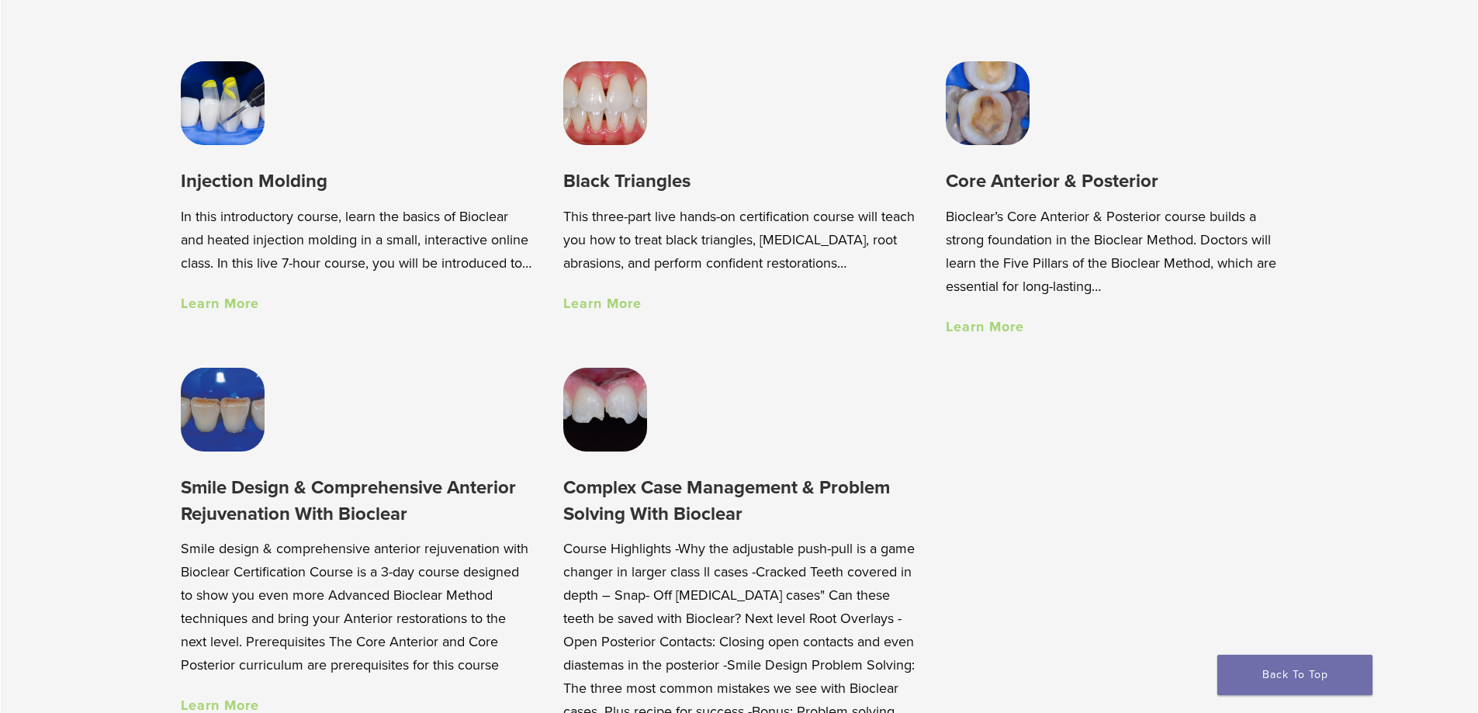
scroll to position [1241, 0]
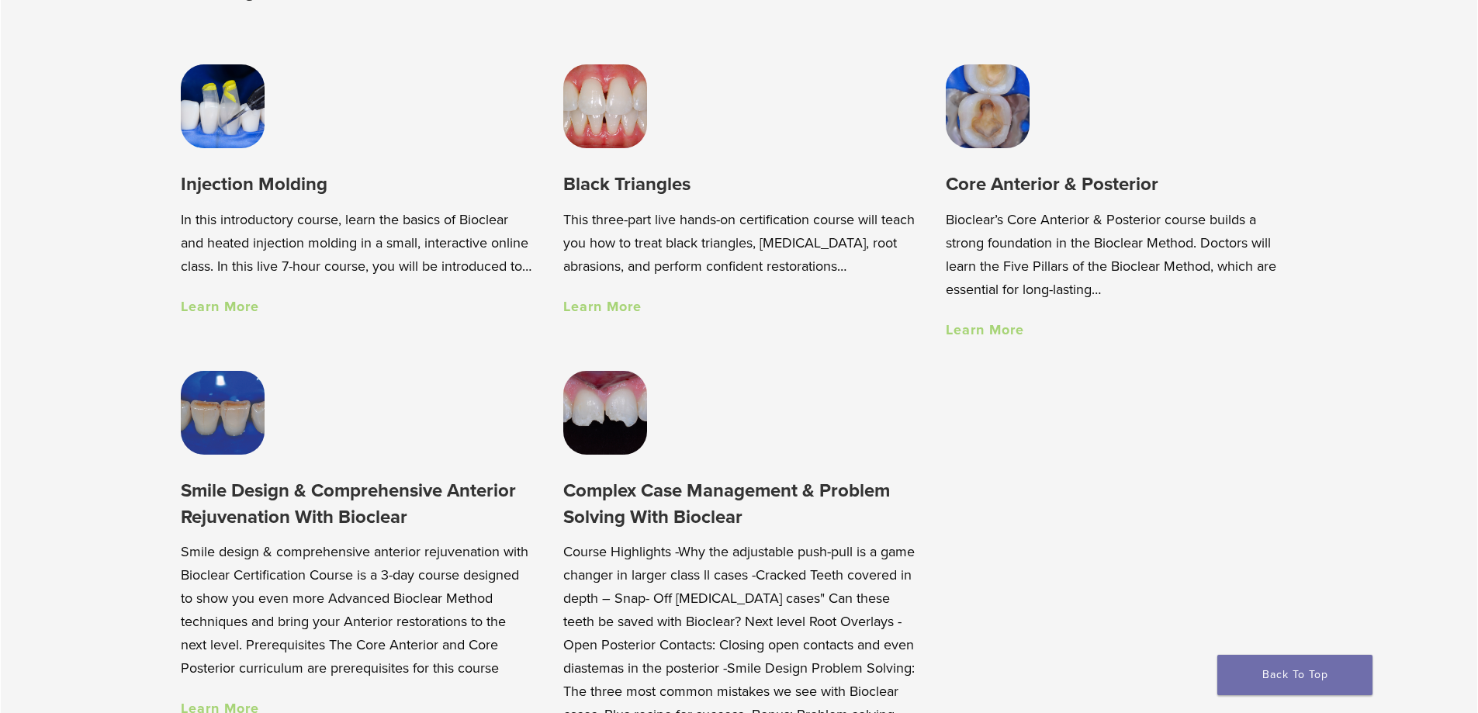
click at [985, 338] on link "Learn More" at bounding box center [985, 329] width 78 height 17
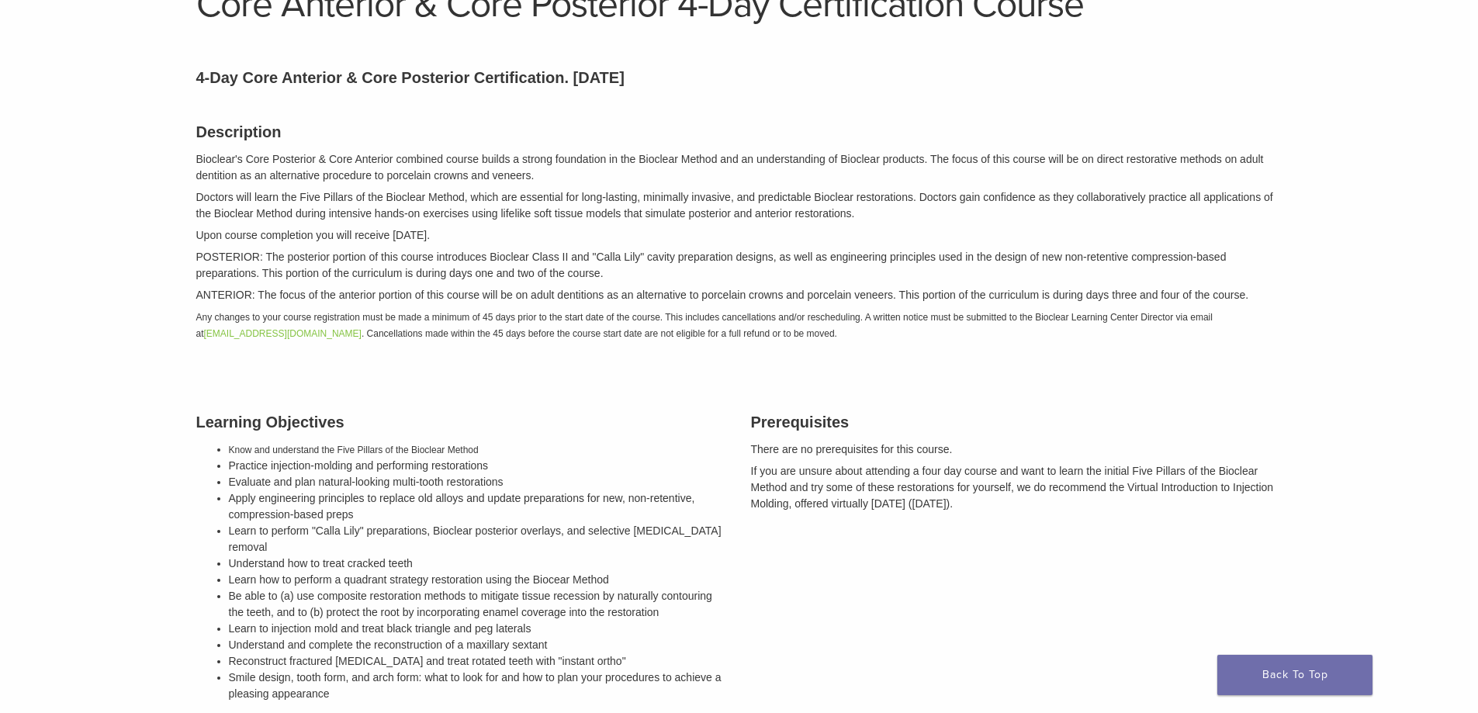
scroll to position [155, 0]
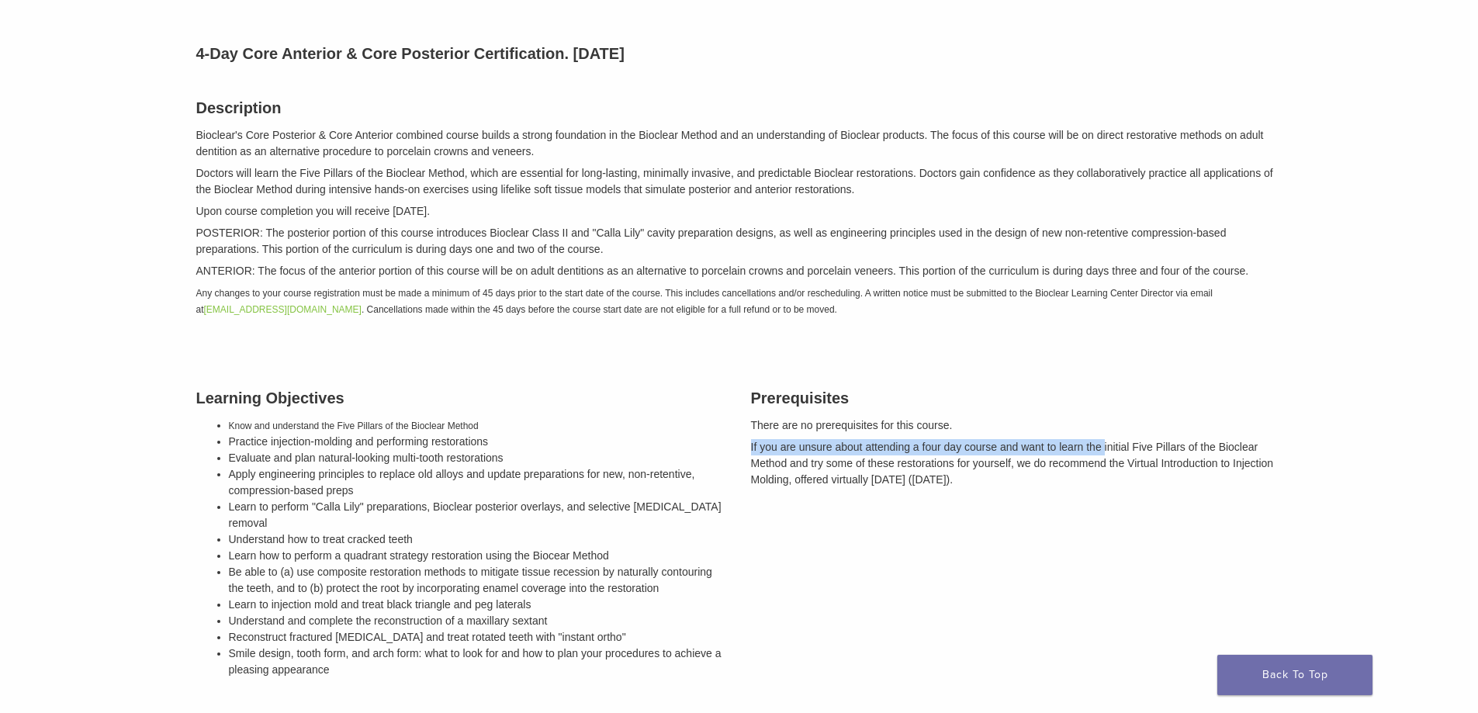
drag, startPoint x: 746, startPoint y: 448, endPoint x: 1104, endPoint y: 450, distance: 358.4
click at [1104, 450] on div "Prerequisites There are no prerequisites for this course. If you are unsure abo…" at bounding box center [1016, 536] width 555 height 338
click at [1146, 449] on p "If you are unsure about attending a four day course and want to learn the initi…" at bounding box center [1016, 463] width 531 height 49
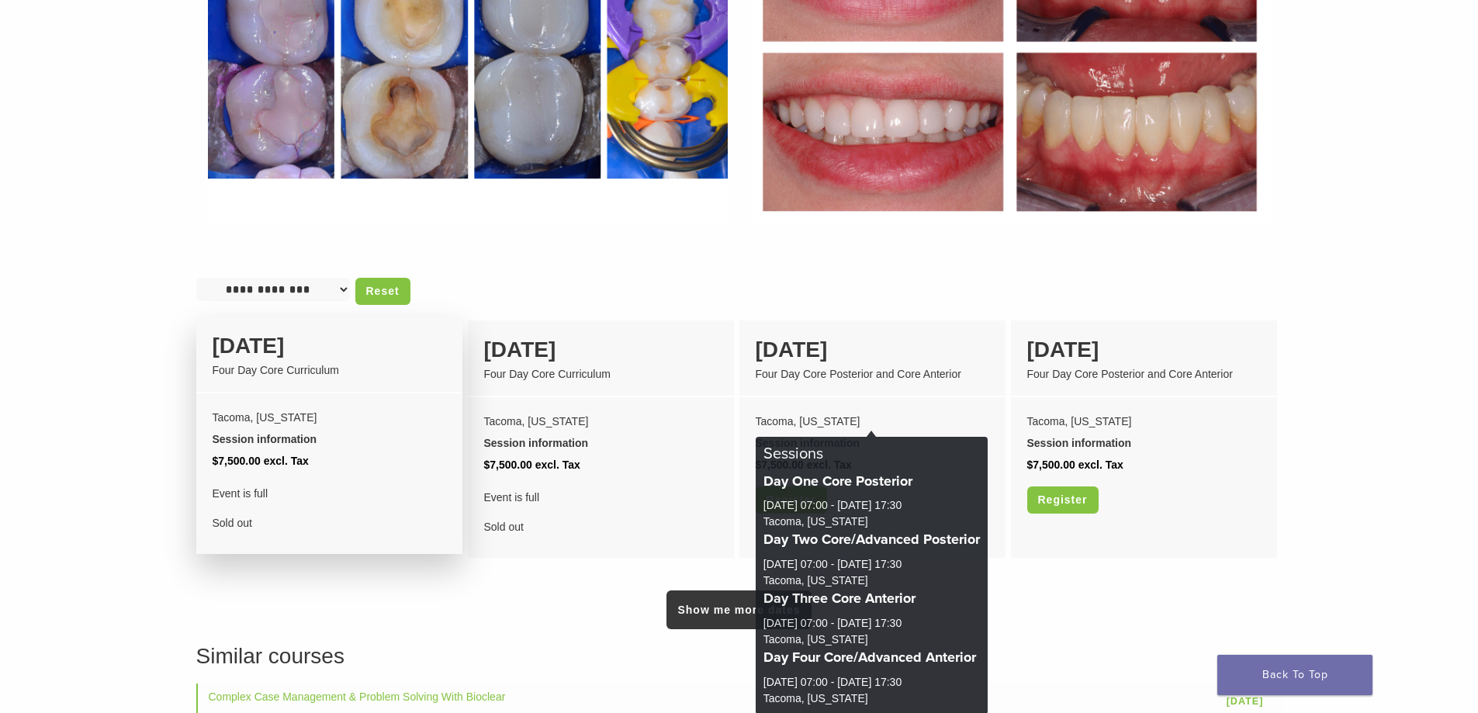
scroll to position [1086, 0]
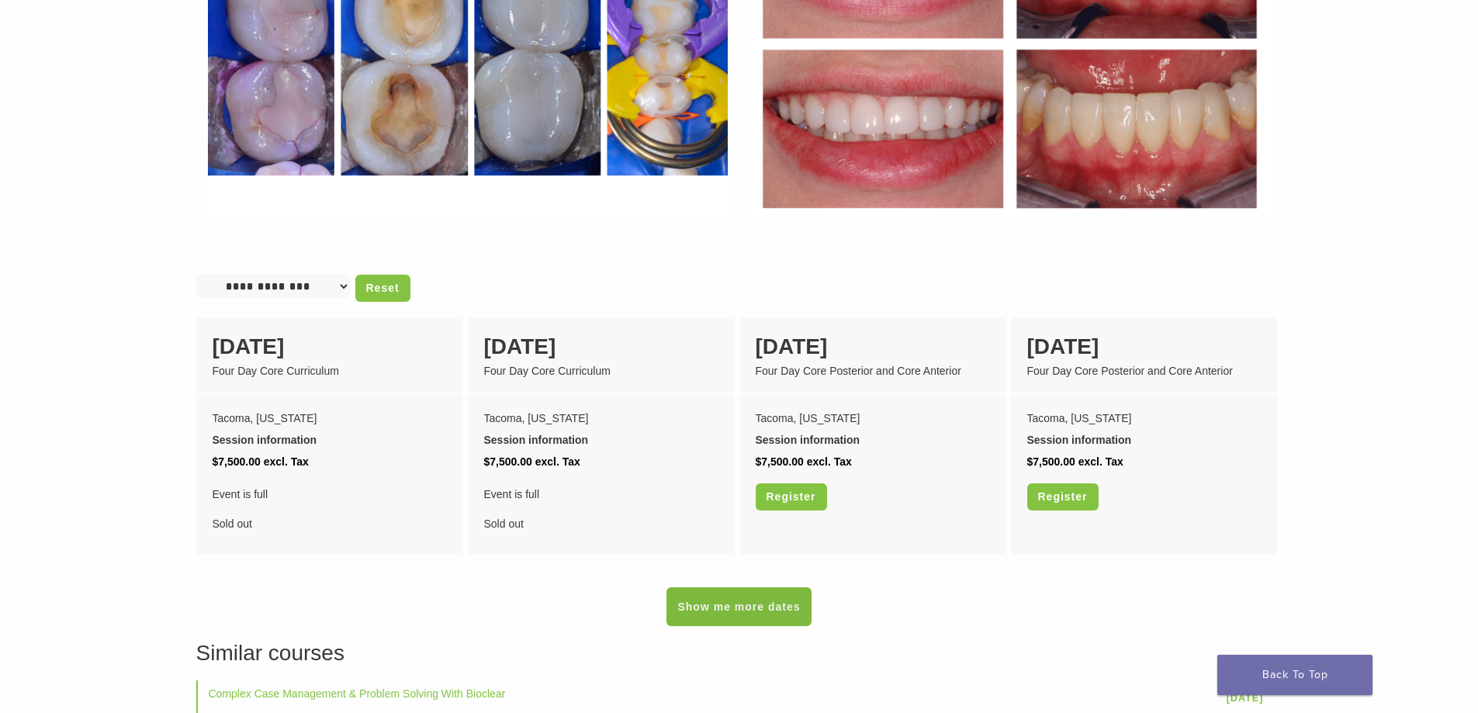
click at [753, 600] on link "Show me more dates" at bounding box center [738, 606] width 144 height 39
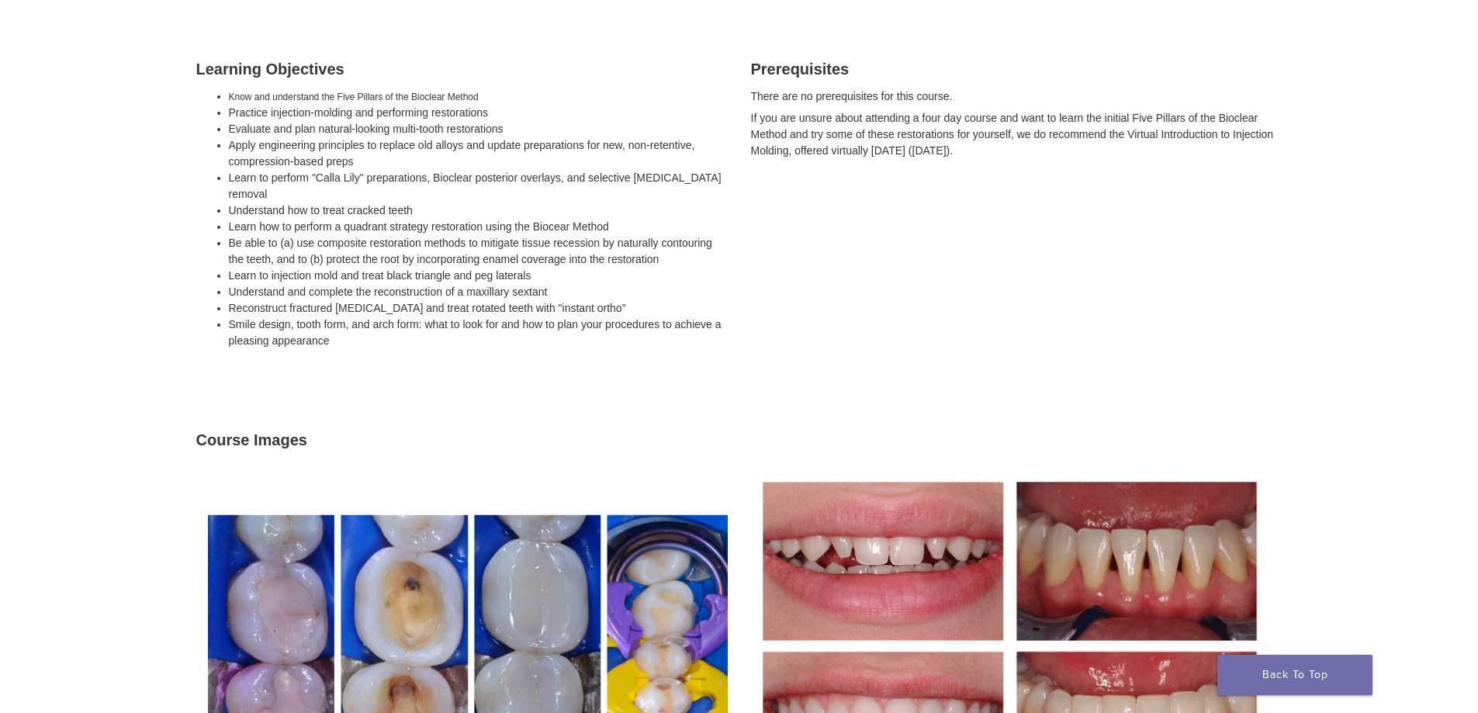
scroll to position [466, 0]
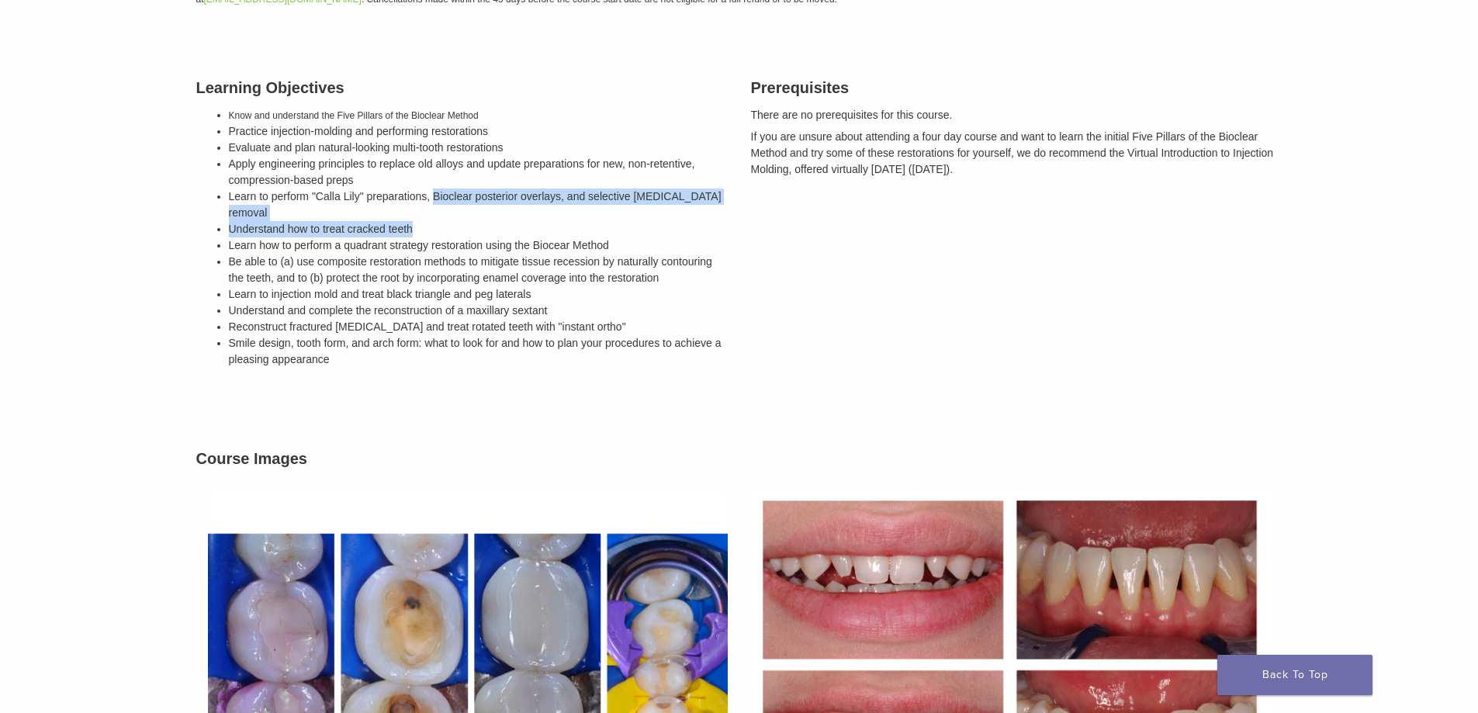
drag, startPoint x: 436, startPoint y: 192, endPoint x: 485, endPoint y: 224, distance: 58.3
click at [479, 214] on ul "Know and understand the Five Pillars of the Bioclear Method Practice injection-…" at bounding box center [478, 237] width 499 height 261
click at [489, 237] on li "Learn how to perform a quadrant strategy restoration using the Biocear Method" at bounding box center [478, 245] width 499 height 16
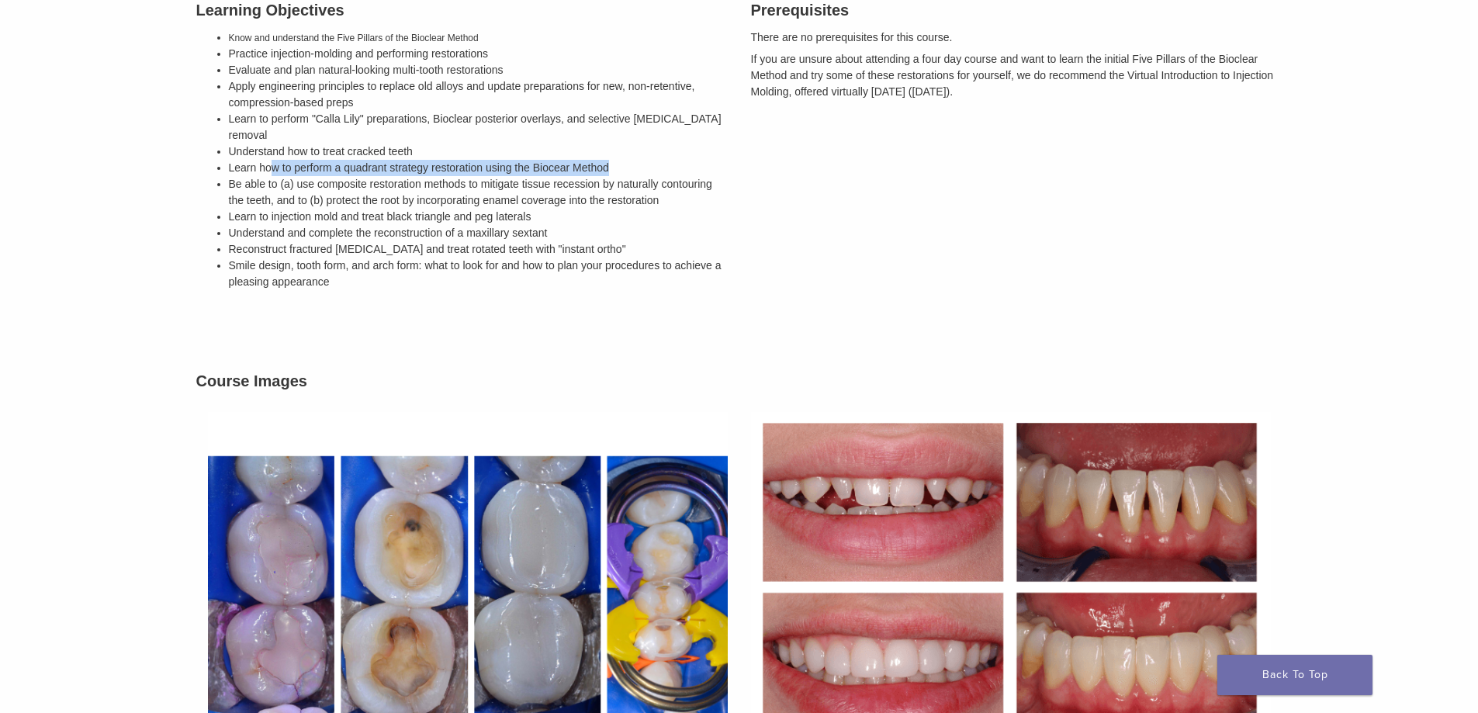
drag, startPoint x: 274, startPoint y: 155, endPoint x: 626, endPoint y: 161, distance: 352.3
click at [620, 160] on ul "Know and understand the Five Pillars of the Bioclear Method Practice injection-…" at bounding box center [478, 159] width 499 height 261
drag, startPoint x: 656, startPoint y: 164, endPoint x: 642, endPoint y: 164, distance: 14.0
click at [655, 176] on li "Be able to (a) use composite restoration methods to mitigate tissue recession b…" at bounding box center [478, 192] width 499 height 33
drag, startPoint x: 313, startPoint y: 164, endPoint x: 558, endPoint y: 181, distance: 245.7
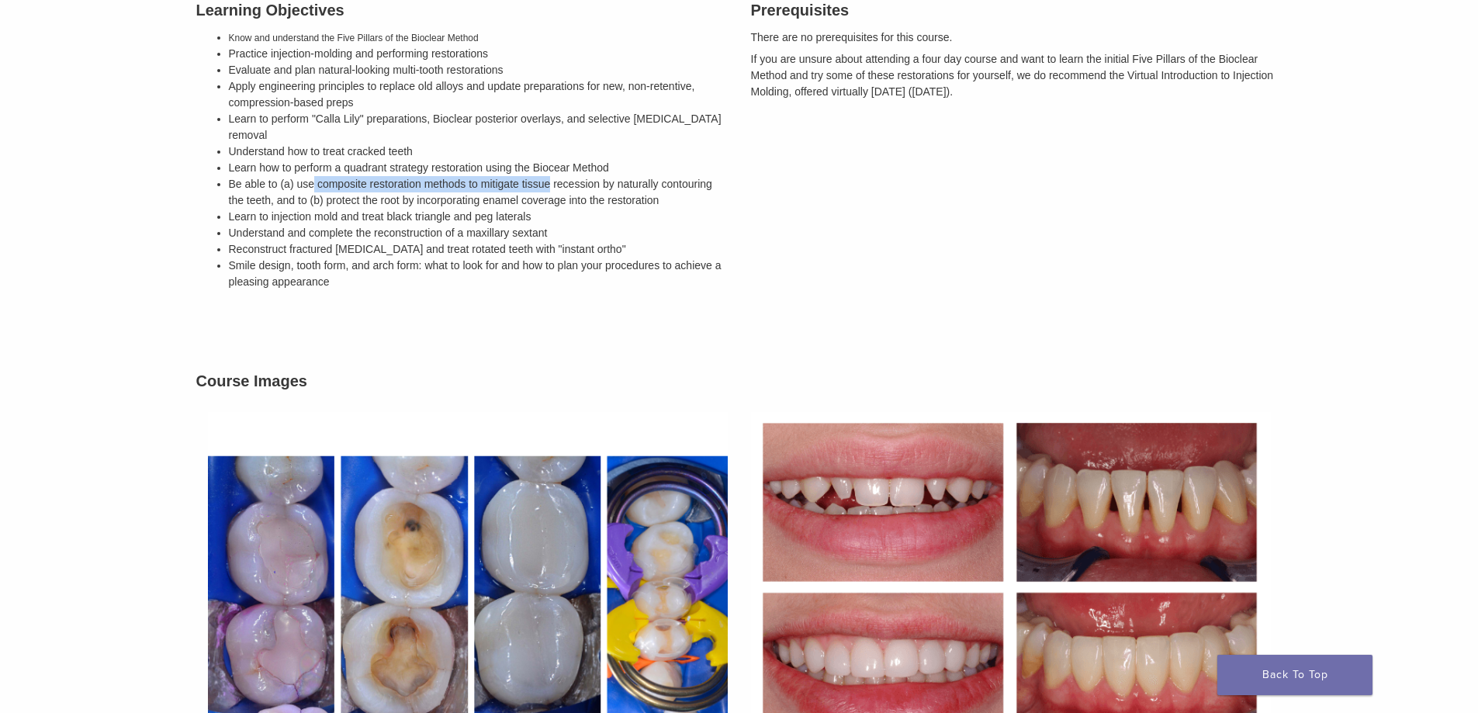
click at [554, 179] on li "Be able to (a) use composite restoration methods to mitigate tissue recession b…" at bounding box center [478, 192] width 499 height 33
click at [566, 188] on li "Be able to (a) use composite restoration methods to mitigate tissue recession b…" at bounding box center [478, 192] width 499 height 33
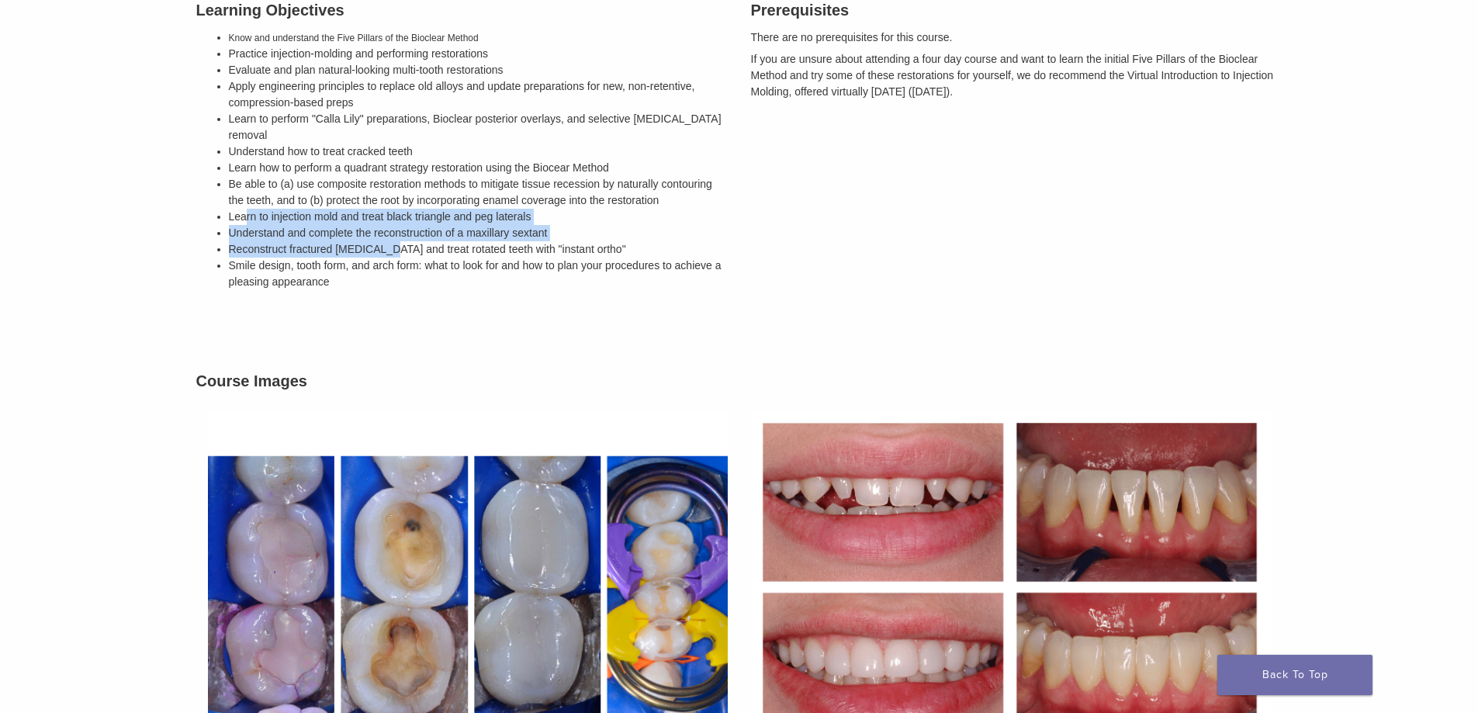
drag, startPoint x: 244, startPoint y: 199, endPoint x: 381, endPoint y: 230, distance: 140.6
click at [381, 230] on ul "Know and understand the Five Pillars of the Bioclear Method Practice injection-…" at bounding box center [478, 159] width 499 height 261
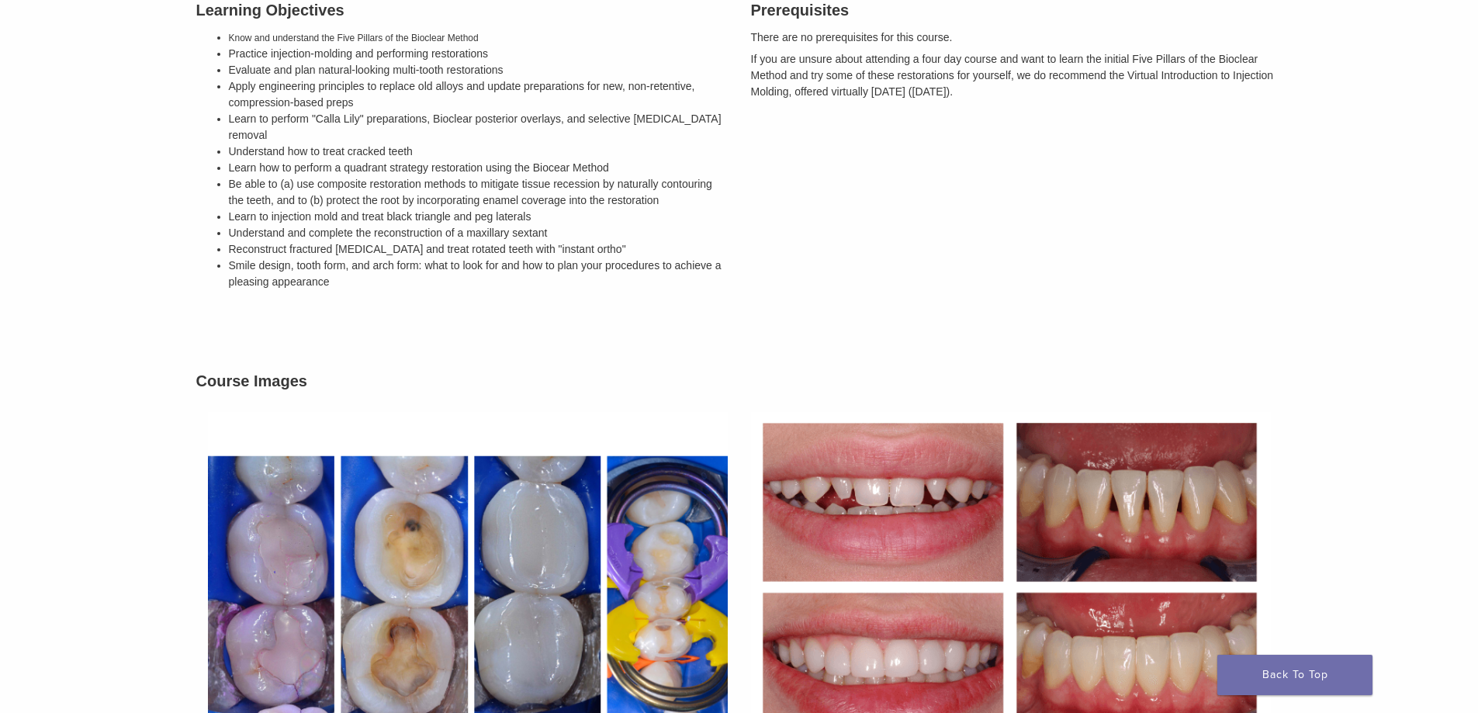
drag, startPoint x: 411, startPoint y: 253, endPoint x: 334, endPoint y: 5, distance: 260.1
click at [408, 258] on li "Smile design, tooth form, and arch form: what to look for and how to plan your …" at bounding box center [478, 274] width 499 height 33
